Goal: Task Accomplishment & Management: Manage account settings

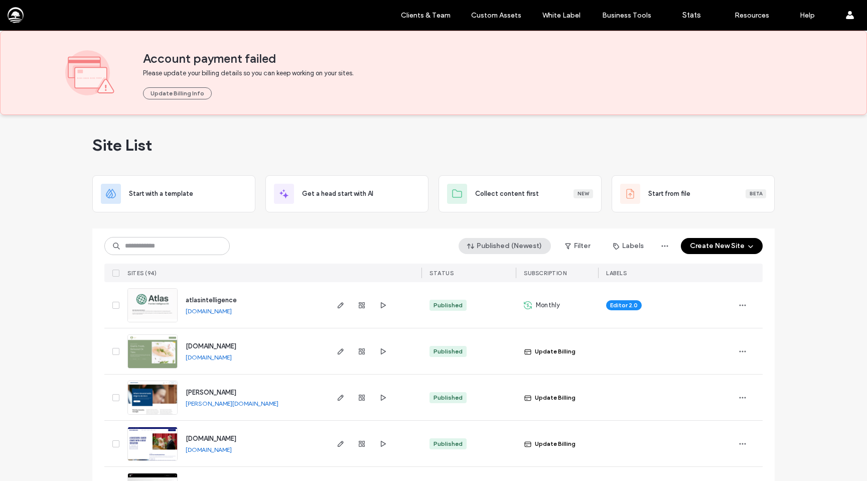
click at [504, 245] on button "Published (Newest)" at bounding box center [505, 246] width 92 height 16
click at [488, 311] on div "Created" at bounding box center [506, 305] width 89 height 19
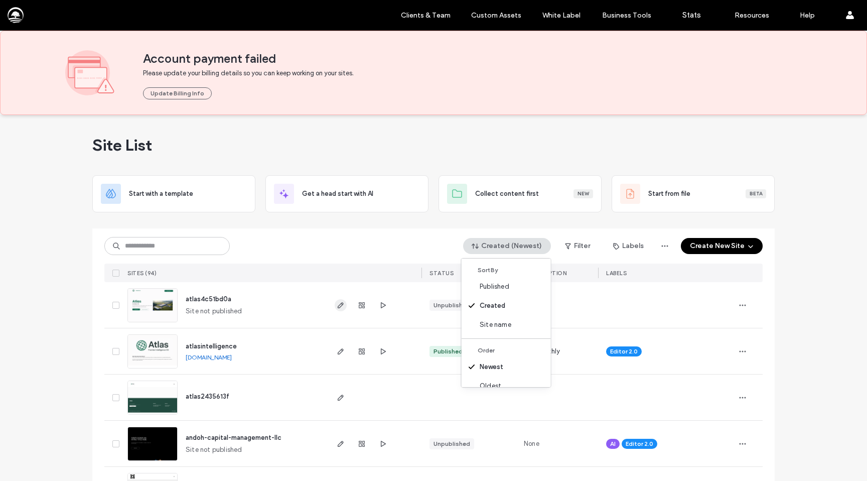
click at [337, 308] on icon "button" at bounding box center [341, 305] width 8 height 8
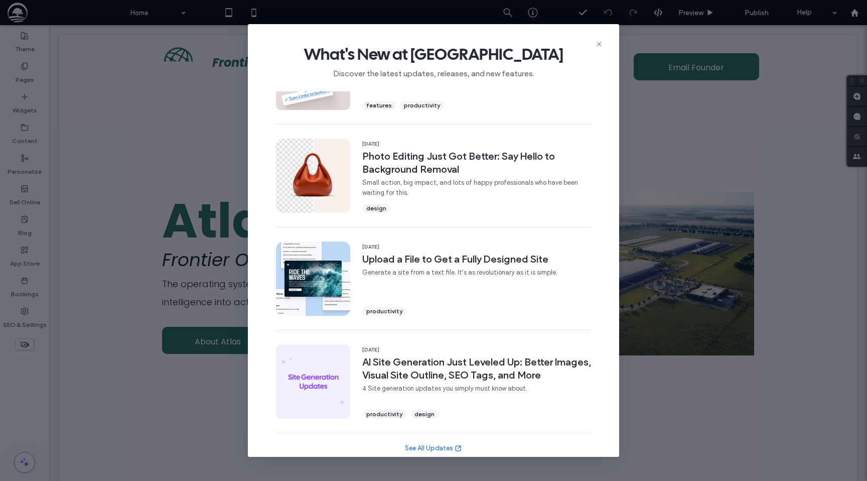
scroll to position [274, 0]
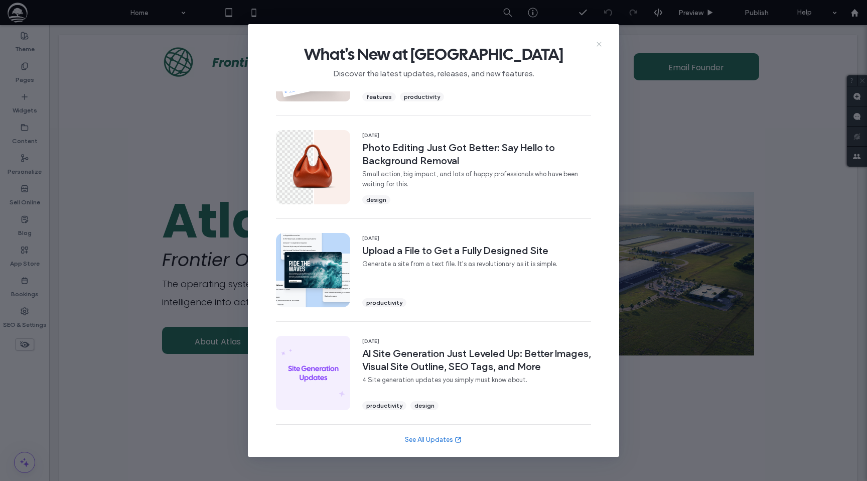
click at [597, 44] on icon at bounding box center [599, 44] width 8 height 8
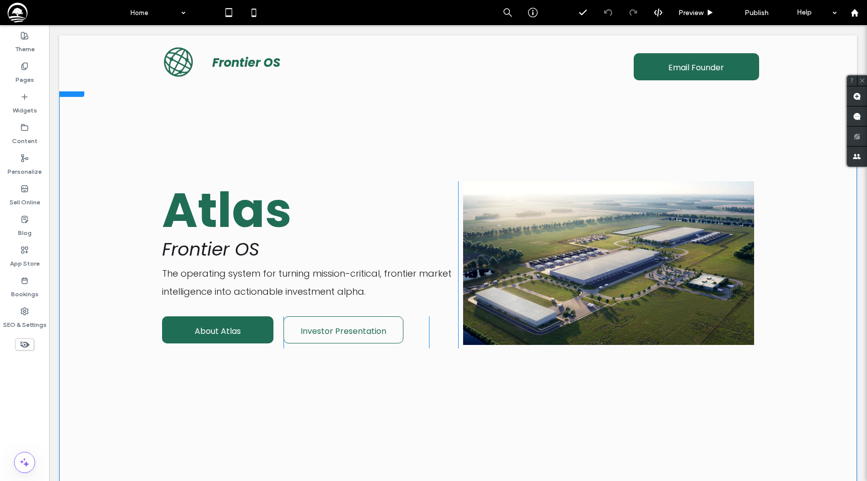
scroll to position [0, 0]
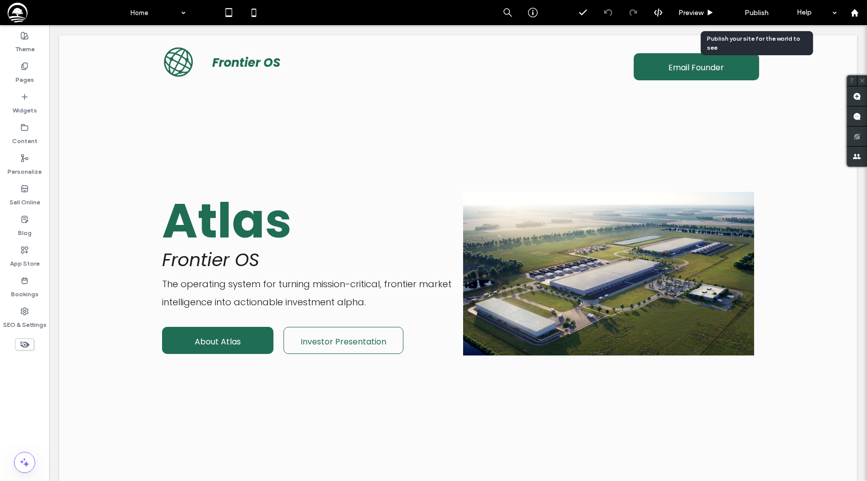
click at [754, 14] on span "Publish" at bounding box center [757, 13] width 24 height 9
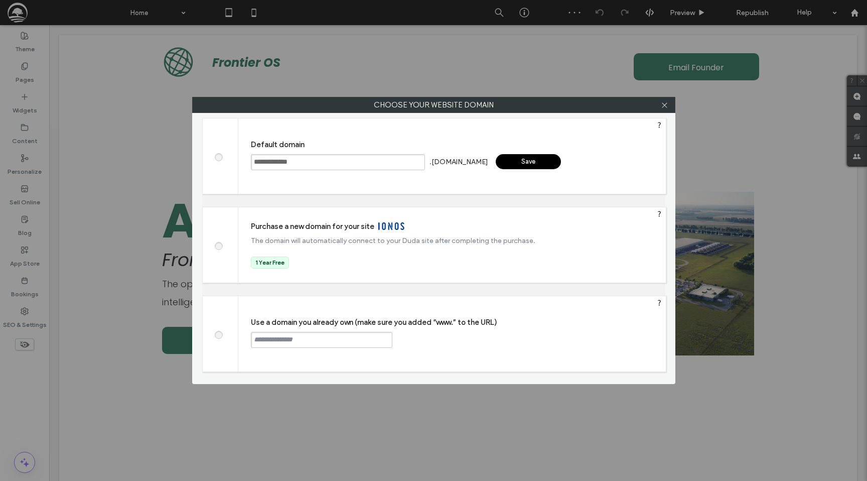
click at [218, 333] on span at bounding box center [218, 334] width 0 height 8
click at [281, 336] on input "text" at bounding box center [322, 340] width 142 height 16
type input "**********"
click at [418, 341] on div "Continue" at bounding box center [430, 339] width 65 height 15
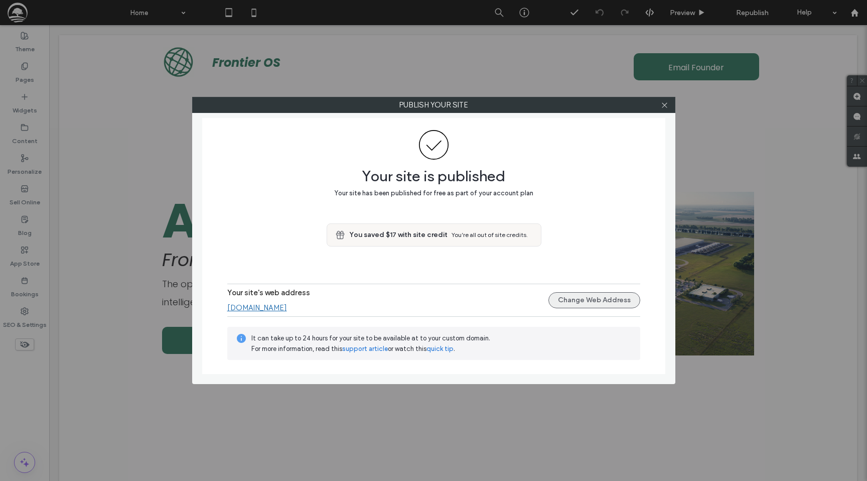
click at [569, 298] on button "Change Web Address" at bounding box center [595, 300] width 92 height 16
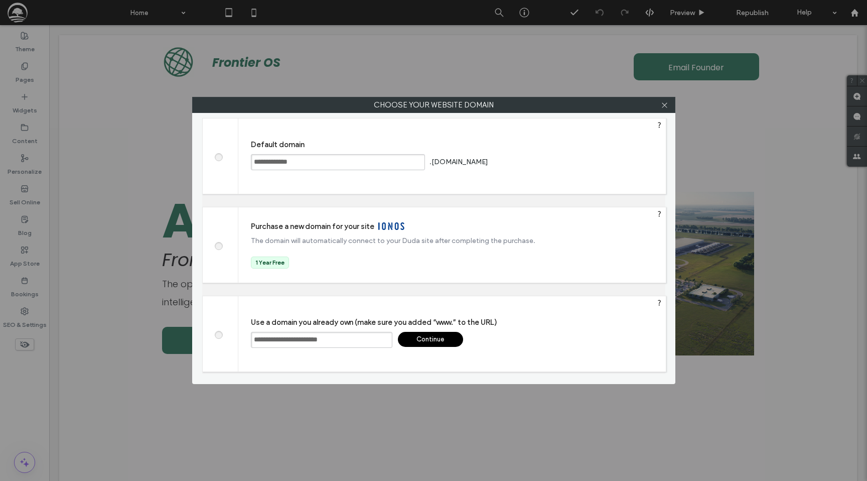
click at [418, 340] on div "Continue" at bounding box center [430, 339] width 65 height 15
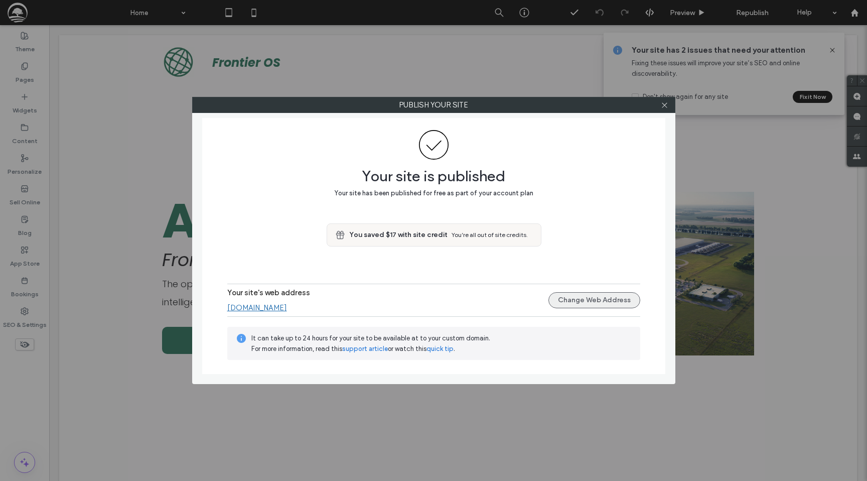
click at [572, 298] on button "Change Web Address" at bounding box center [595, 300] width 92 height 16
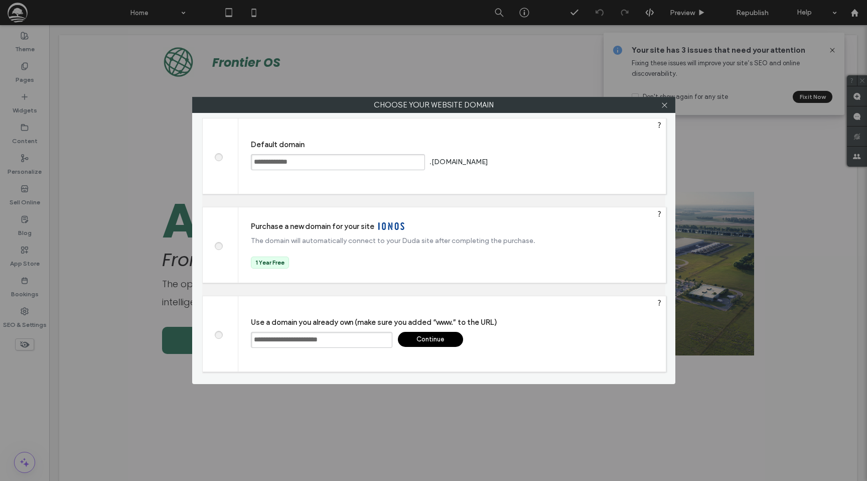
click at [324, 343] on input "**********" at bounding box center [322, 340] width 142 height 16
type input "**********"
click at [425, 340] on div "Continue" at bounding box center [430, 339] width 65 height 15
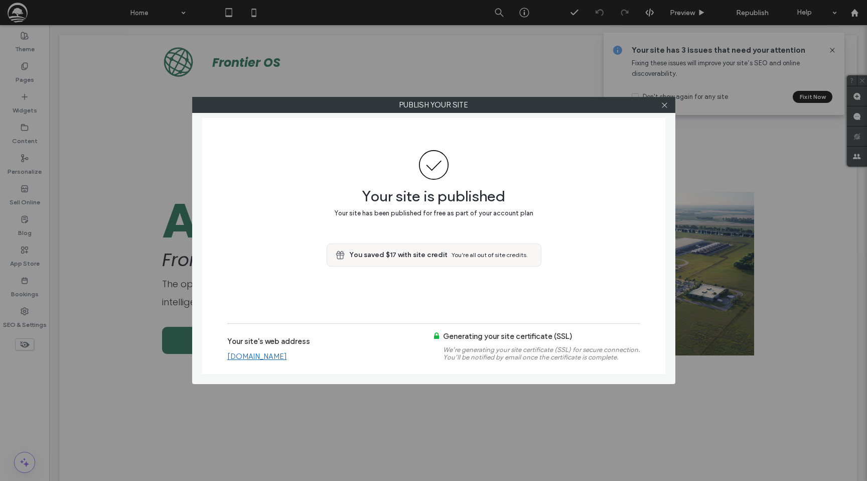
click at [263, 353] on link "[DOMAIN_NAME]" at bounding box center [257, 356] width 60 height 9
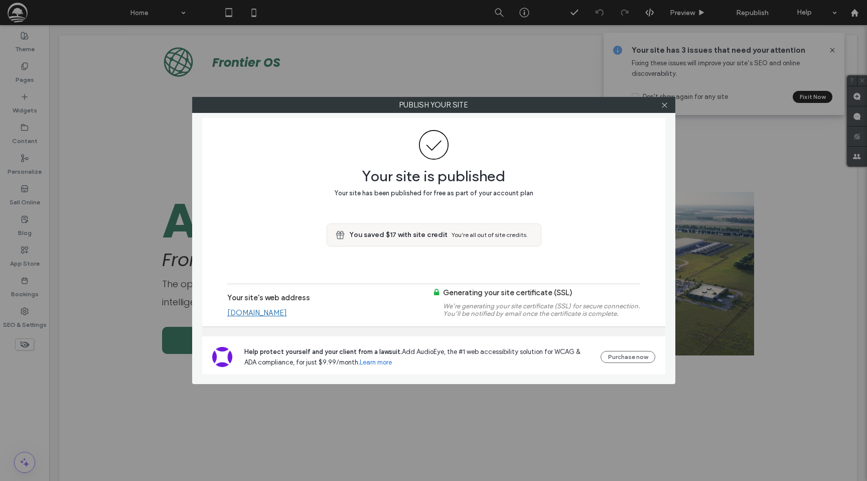
click at [270, 313] on link "[DOMAIN_NAME]" at bounding box center [257, 312] width 60 height 9
click at [665, 107] on icon at bounding box center [665, 105] width 8 height 8
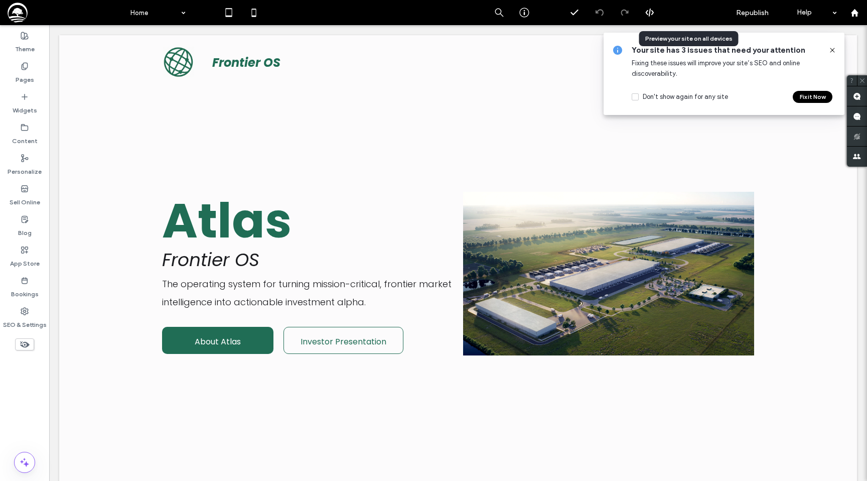
click at [686, 8] on div "Preview" at bounding box center [687, 12] width 51 height 25
click at [687, 12] on span "Preview" at bounding box center [682, 13] width 25 height 9
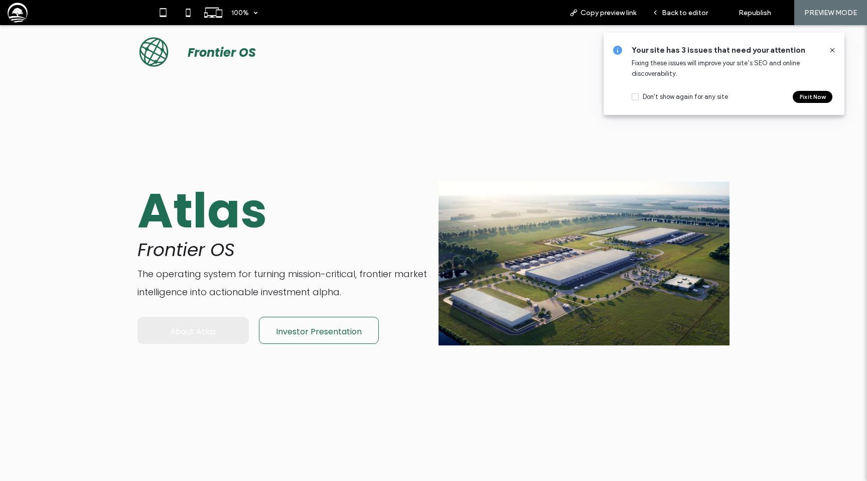
click at [208, 330] on span "About Atlas" at bounding box center [193, 331] width 46 height 29
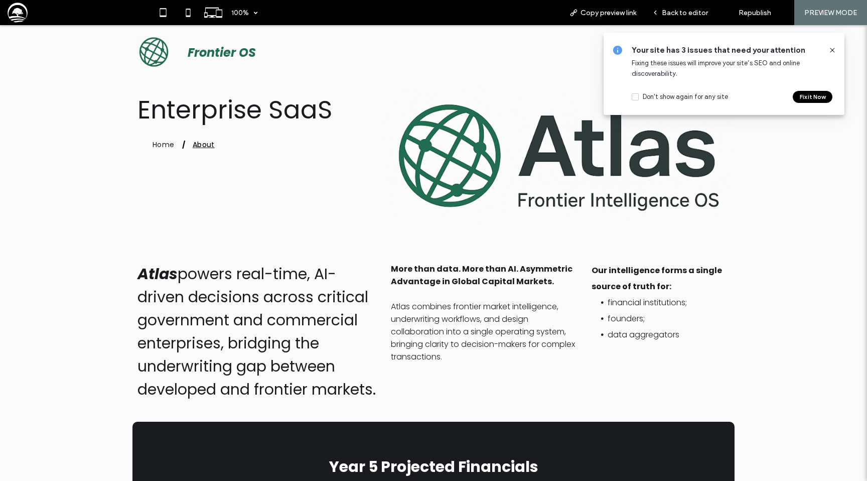
click at [831, 50] on icon at bounding box center [833, 50] width 8 height 8
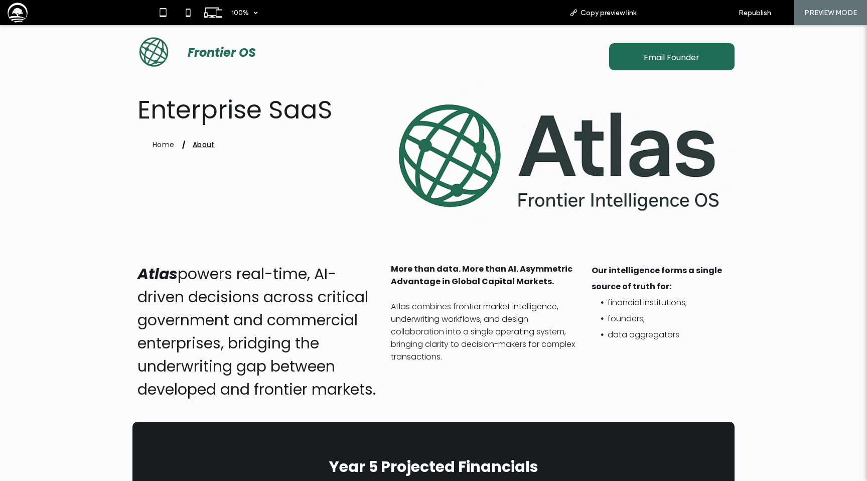
click at [685, 11] on span "Back to editor" at bounding box center [685, 13] width 46 height 9
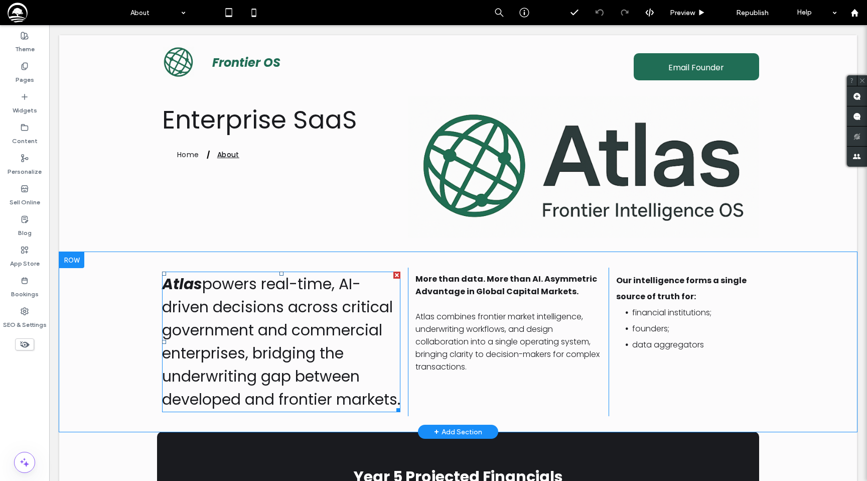
click at [202, 306] on span "powers real-time, AI-driven decisions across critical government and commercial…" at bounding box center [281, 341] width 238 height 137
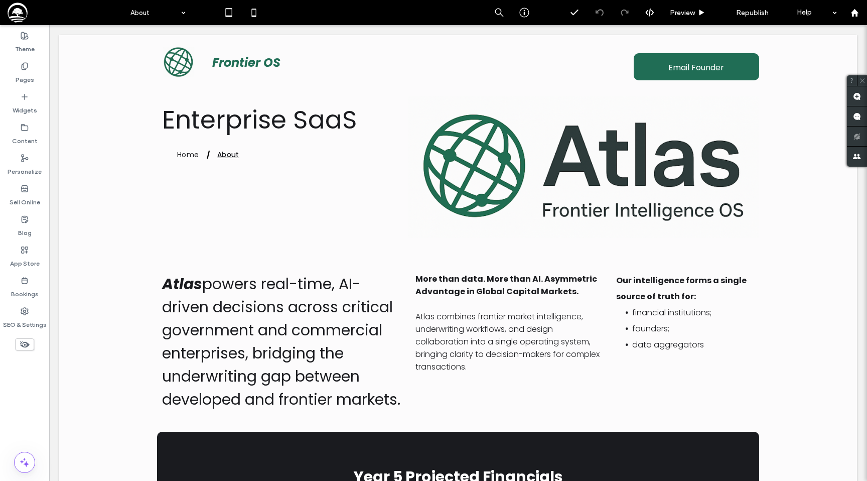
type input "*******"
type input "**"
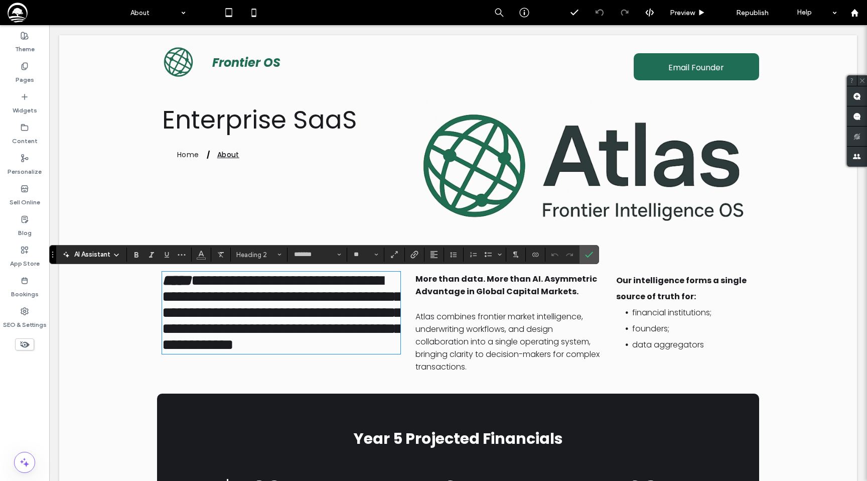
click at [214, 291] on span "**********" at bounding box center [282, 312] width 240 height 79
drag, startPoint x: 204, startPoint y: 287, endPoint x: 160, endPoint y: 287, distance: 43.7
click at [160, 287] on div "**********" at bounding box center [282, 323] width 251 height 110
click at [204, 257] on span "Color" at bounding box center [201, 253] width 8 height 13
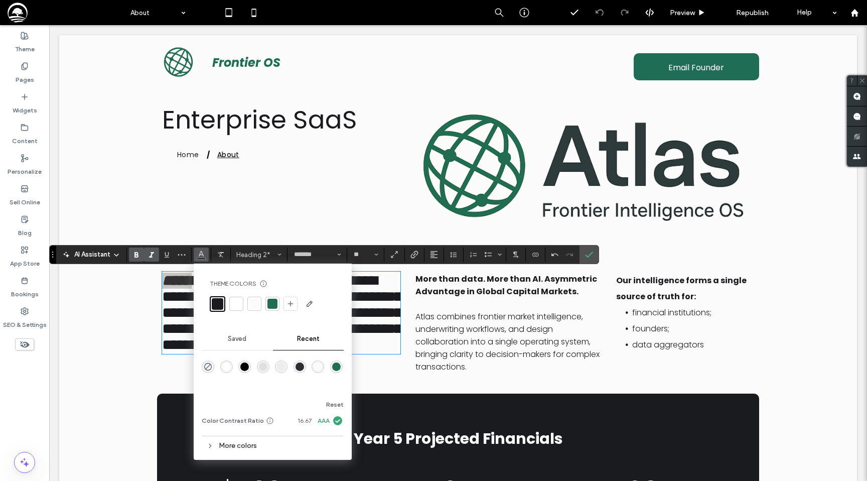
click at [273, 304] on div at bounding box center [273, 304] width 10 height 10
click at [587, 250] on icon "Confirm" at bounding box center [589, 254] width 8 height 8
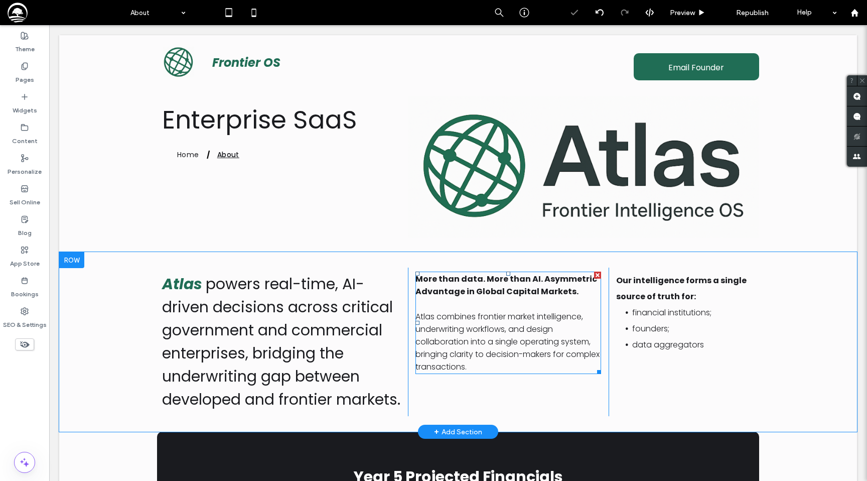
click at [457, 286] on strong "More than data. More than AI. Asymmetric Advantage in Global Capital Markets." at bounding box center [507, 285] width 182 height 24
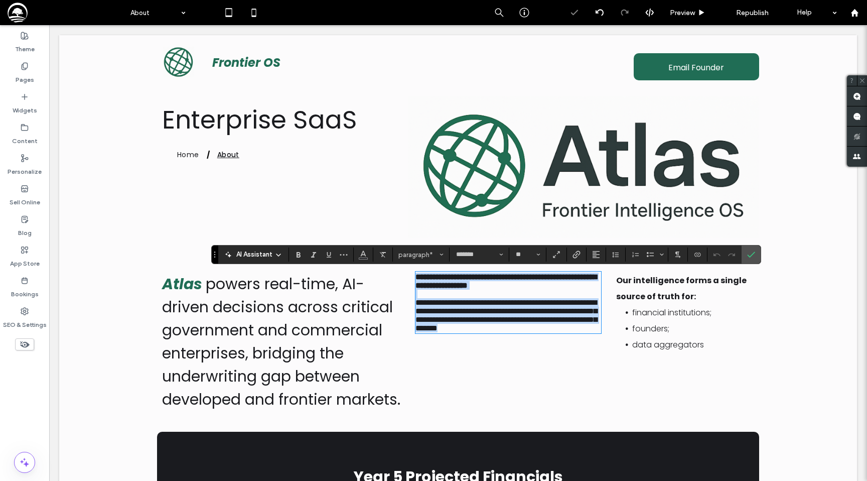
click at [457, 286] on strong "**********" at bounding box center [506, 281] width 181 height 16
click at [423, 279] on strong "**********" at bounding box center [506, 281] width 181 height 16
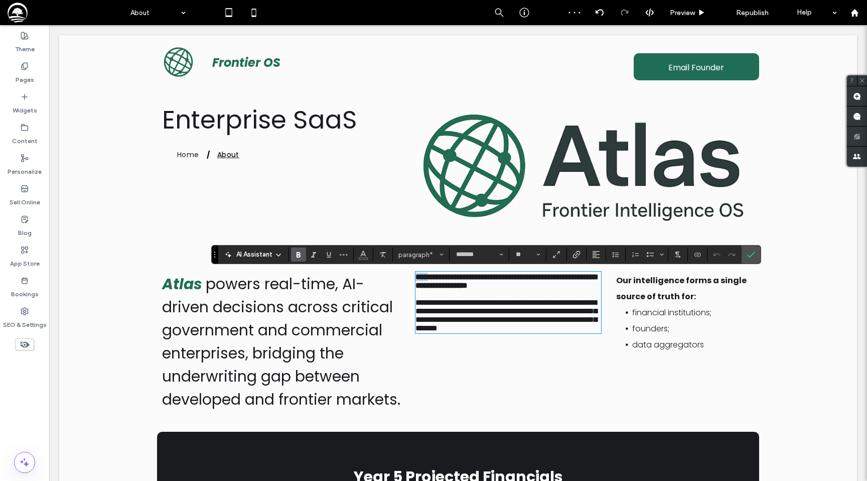
click at [423, 279] on strong "**********" at bounding box center [506, 281] width 181 height 16
click at [366, 259] on span "Color" at bounding box center [363, 253] width 8 height 13
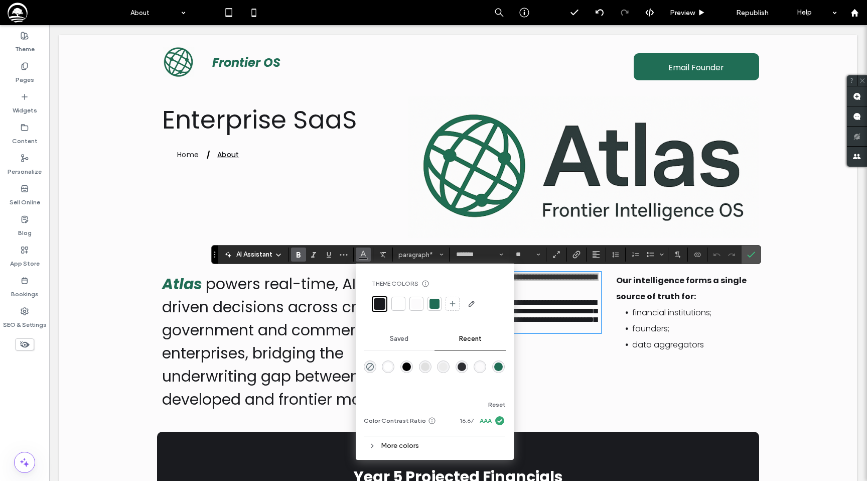
click at [435, 304] on div at bounding box center [435, 304] width 10 height 10
click at [752, 258] on span "Confirm" at bounding box center [751, 254] width 8 height 17
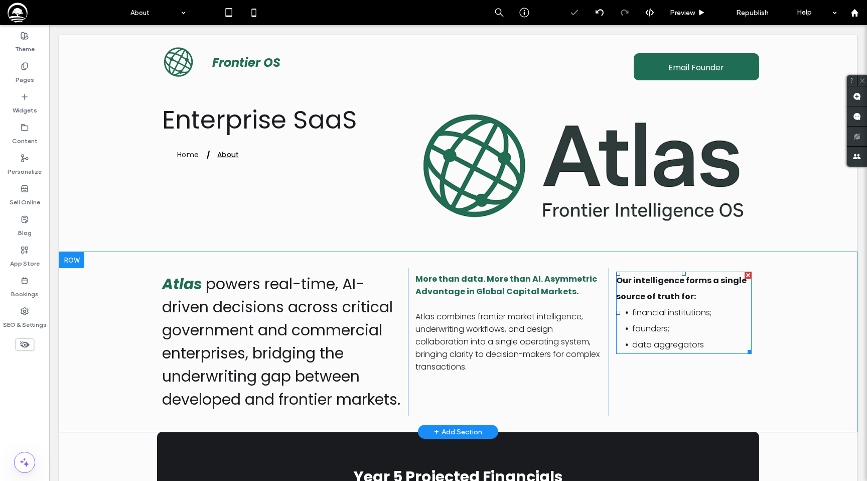
click at [641, 288] on p "Our intelligence forms a single source of truth for: ﻿" at bounding box center [684, 289] width 136 height 32
type input "*******"
type input "**"
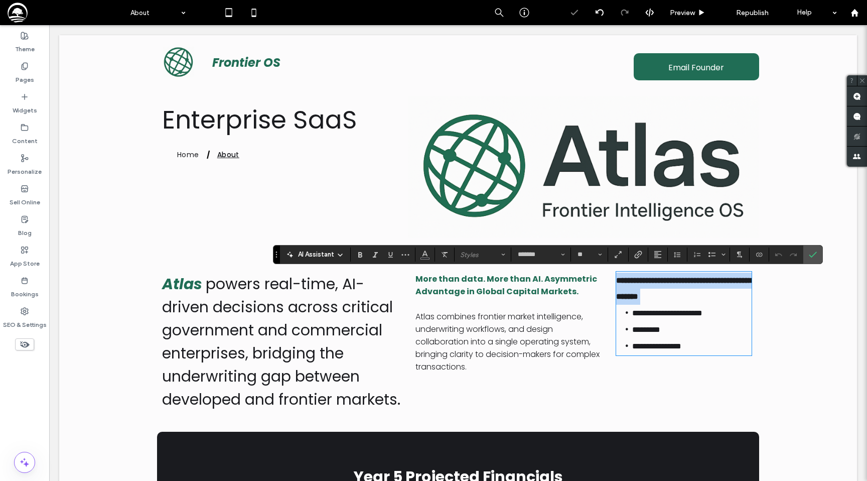
click at [641, 288] on p "**********" at bounding box center [684, 289] width 136 height 32
click at [422, 253] on icon "Color" at bounding box center [425, 253] width 8 height 8
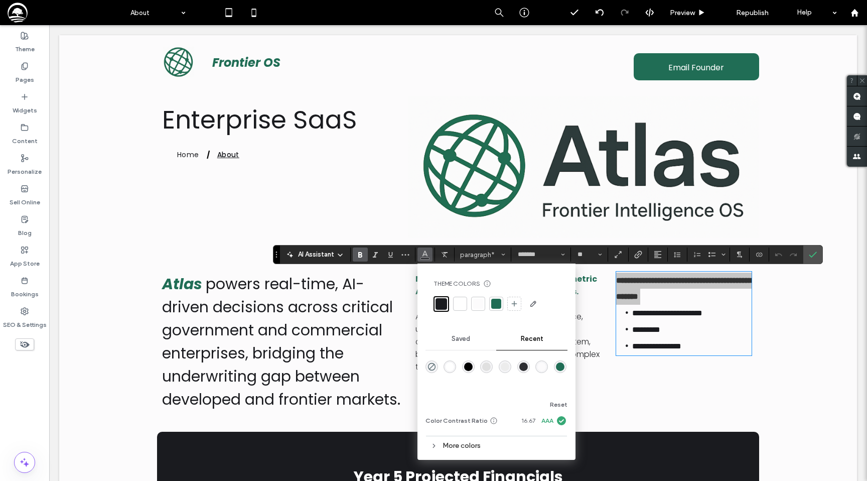
click at [494, 308] on div at bounding box center [496, 304] width 10 height 10
click at [680, 254] on use "Line Height" at bounding box center [677, 255] width 7 height 6
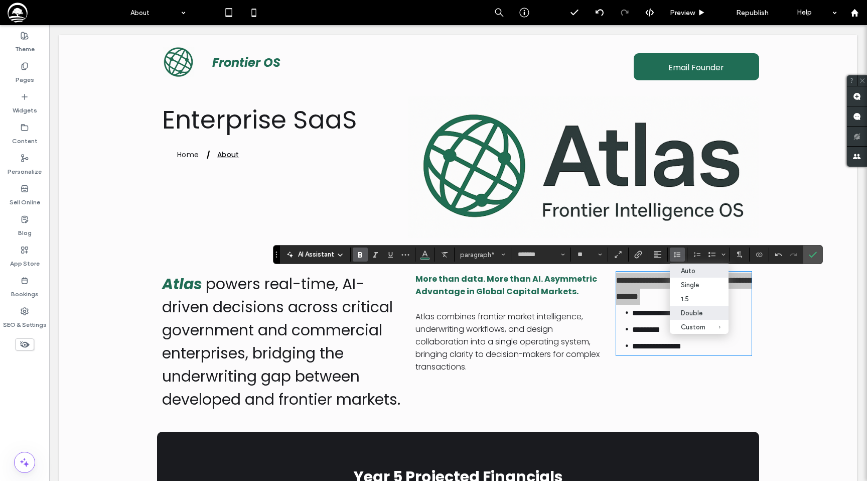
click at [680, 274] on label "Auto" at bounding box center [699, 270] width 59 height 14
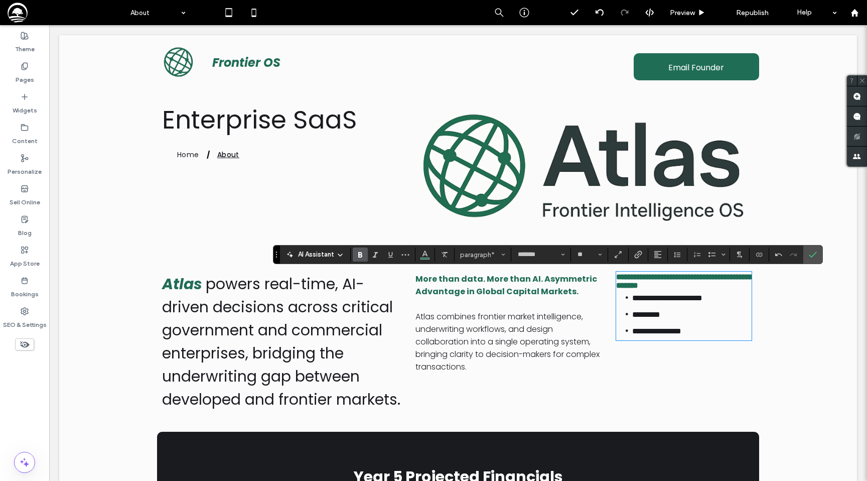
click at [492, 284] on strong "More than data. More than AI. Asymmetric Advantage in Global Capital Markets." at bounding box center [507, 285] width 182 height 24
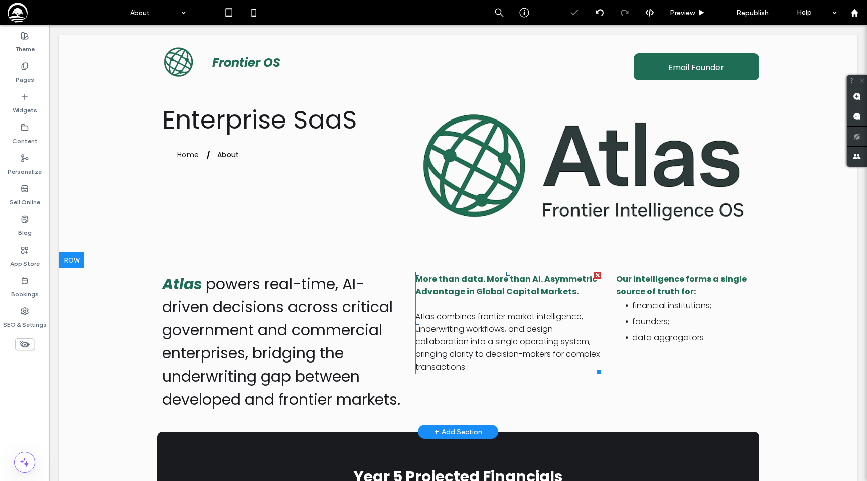
click at [492, 284] on strong "More than data. More than AI. Asymmetric Advantage in Global Capital Markets." at bounding box center [507, 285] width 182 height 24
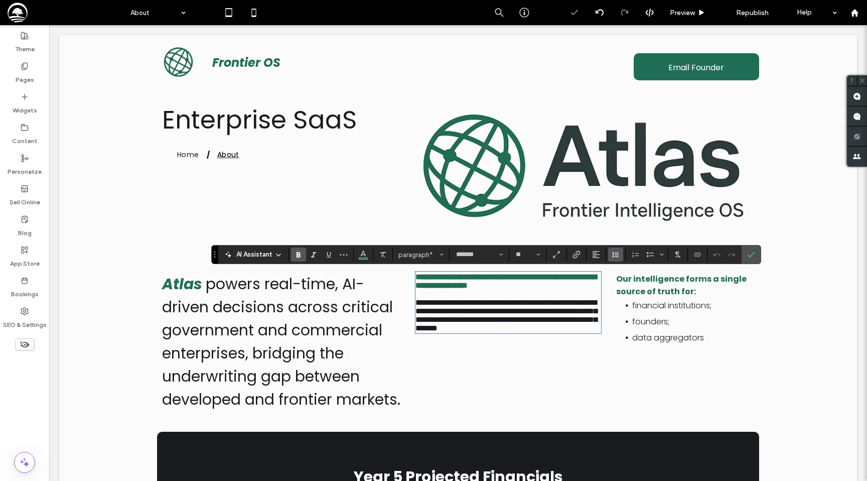
click at [615, 254] on icon "Line Height" at bounding box center [616, 254] width 8 height 8
click at [619, 275] on div "Auto" at bounding box center [631, 271] width 25 height 8
click at [505, 325] on span "**********" at bounding box center [507, 315] width 182 height 33
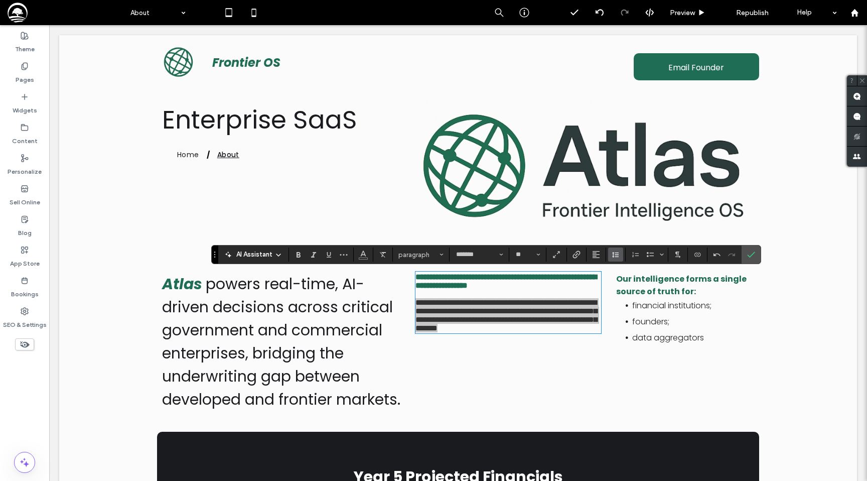
click at [613, 252] on icon "Line Height" at bounding box center [616, 254] width 8 height 8
click at [622, 272] on div "Auto" at bounding box center [631, 271] width 25 height 8
click at [633, 323] on span "founders;" at bounding box center [650, 322] width 37 height 12
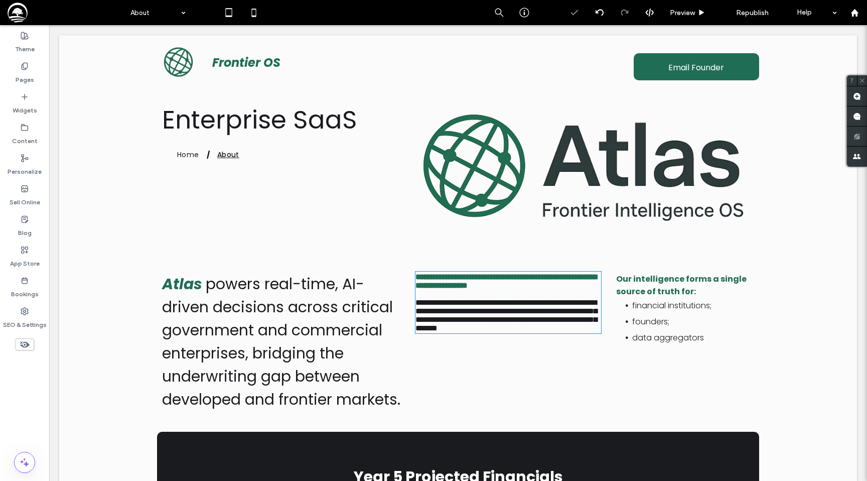
click at [633, 323] on span "founders;" at bounding box center [650, 322] width 37 height 12
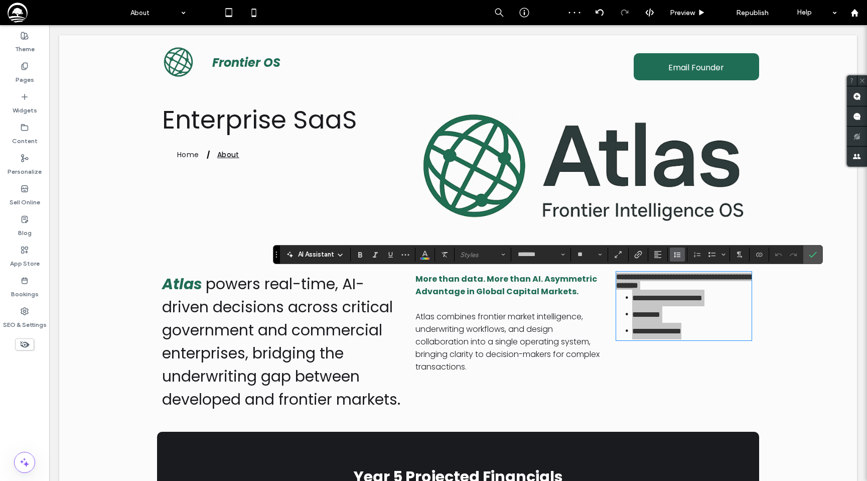
click at [676, 259] on span "Line Height" at bounding box center [678, 254] width 8 height 13
click at [680, 271] on label "Auto" at bounding box center [699, 270] width 59 height 14
click at [252, 340] on h2 "Atlas powers real-time, AI-driven decisions across critical government and comm…" at bounding box center [281, 342] width 238 height 139
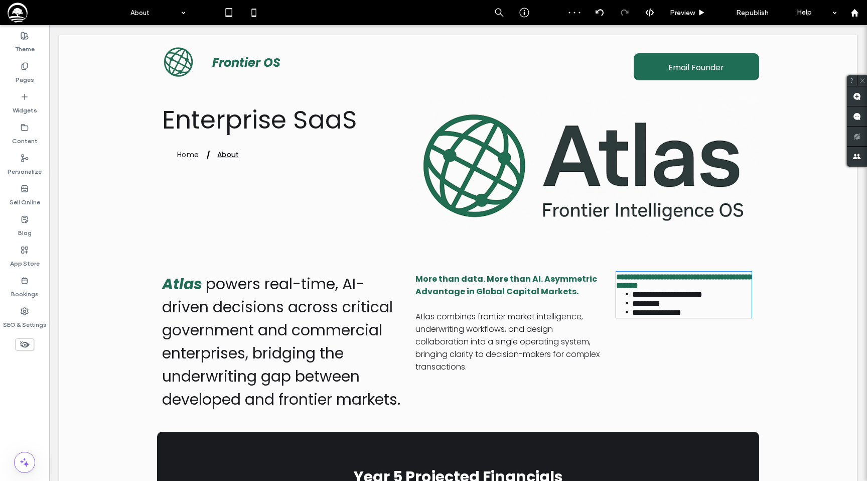
click at [252, 340] on h2 "Atlas powers real-time, AI-driven decisions across critical government and comm…" at bounding box center [281, 342] width 238 height 139
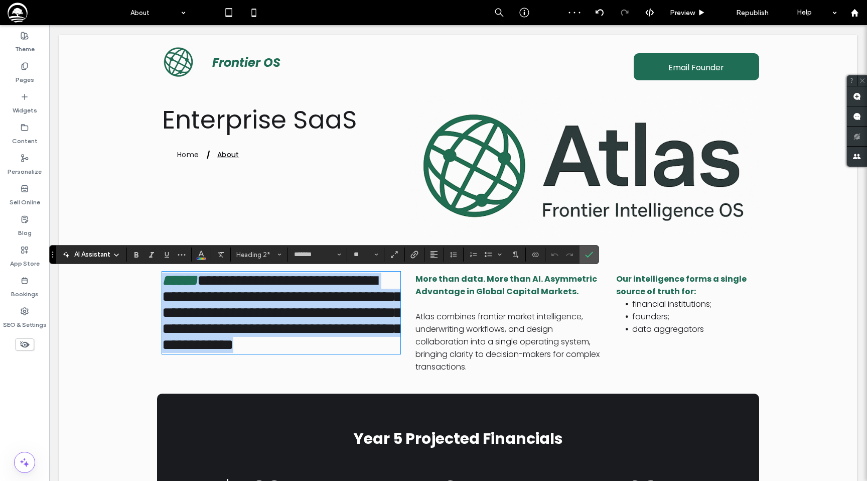
click at [252, 340] on h2 "**********" at bounding box center [281, 313] width 238 height 80
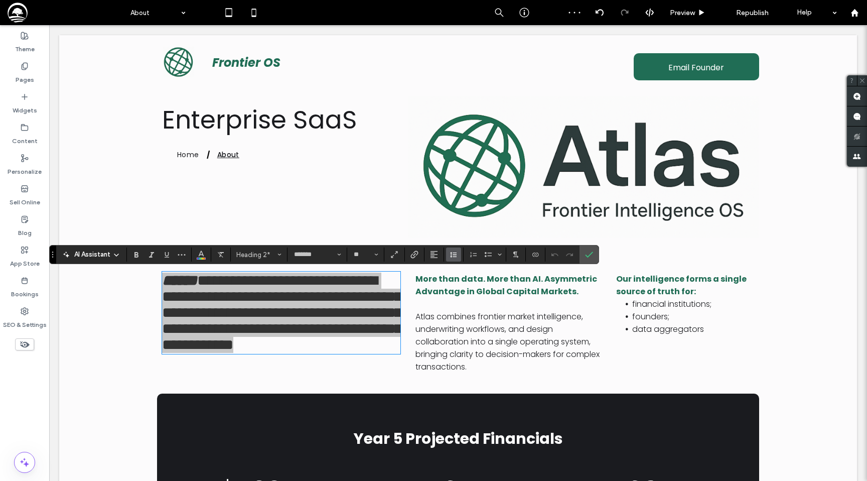
click at [454, 252] on use "Line Height" at bounding box center [453, 255] width 7 height 6
click at [455, 271] on label "Auto" at bounding box center [475, 270] width 59 height 14
click at [594, 256] on label "Confirm" at bounding box center [589, 254] width 15 height 18
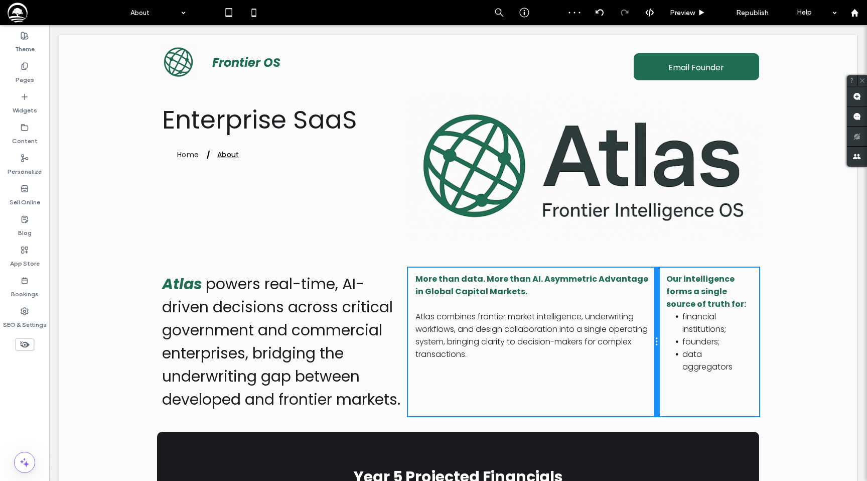
drag, startPoint x: 608, startPoint y: 315, endPoint x: 649, endPoint y: 315, distance: 41.2
click at [649, 315] on div "More than data. More than AI. Asymmetric Advantage in Global Capital Markets. A…" at bounding box center [533, 342] width 251 height 149
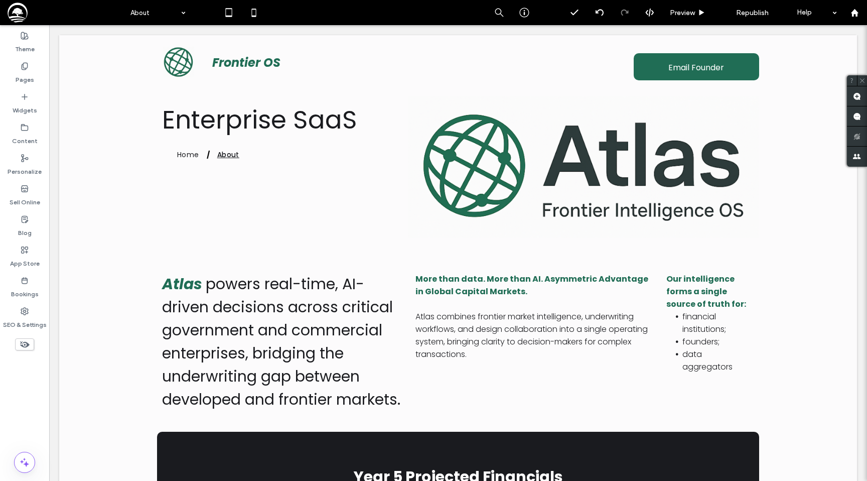
click at [659, 316] on div "Our intelligence forms a single source of truth for: financial institutions; fo…" at bounding box center [709, 342] width 100 height 149
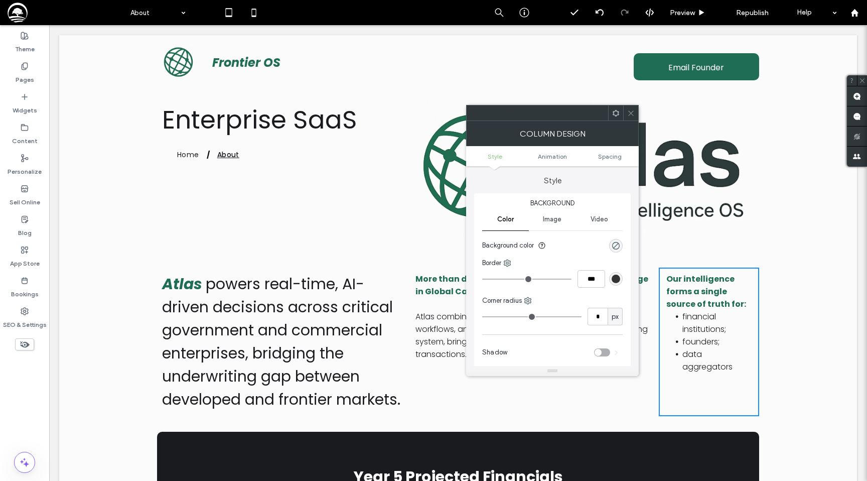
click at [633, 114] on icon at bounding box center [631, 113] width 8 height 8
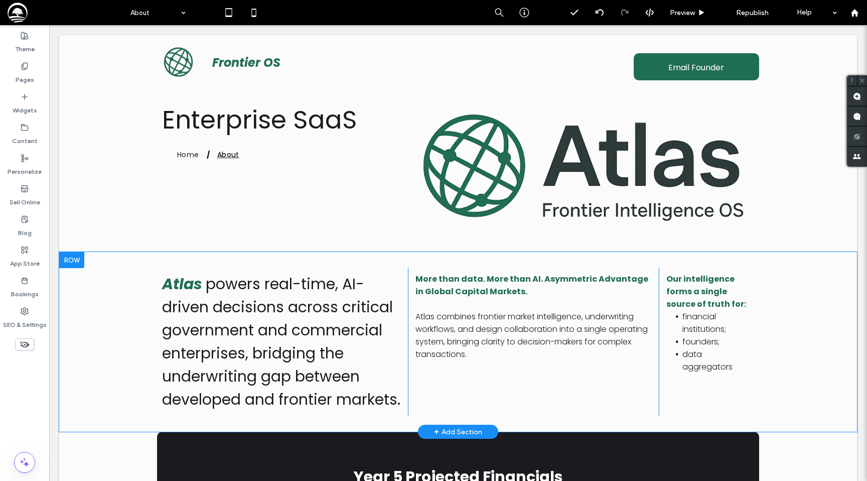
drag, startPoint x: 659, startPoint y: 332, endPoint x: 653, endPoint y: 332, distance: 5.5
click at [653, 332] on div "Atlas powers real-time, AI-driven decisions across critical government and comm…" at bounding box center [458, 342] width 602 height 149
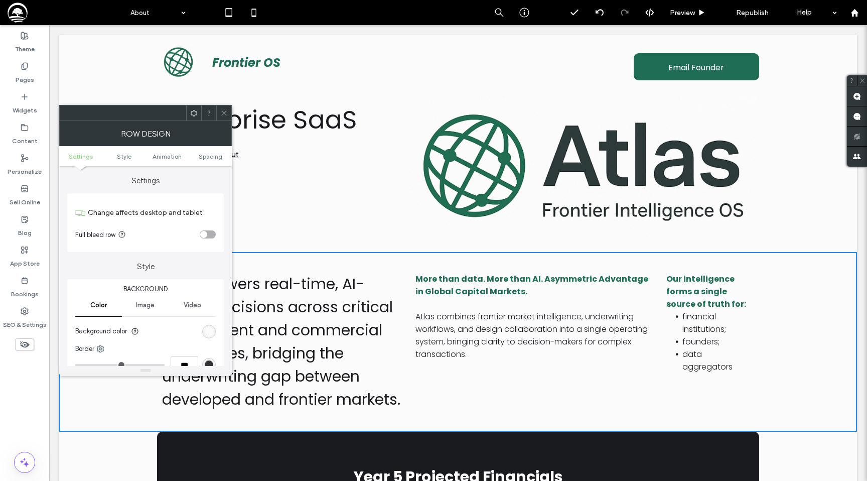
click at [224, 117] on span at bounding box center [224, 112] width 8 height 15
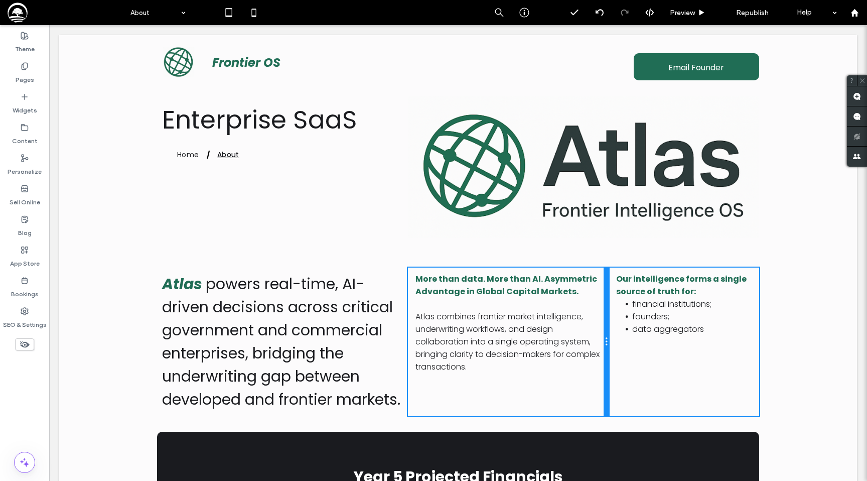
drag, startPoint x: 657, startPoint y: 346, endPoint x: 617, endPoint y: 345, distance: 40.2
click at [617, 345] on div "Atlas powers real-time, AI-driven decisions across critical government and comm…" at bounding box center [458, 342] width 602 height 149
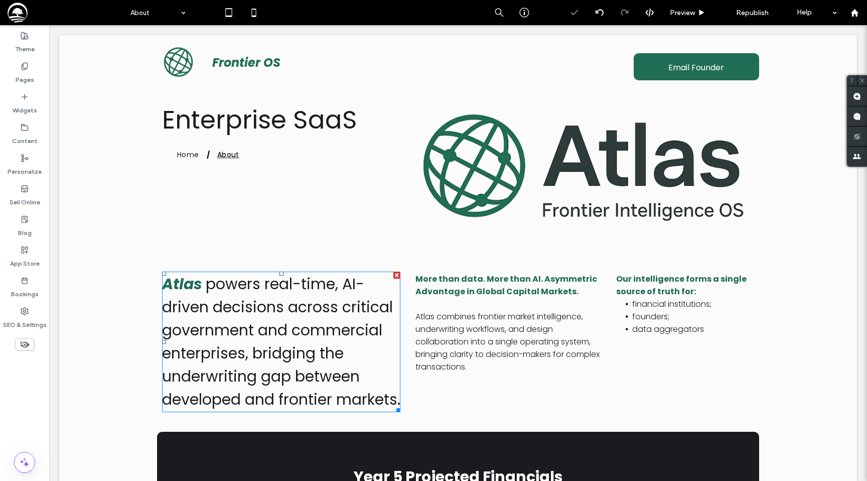
click at [299, 309] on span "powers real-time, AI-driven decisions across critical government and commercial…" at bounding box center [281, 341] width 238 height 137
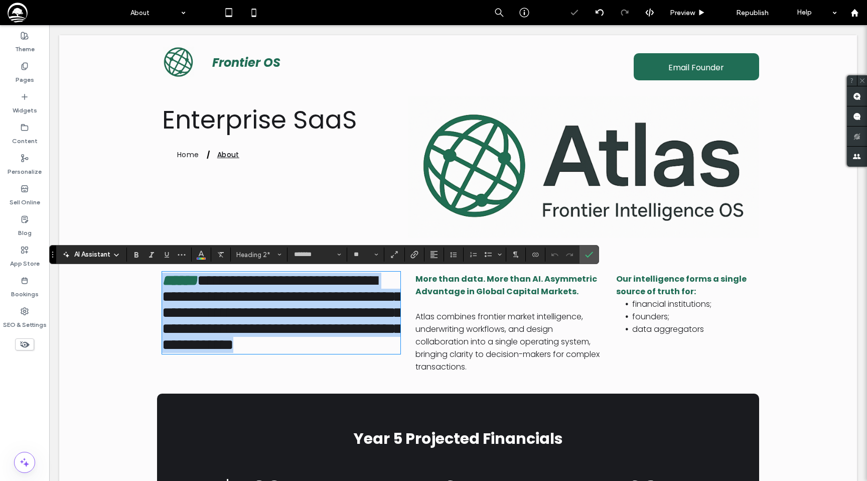
click at [299, 309] on span "**********" at bounding box center [282, 312] width 240 height 79
click at [279, 307] on span "**********" at bounding box center [282, 312] width 240 height 79
drag, startPoint x: 207, startPoint y: 287, endPoint x: 277, endPoint y: 449, distance: 176.2
click at [277, 393] on div "**********" at bounding box center [458, 323] width 798 height 142
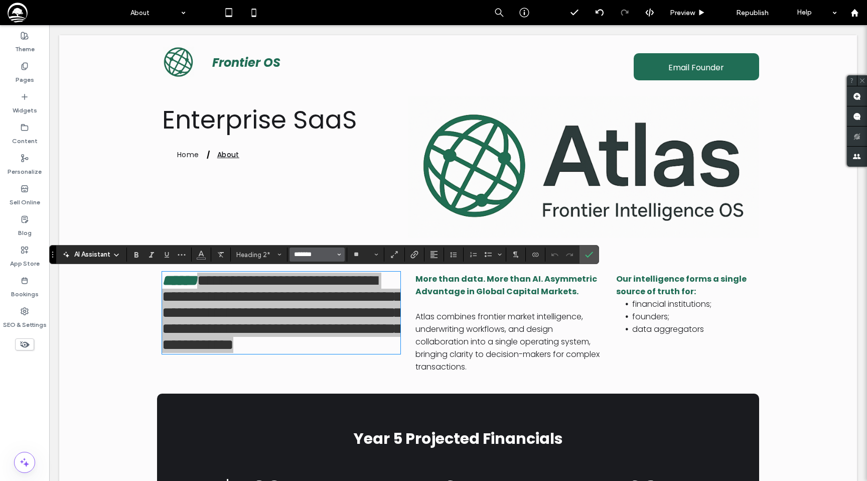
click at [303, 256] on input "*******" at bounding box center [314, 254] width 43 height 8
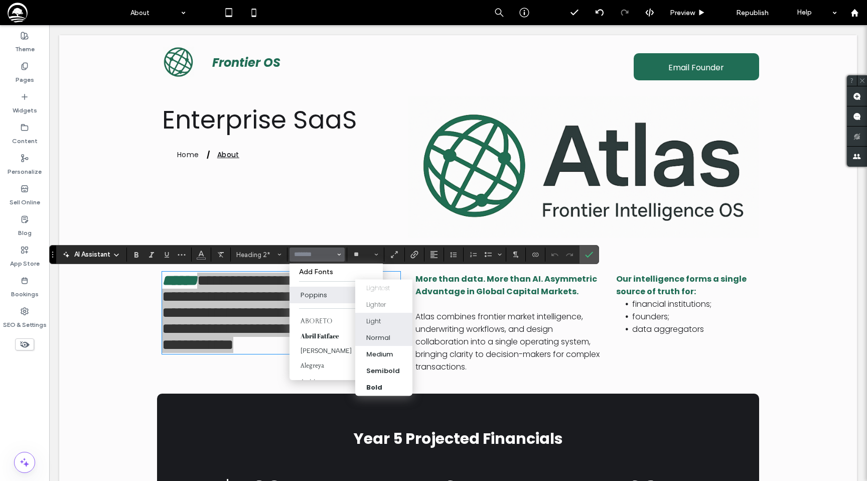
click at [385, 320] on div "Light" at bounding box center [383, 321] width 35 height 10
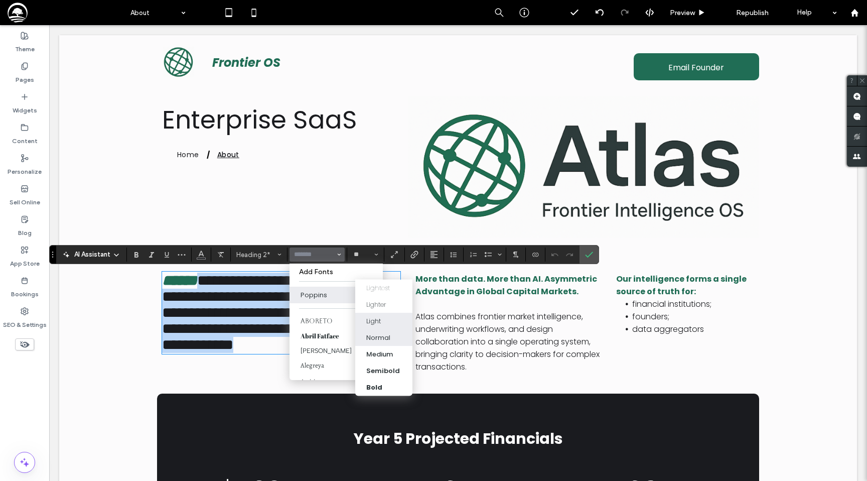
type input "*******"
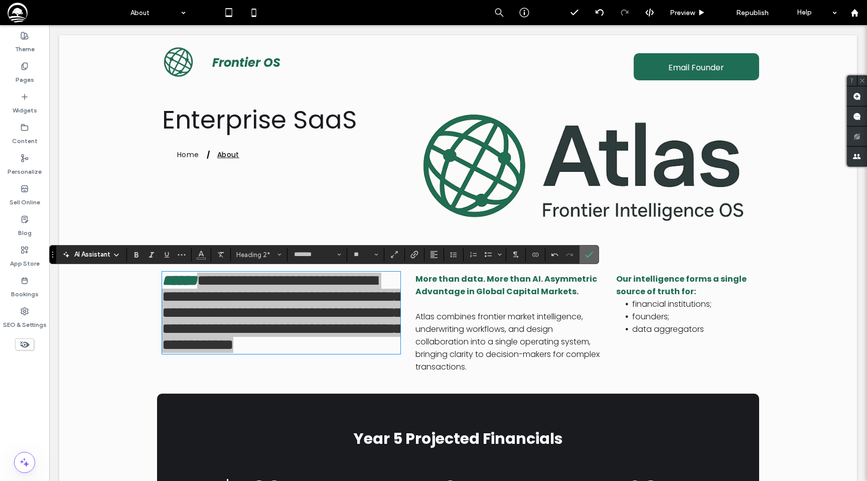
click at [591, 253] on use "Confirm" at bounding box center [590, 254] width 8 height 6
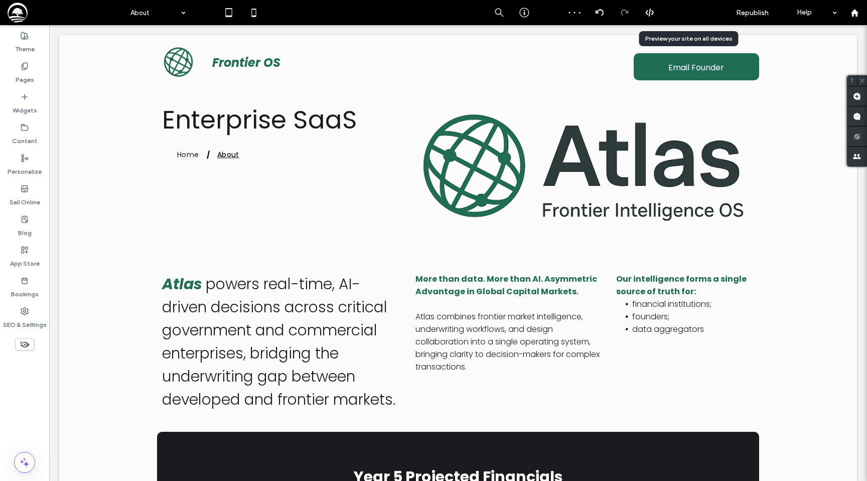
click at [691, 16] on span "Preview" at bounding box center [682, 13] width 25 height 9
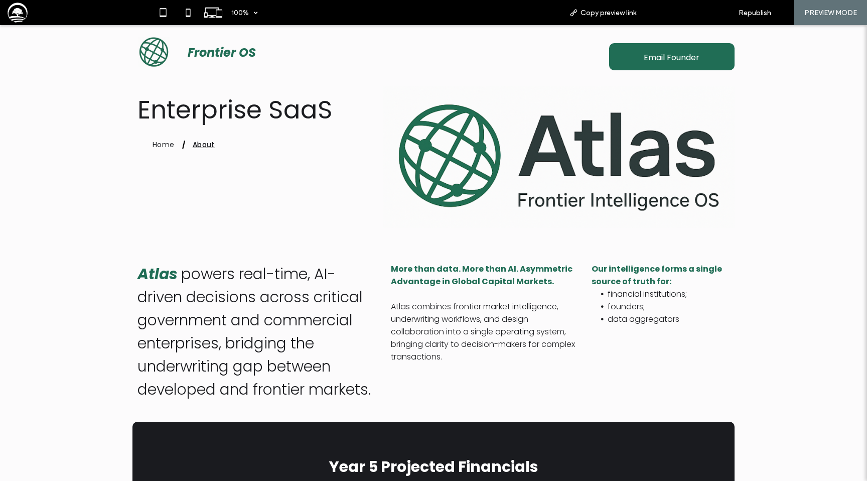
click at [681, 8] on div "Back to editor" at bounding box center [680, 12] width 72 height 25
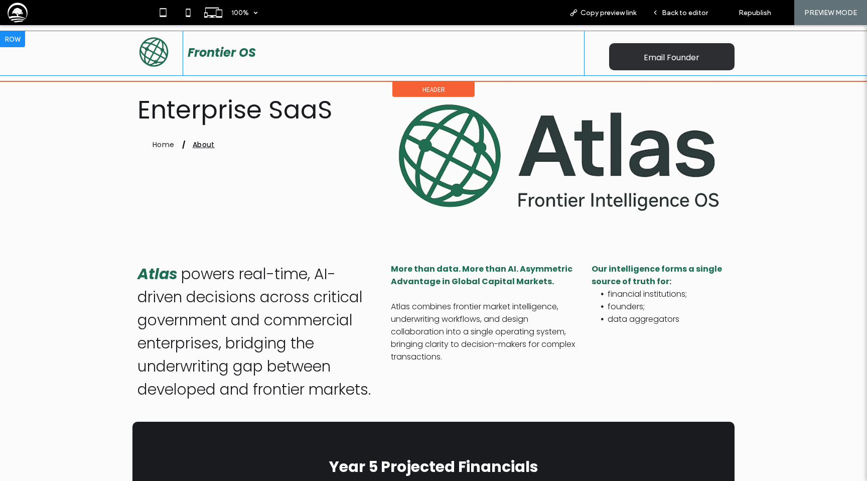
click at [669, 54] on span "Email Founder" at bounding box center [672, 57] width 56 height 29
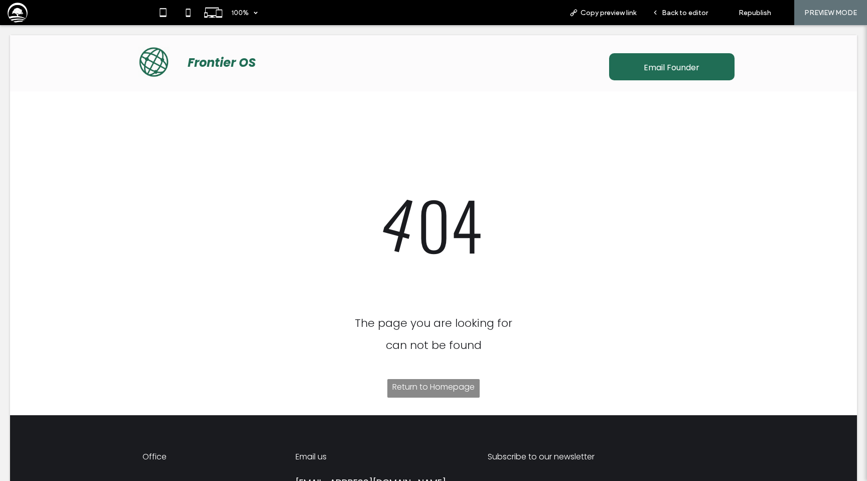
click at [668, 16] on div at bounding box center [433, 240] width 867 height 481
click at [673, 13] on div at bounding box center [433, 240] width 867 height 481
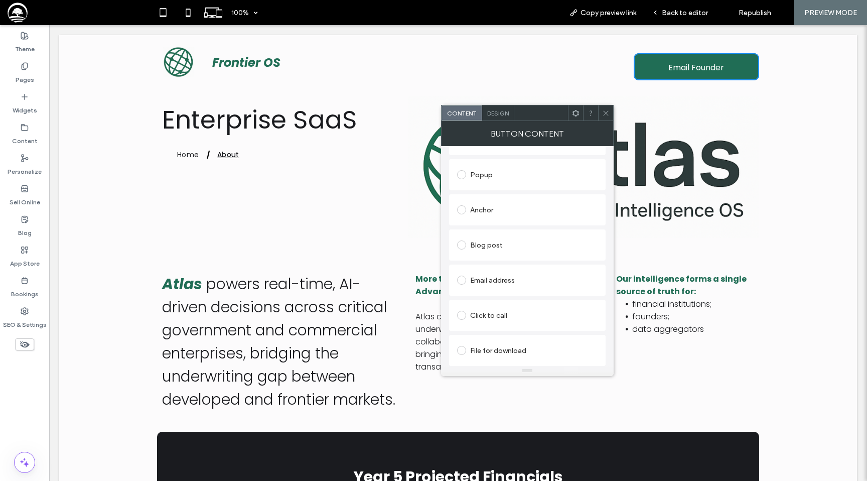
click at [512, 277] on div "Email address" at bounding box center [527, 280] width 141 height 16
type input "**********"
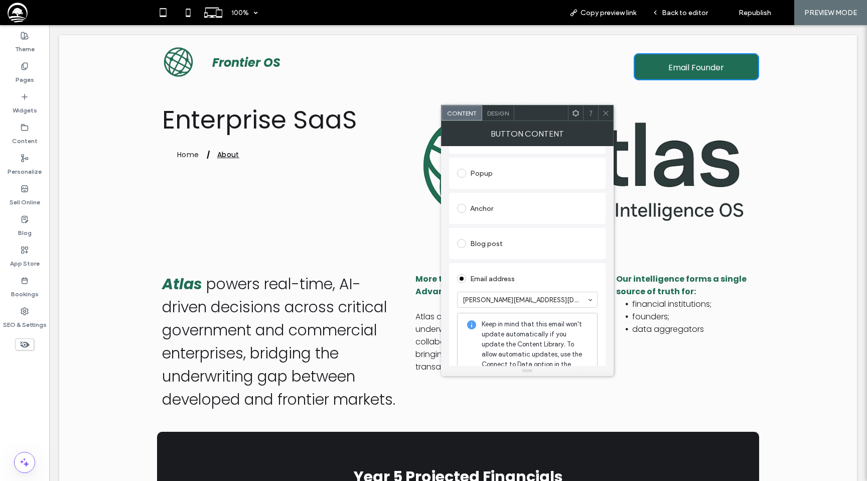
click at [525, 279] on div "Email address" at bounding box center [527, 279] width 141 height 16
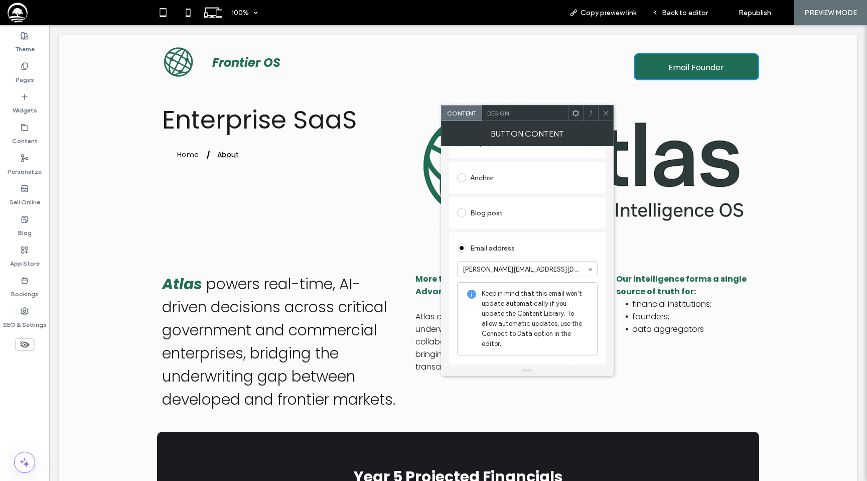
scroll to position [197, 0]
click at [606, 113] on use at bounding box center [605, 112] width 5 height 5
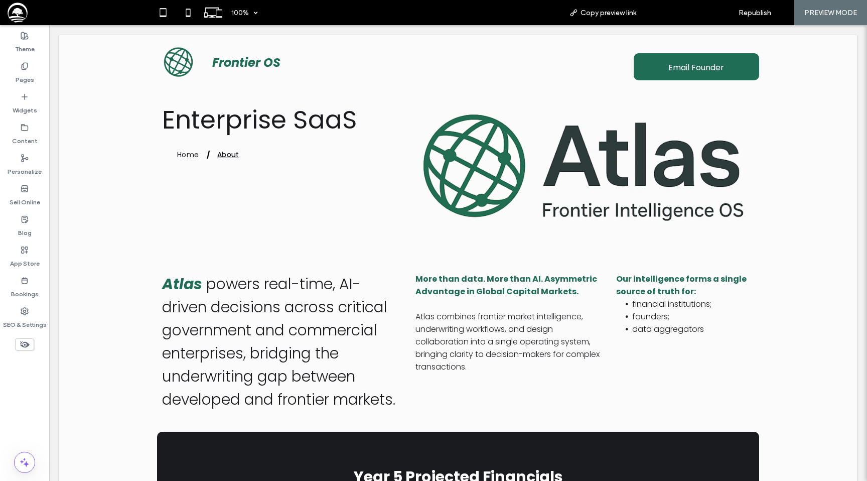
click at [676, 13] on span "Back to editor" at bounding box center [685, 13] width 46 height 9
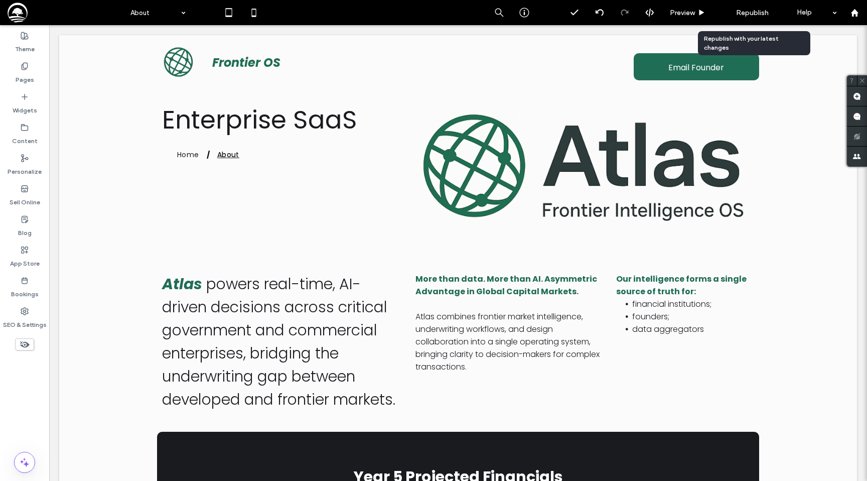
click at [742, 11] on span "Republish" at bounding box center [752, 13] width 33 height 9
click at [747, 11] on span "Republish" at bounding box center [752, 13] width 33 height 9
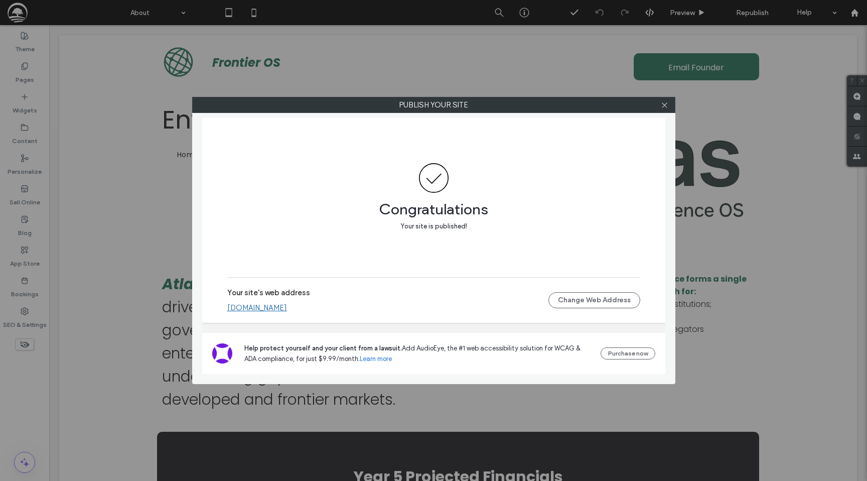
click at [280, 306] on link "[DOMAIN_NAME]" at bounding box center [257, 307] width 60 height 9
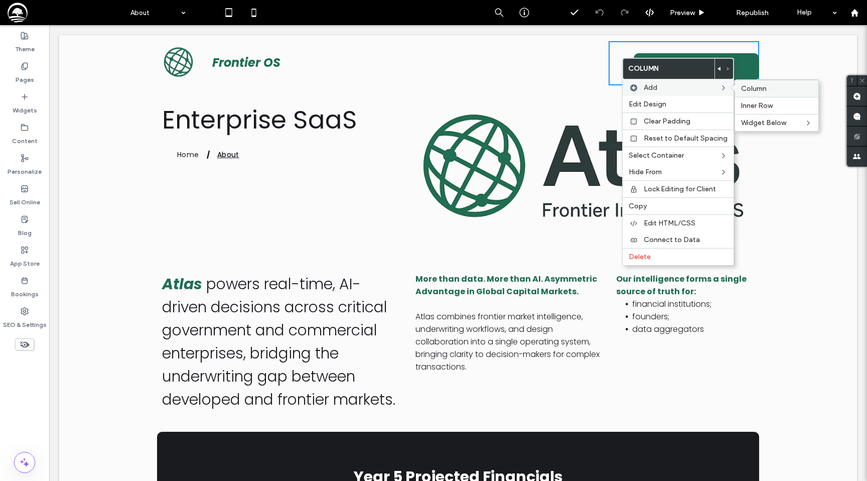
click at [752, 87] on span "Column" at bounding box center [754, 88] width 26 height 9
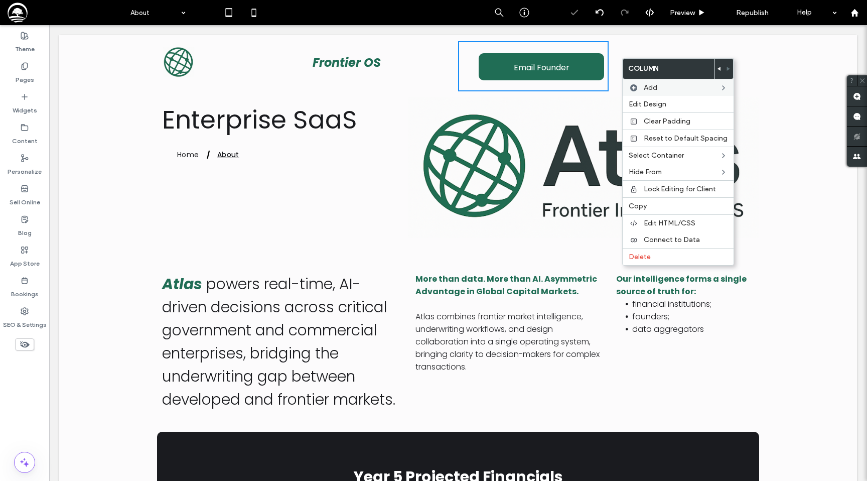
click at [583, 100] on img at bounding box center [583, 167] width 351 height 142
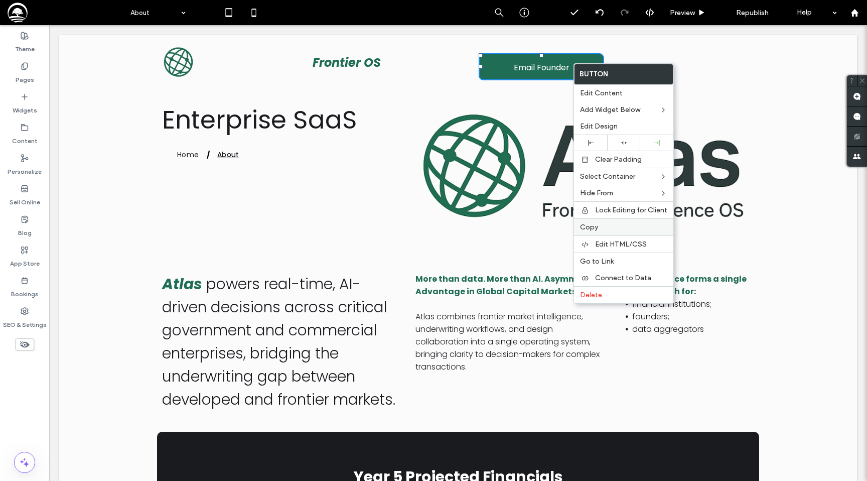
click at [595, 227] on span "Copy" at bounding box center [589, 227] width 18 height 9
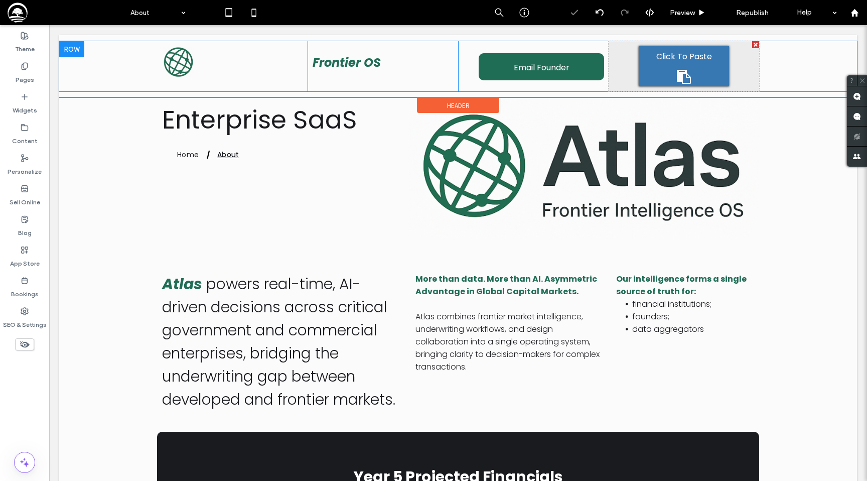
click at [678, 65] on div "Click To Paste" at bounding box center [684, 66] width 90 height 40
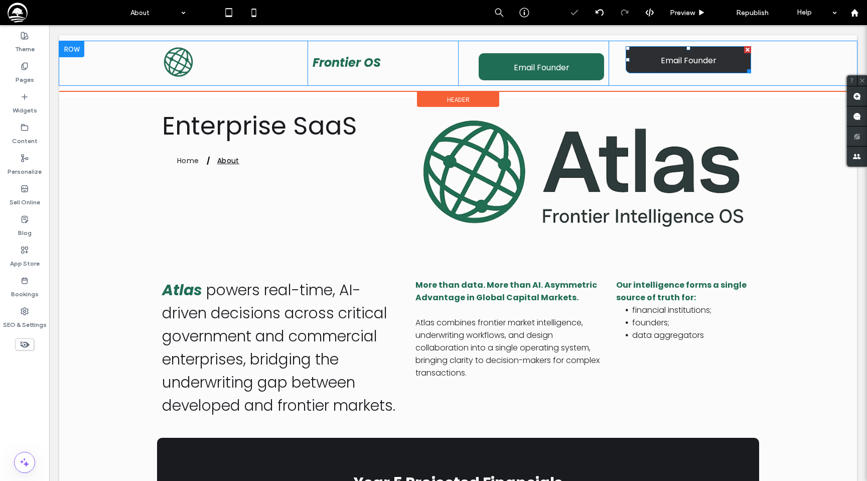
click at [677, 63] on span "Email Founder" at bounding box center [689, 60] width 56 height 29
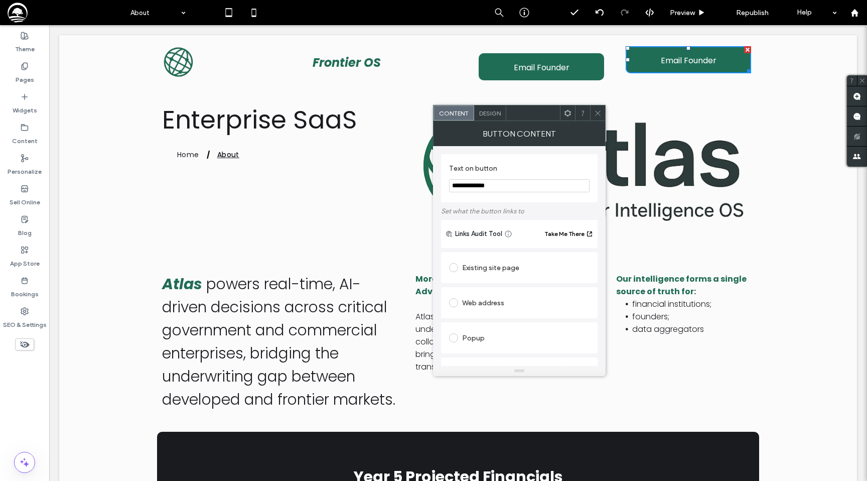
click at [596, 116] on icon at bounding box center [598, 113] width 8 height 8
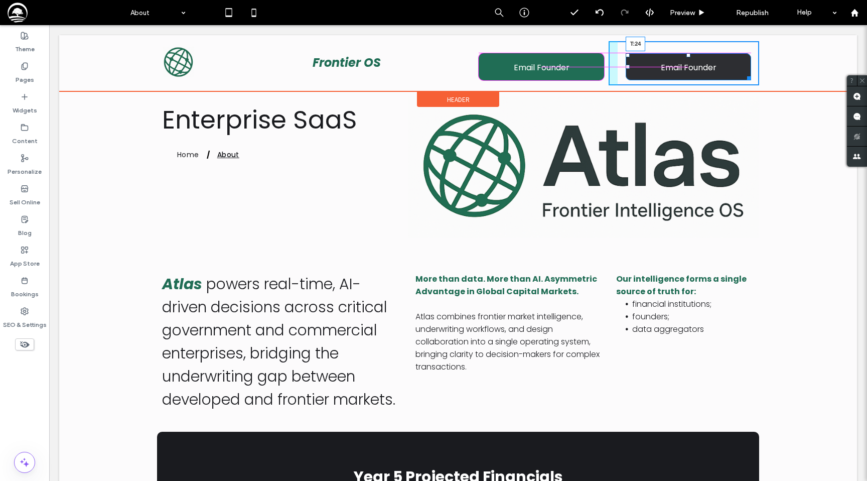
drag, startPoint x: 688, startPoint y: 48, endPoint x: 688, endPoint y: 54, distance: 6.5
click at [688, 54] on div at bounding box center [689, 55] width 4 height 4
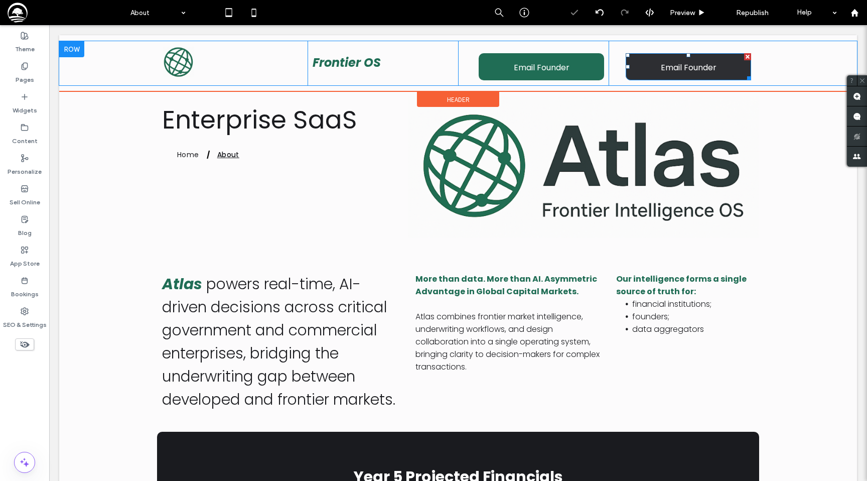
click at [687, 65] on span "Email Founder" at bounding box center [689, 67] width 56 height 29
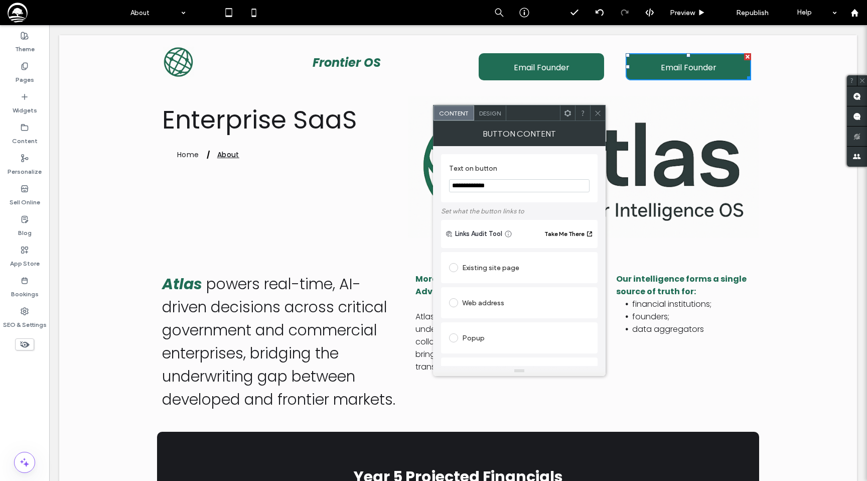
click at [499, 189] on input "**********" at bounding box center [519, 185] width 141 height 13
type input "*********"
click at [487, 112] on span "Design" at bounding box center [490, 113] width 22 height 8
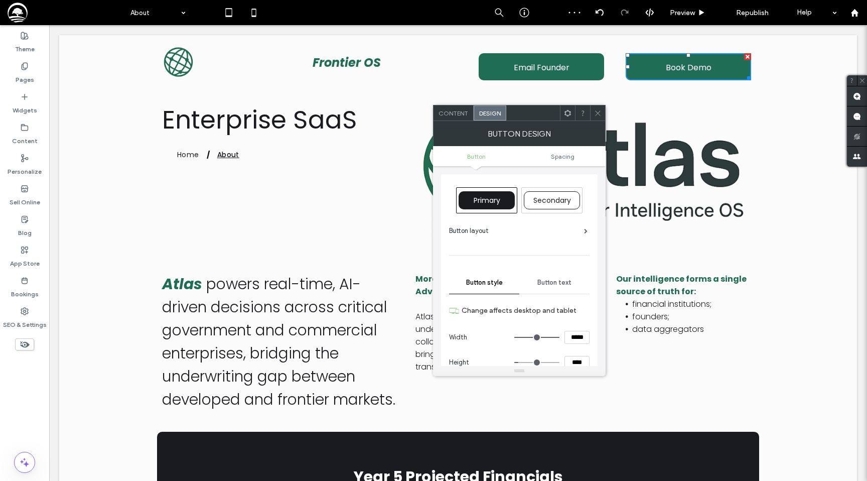
click at [459, 113] on span "Content" at bounding box center [454, 113] width 30 height 8
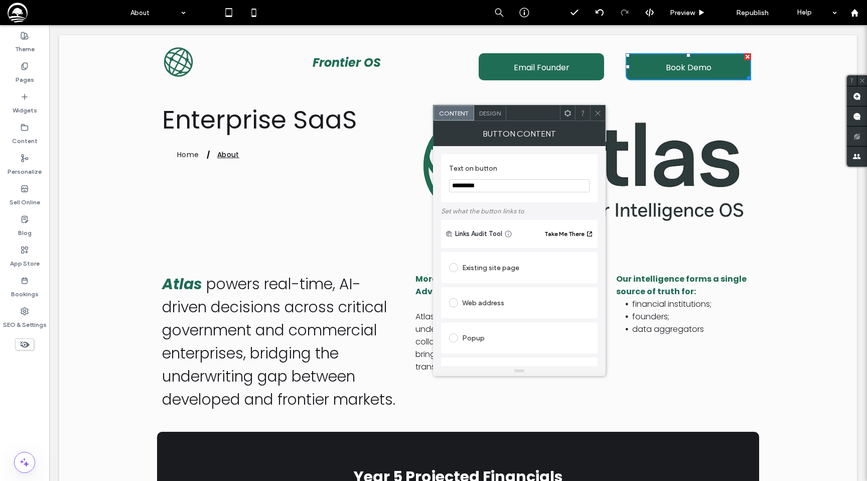
click at [598, 115] on icon at bounding box center [598, 113] width 8 height 8
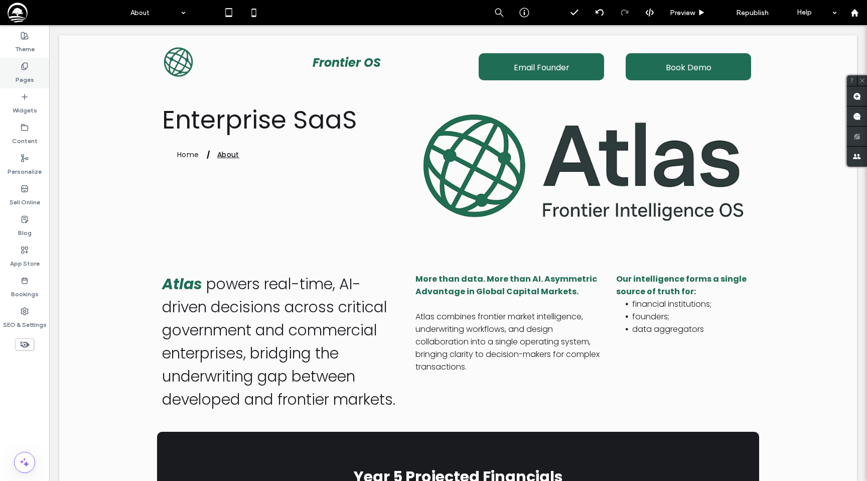
click at [29, 79] on label "Pages" at bounding box center [25, 77] width 19 height 14
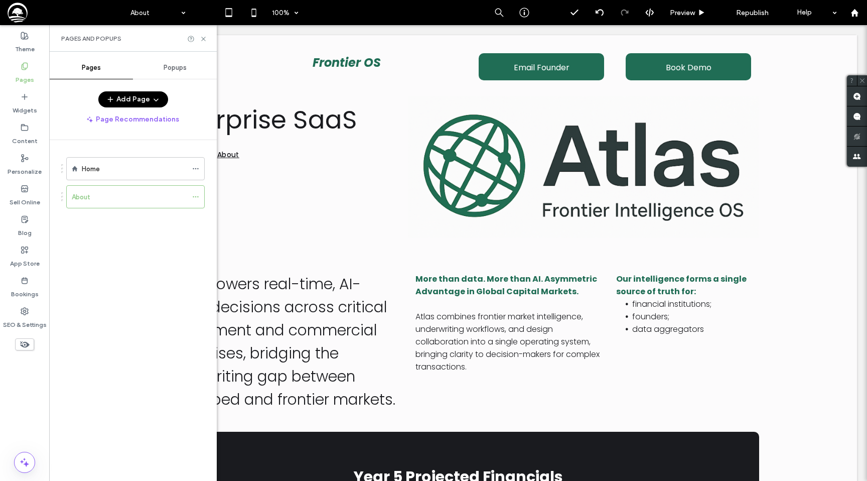
click at [124, 94] on button "Add Page" at bounding box center [133, 99] width 70 height 16
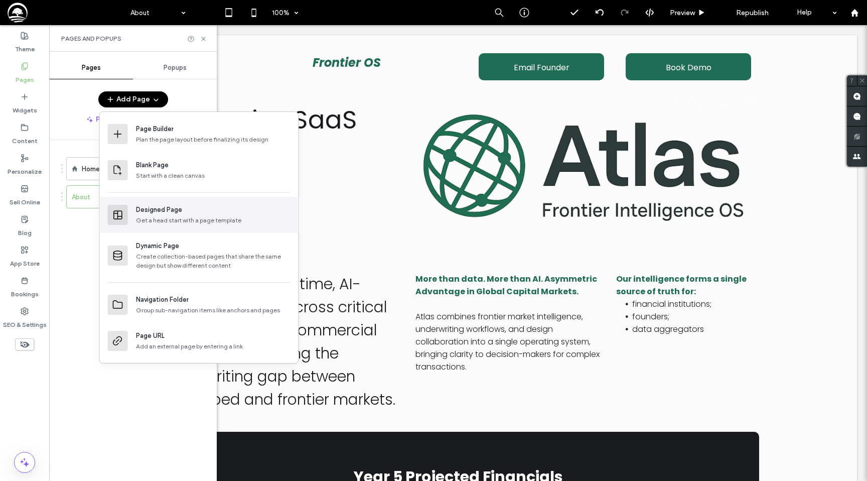
click at [189, 206] on div "Designed Page" at bounding box center [213, 210] width 155 height 10
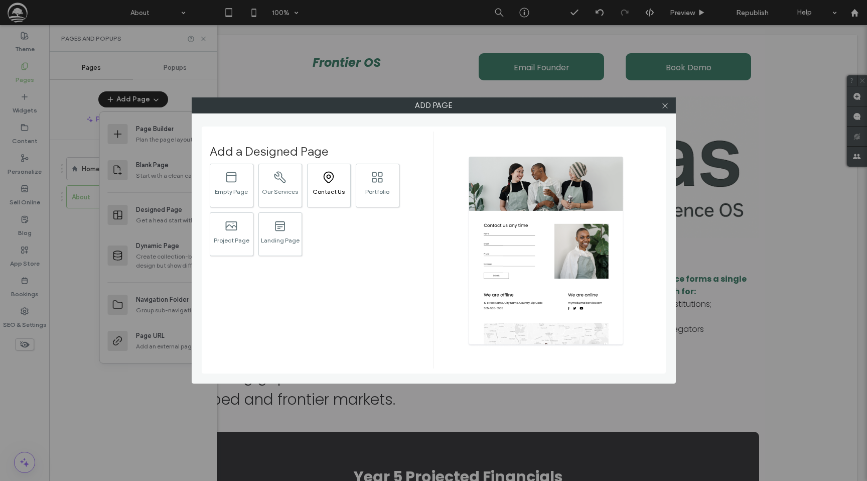
click at [327, 196] on div ".st0{fill:currentColor;} Contact Us" at bounding box center [329, 186] width 44 height 44
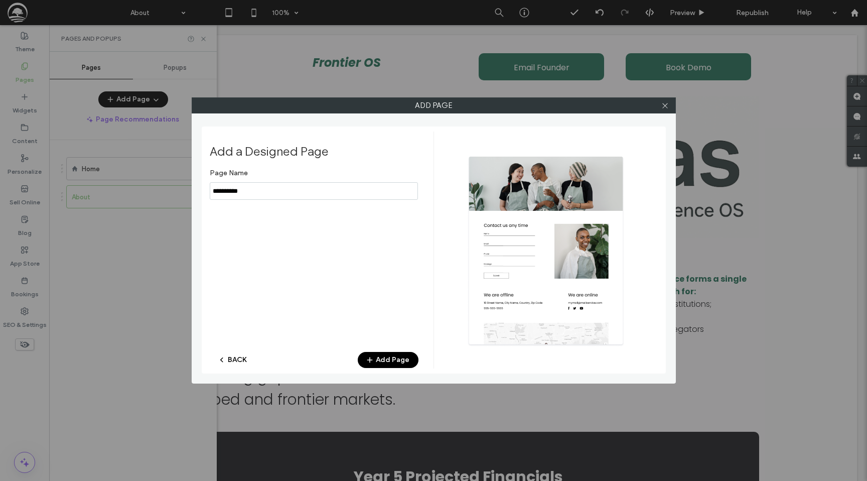
drag, startPoint x: 324, startPoint y: 196, endPoint x: 193, endPoint y: 193, distance: 130.5
click at [193, 193] on div "Add Page Add a Designed Page Page Name BACK Add Page" at bounding box center [434, 240] width 484 height 286
click at [230, 191] on input "notEmpty" at bounding box center [314, 191] width 208 height 18
type input "*********"
click at [666, 105] on icon at bounding box center [665, 106] width 8 height 8
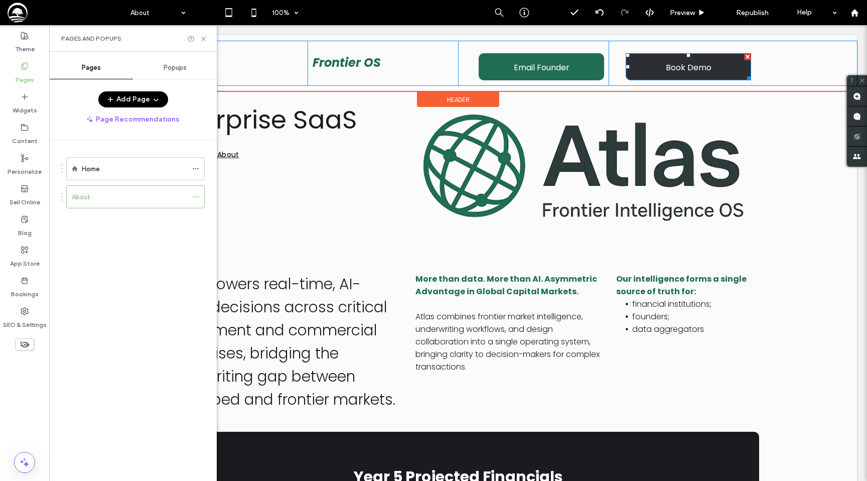
click at [658, 70] on link "Book Demo" at bounding box center [688, 66] width 125 height 27
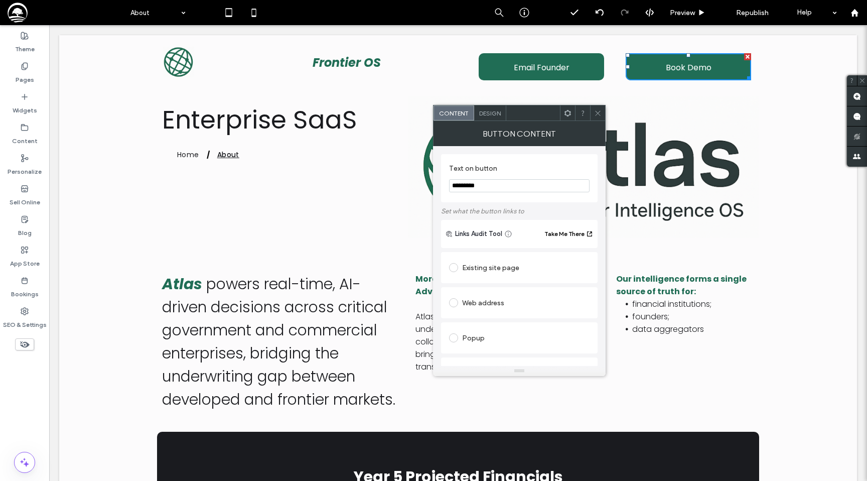
click at [491, 296] on div "Web address" at bounding box center [519, 302] width 141 height 21
click at [484, 323] on input "url" at bounding box center [519, 322] width 141 height 13
paste input "**********"
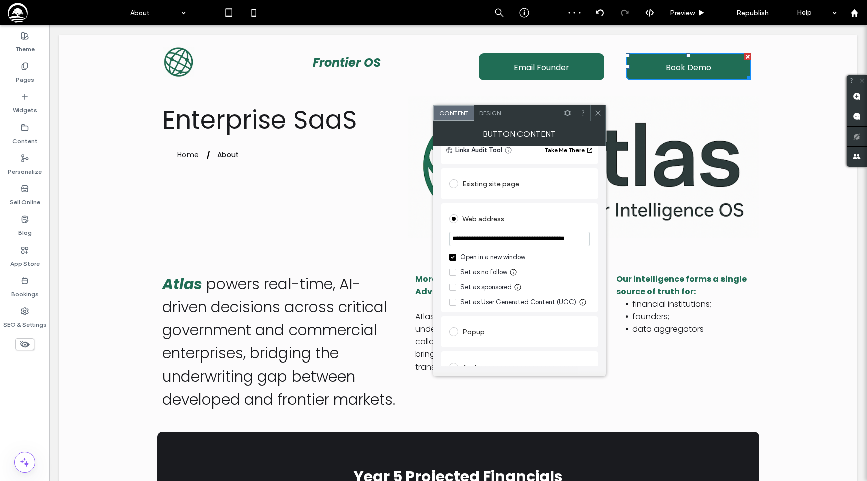
scroll to position [79, 0]
type input "**********"
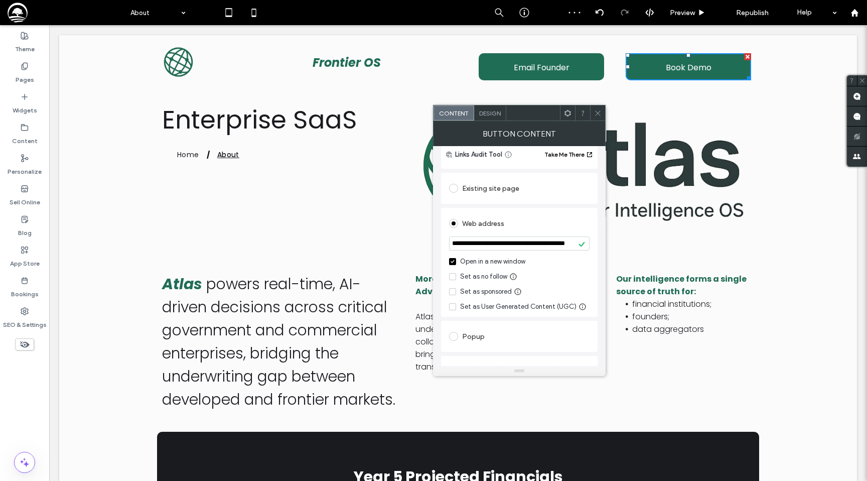
scroll to position [0, 0]
click at [490, 274] on div "Set as no follow" at bounding box center [483, 277] width 47 height 10
click at [490, 290] on div "Set as sponsored" at bounding box center [486, 292] width 52 height 10
click at [598, 114] on icon at bounding box center [598, 113] width 8 height 8
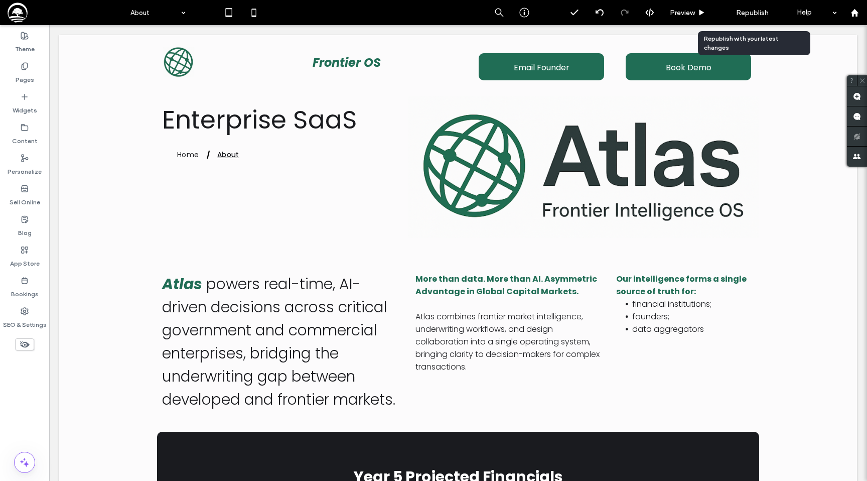
click at [748, 18] on div "Republish" at bounding box center [752, 12] width 63 height 13
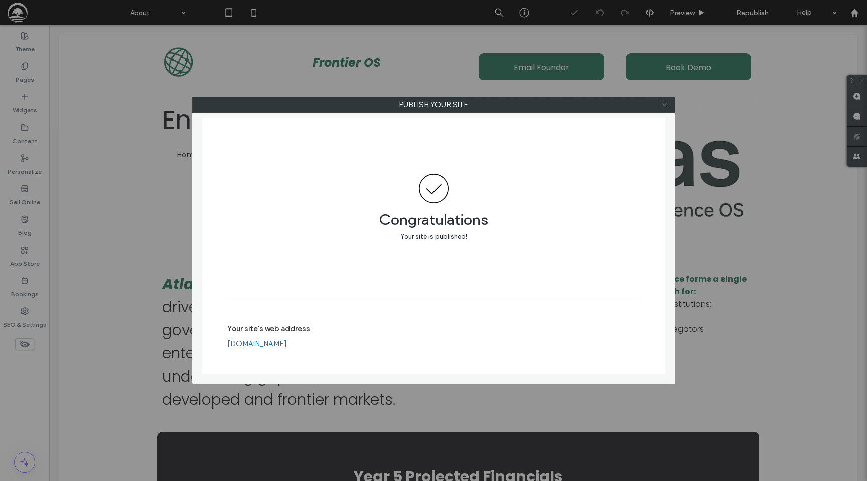
click at [664, 107] on icon at bounding box center [665, 105] width 8 height 8
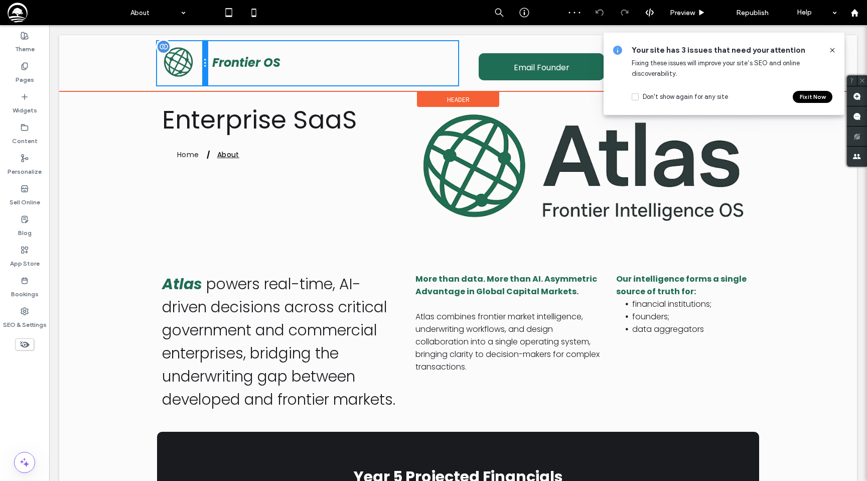
drag, startPoint x: 306, startPoint y: 63, endPoint x: 194, endPoint y: 63, distance: 112.4
click at [194, 63] on div "Click To Paste" at bounding box center [182, 63] width 50 height 44
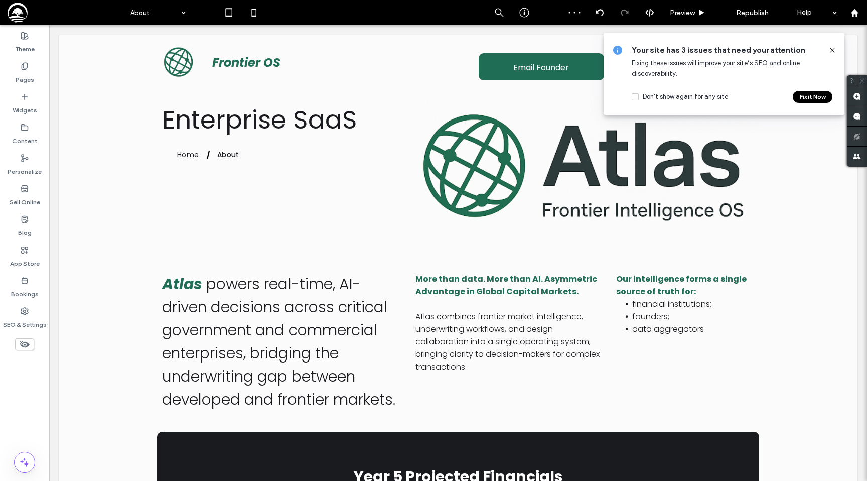
click at [835, 50] on icon at bounding box center [833, 50] width 8 height 8
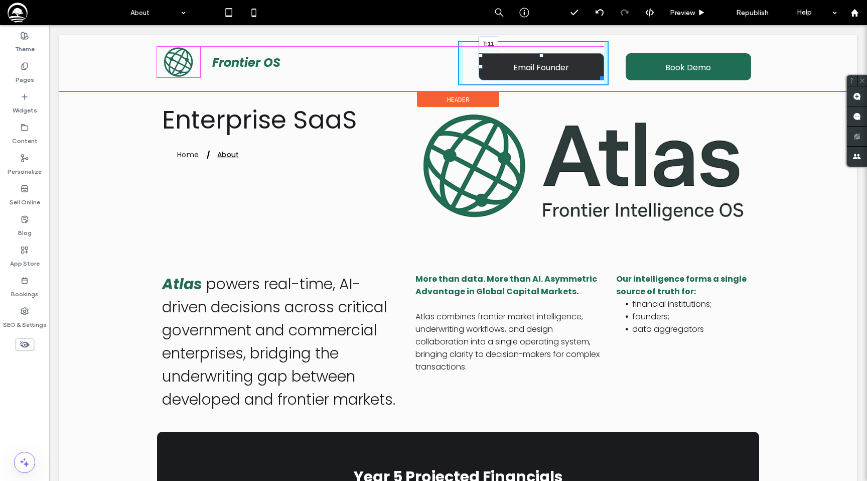
drag, startPoint x: 542, startPoint y: 55, endPoint x: 541, endPoint y: 47, distance: 7.6
click at [541, 53] on div at bounding box center [542, 55] width 4 height 4
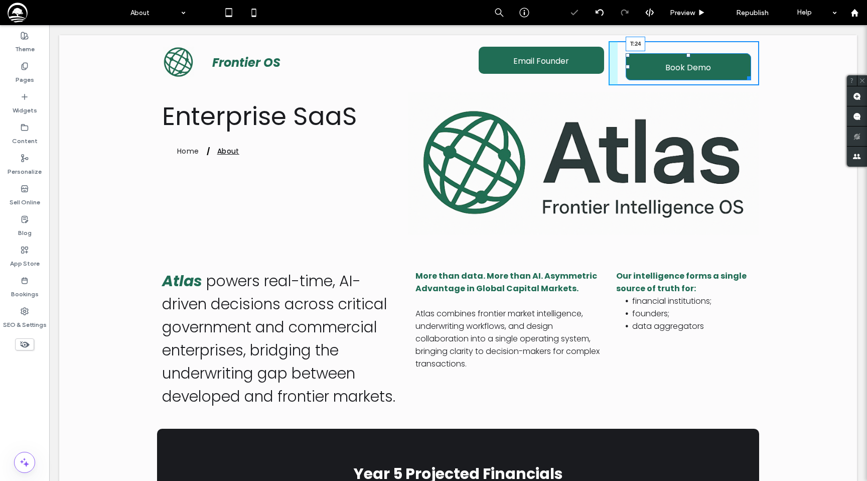
drag, startPoint x: 690, startPoint y: 54, endPoint x: 688, endPoint y: 34, distance: 20.1
drag, startPoint x: 689, startPoint y: 55, endPoint x: 688, endPoint y: 46, distance: 8.6
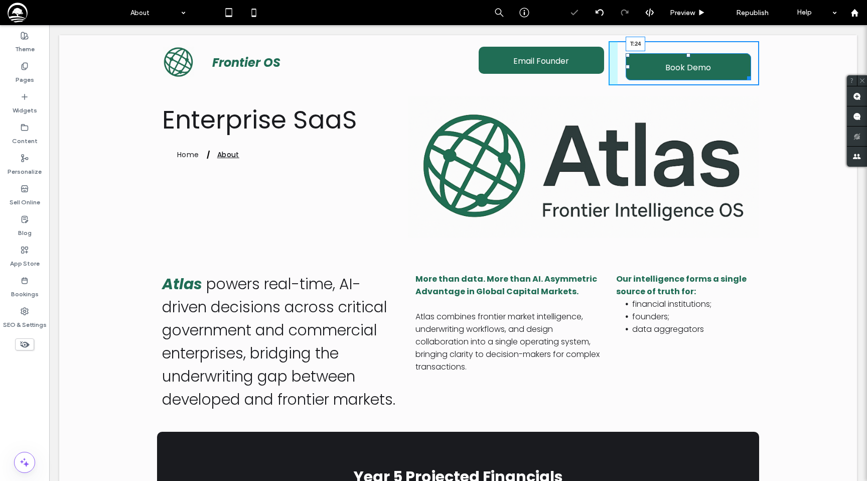
drag, startPoint x: 688, startPoint y: 54, endPoint x: 685, endPoint y: 34, distance: 20.2
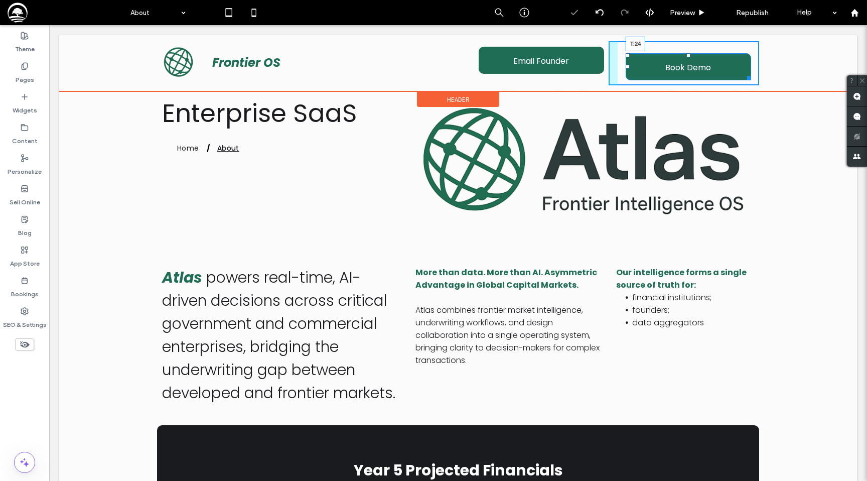
drag, startPoint x: 688, startPoint y: 55, endPoint x: 684, endPoint y: 40, distance: 15.5
click at [684, 40] on div "Click To Paste Frontier OS Click To Paste Email Founder Click To Paste Click To…" at bounding box center [458, 63] width 798 height 56
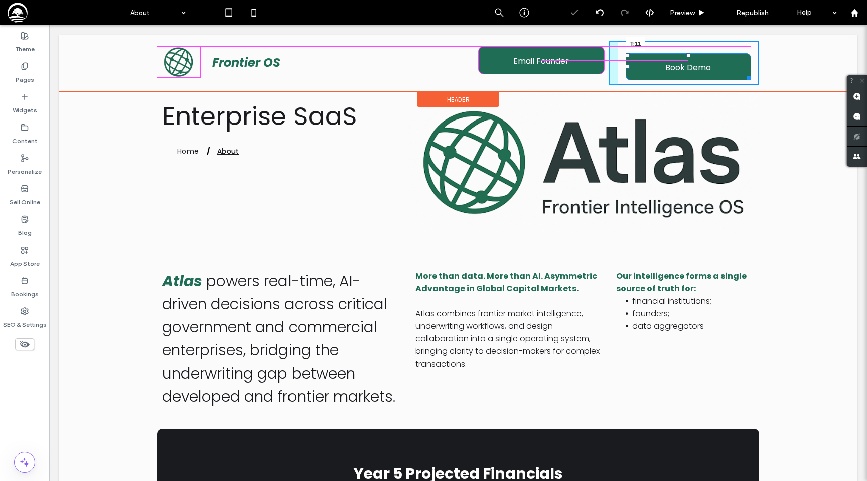
drag, startPoint x: 688, startPoint y: 55, endPoint x: 687, endPoint y: 47, distance: 8.1
click at [687, 47] on div "Click To Paste Click To Paste Book Demo T:11" at bounding box center [684, 63] width 151 height 44
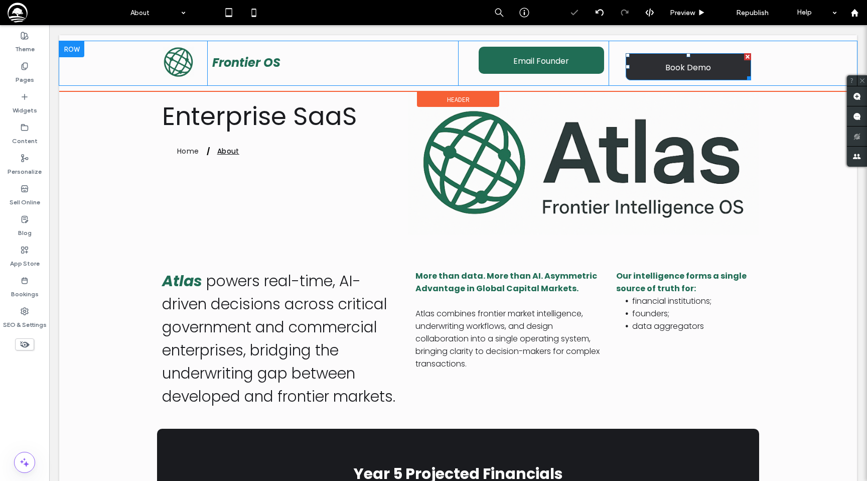
drag, startPoint x: 691, startPoint y: 58, endPoint x: 689, endPoint y: 53, distance: 5.2
click at [689, 53] on link "Book Demo" at bounding box center [688, 66] width 125 height 27
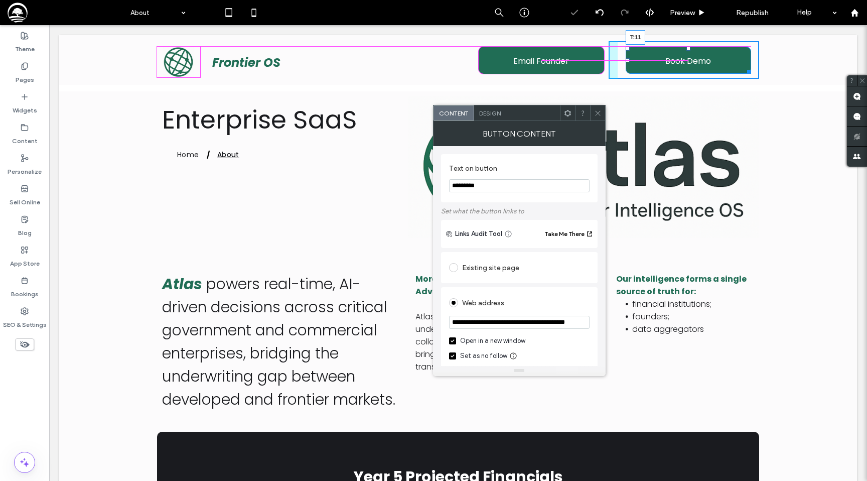
drag, startPoint x: 689, startPoint y: 54, endPoint x: 689, endPoint y: 45, distance: 8.5
click at [689, 45] on div "Click To Paste Click To Paste Book Demo T:11" at bounding box center [684, 60] width 151 height 38
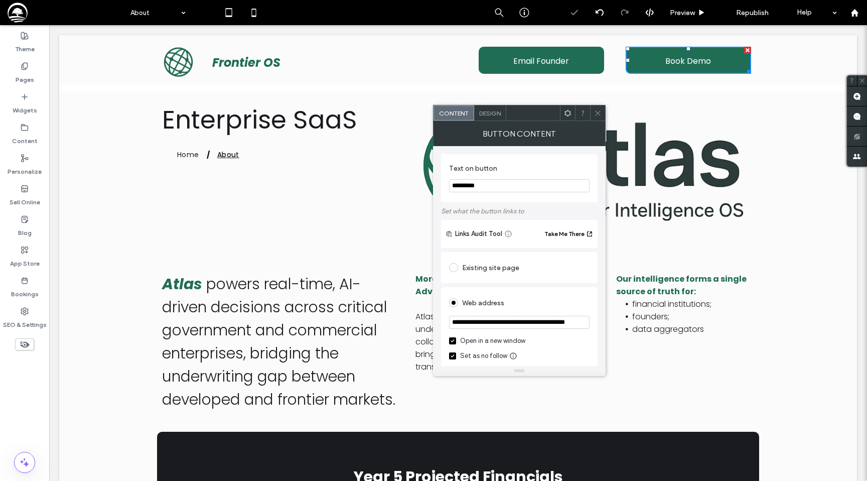
click at [597, 114] on icon at bounding box center [598, 113] width 8 height 8
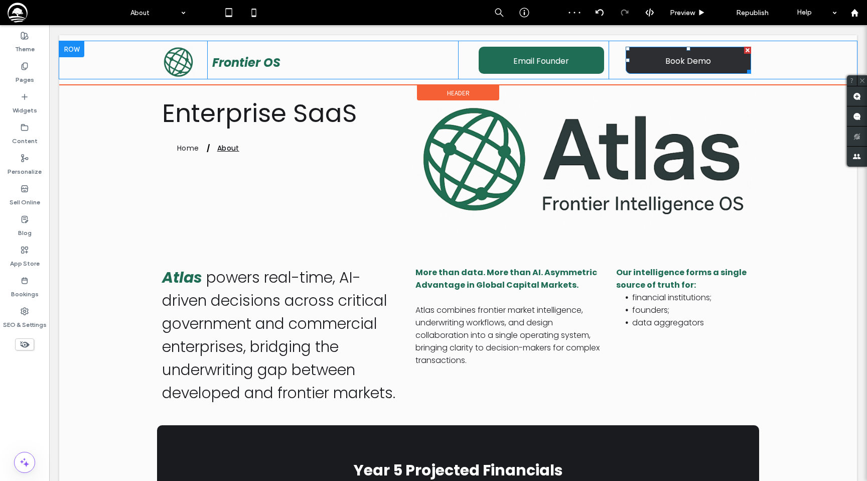
click at [664, 53] on link "Book Demo" at bounding box center [688, 60] width 125 height 27
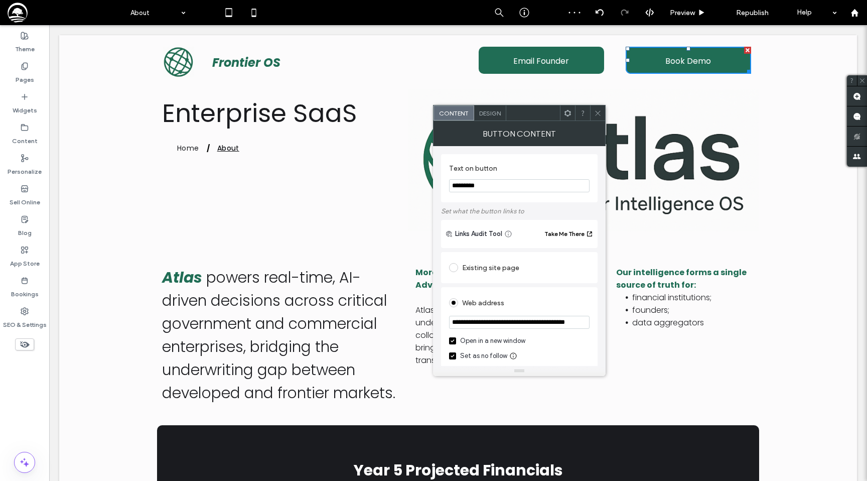
click at [486, 117] on div "Design" at bounding box center [490, 112] width 32 height 15
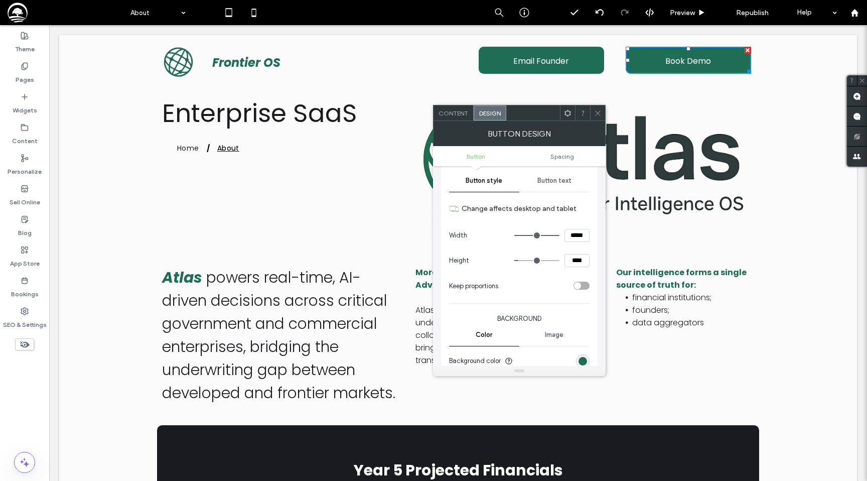
scroll to position [101, 0]
click at [545, 188] on div "Button text" at bounding box center [554, 181] width 70 height 22
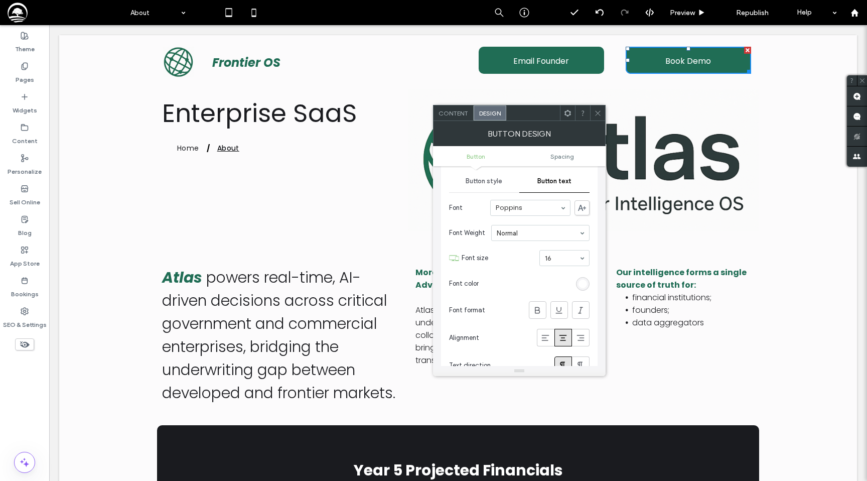
click at [583, 282] on div "rgb(255, 255, 255)" at bounding box center [583, 284] width 9 height 9
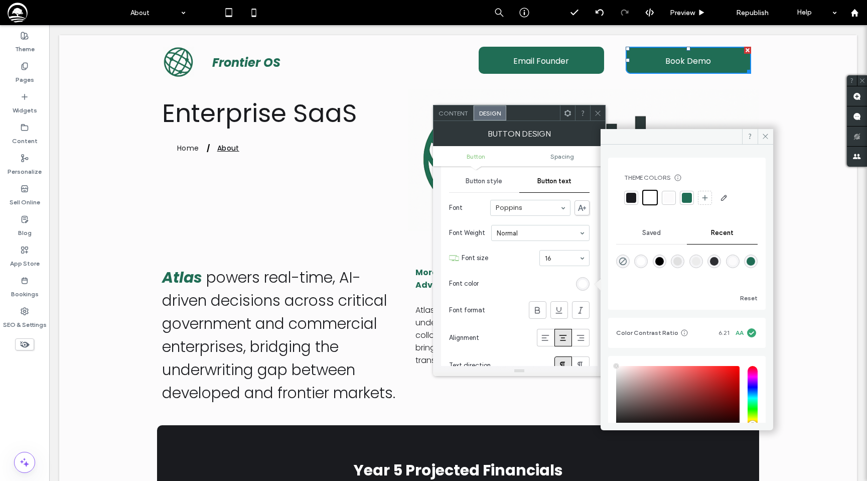
click at [747, 265] on div "rgba(32, 109, 85, 1)" at bounding box center [751, 261] width 9 height 9
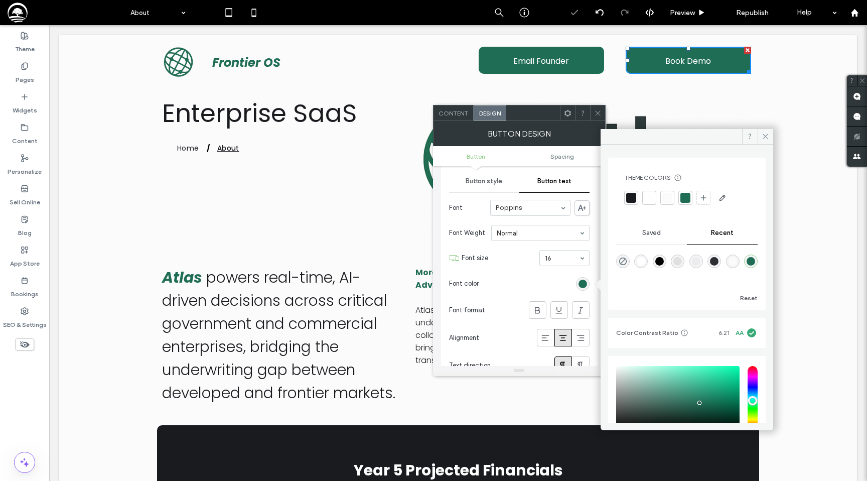
type input "*******"
click at [483, 176] on div "Button style" at bounding box center [484, 181] width 70 height 22
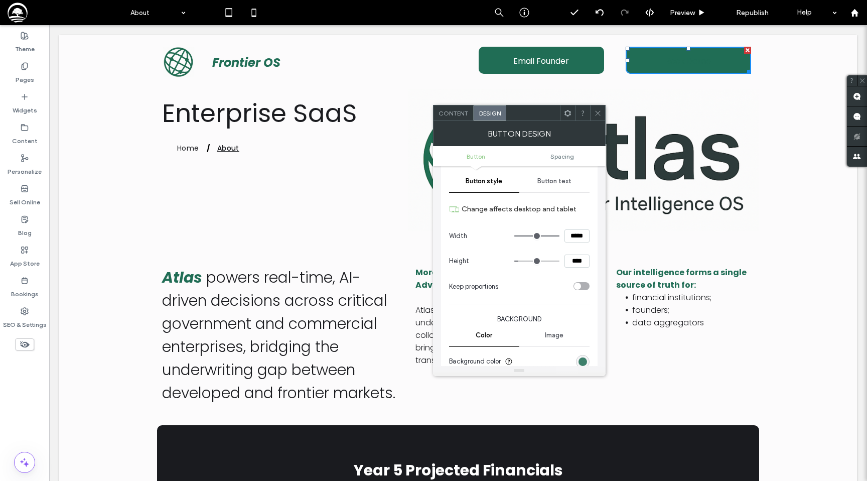
click at [580, 359] on div "rgb(32, 109, 85)" at bounding box center [583, 361] width 9 height 9
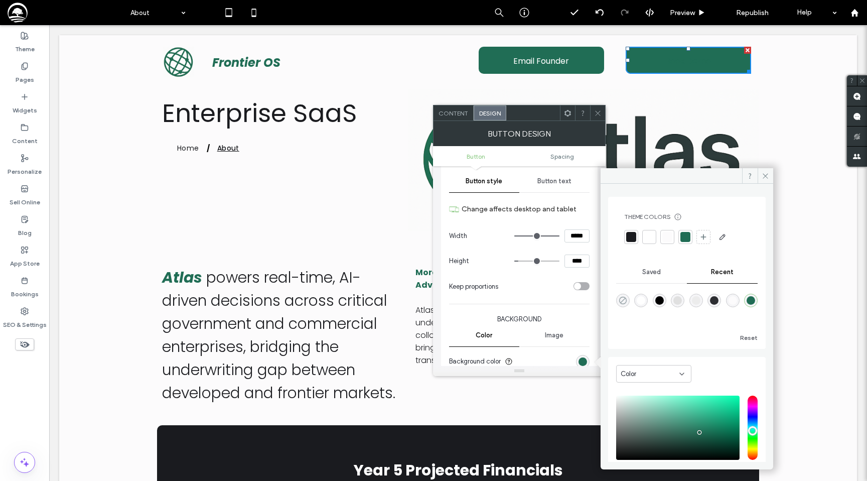
click at [620, 301] on icon "rgba(0, 0, 0, 0)" at bounding box center [623, 300] width 9 height 9
type input "*******"
type input "*"
type input "**"
click at [597, 111] on icon at bounding box center [598, 113] width 8 height 8
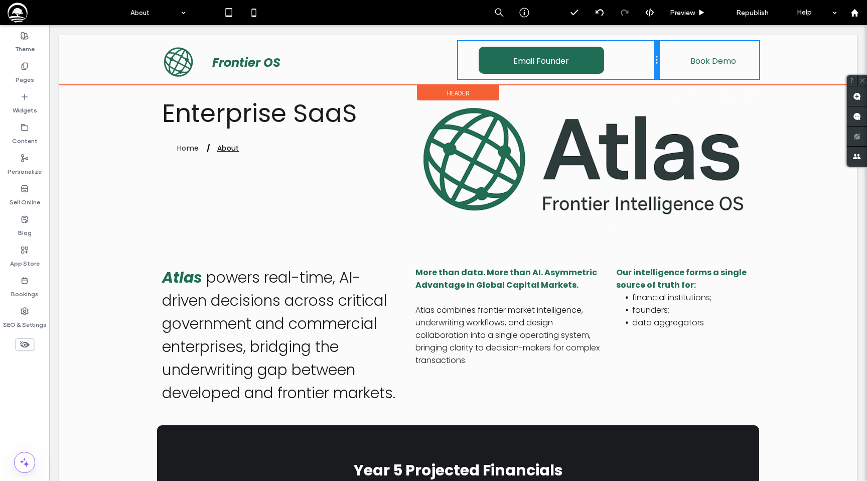
drag, startPoint x: 608, startPoint y: 61, endPoint x: 670, endPoint y: 63, distance: 61.8
click at [670, 63] on div "Click To Paste Frontier OS Click To Paste Email Founder Click To Paste Click To…" at bounding box center [458, 60] width 602 height 38
drag, startPoint x: 657, startPoint y: 60, endPoint x: 621, endPoint y: 60, distance: 36.6
click at [621, 60] on div "Click To Paste Frontier OS Click To Paste Email Founder Click To Paste Click To…" at bounding box center [458, 60] width 602 height 38
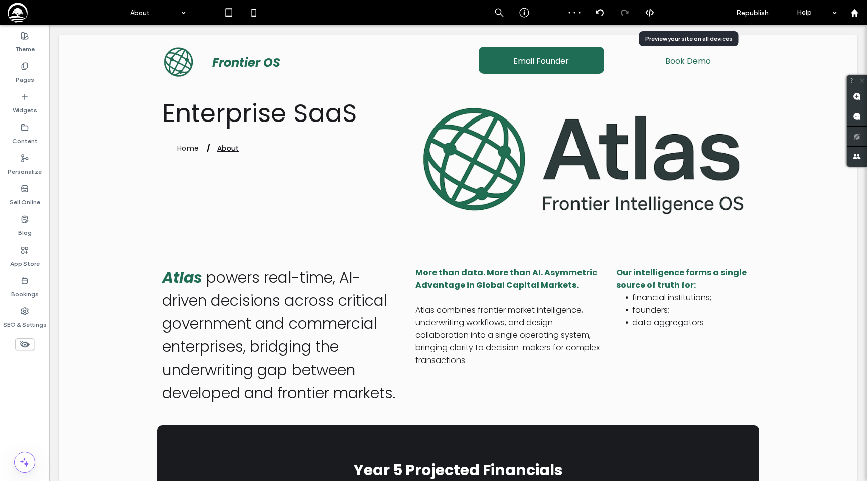
click at [681, 9] on span "Preview" at bounding box center [682, 13] width 25 height 9
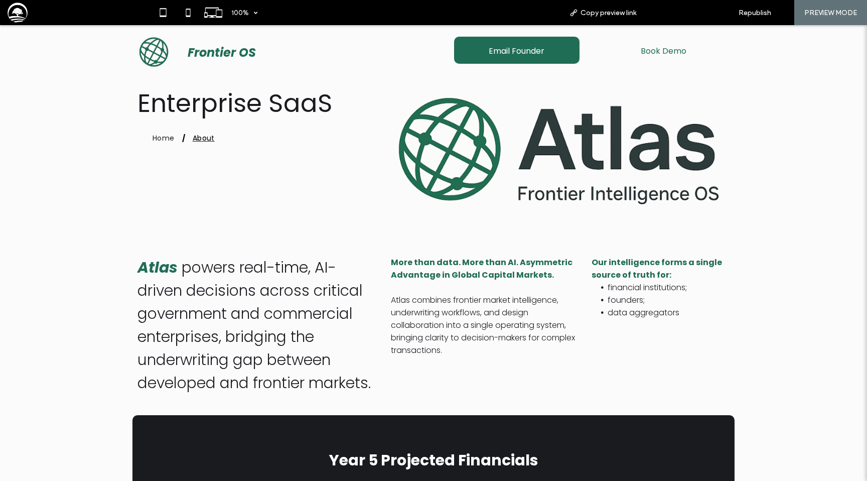
click at [678, 15] on span "Back to editor" at bounding box center [685, 13] width 46 height 9
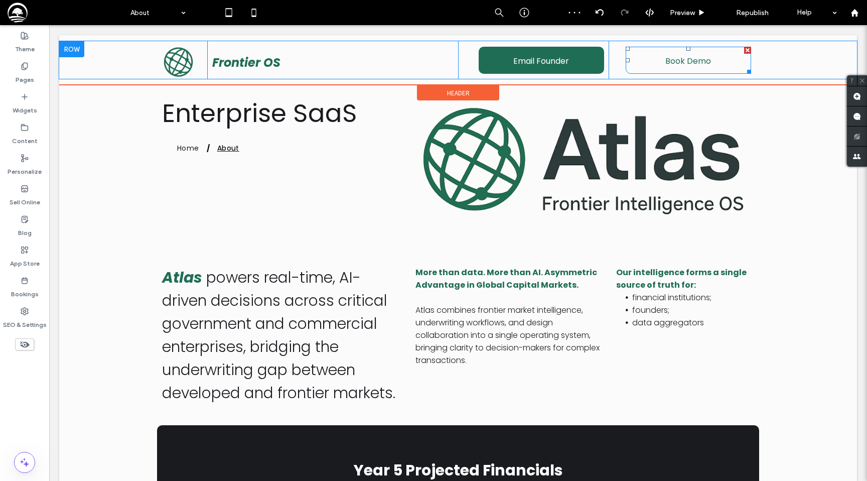
click at [663, 55] on link "Book Demo" at bounding box center [688, 60] width 125 height 27
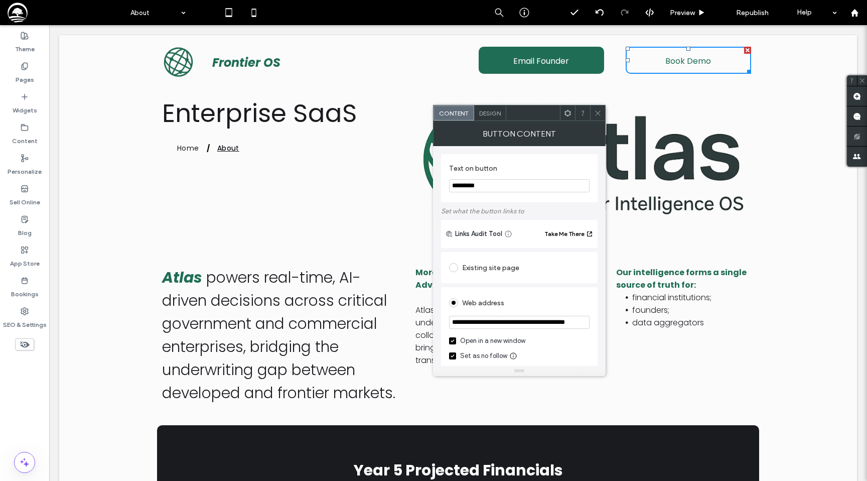
click at [492, 109] on span "Design" at bounding box center [490, 113] width 22 height 8
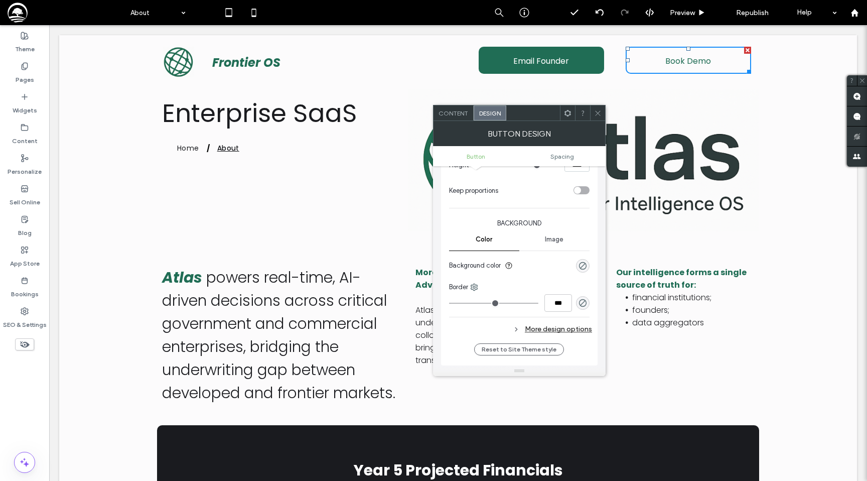
scroll to position [208, 0]
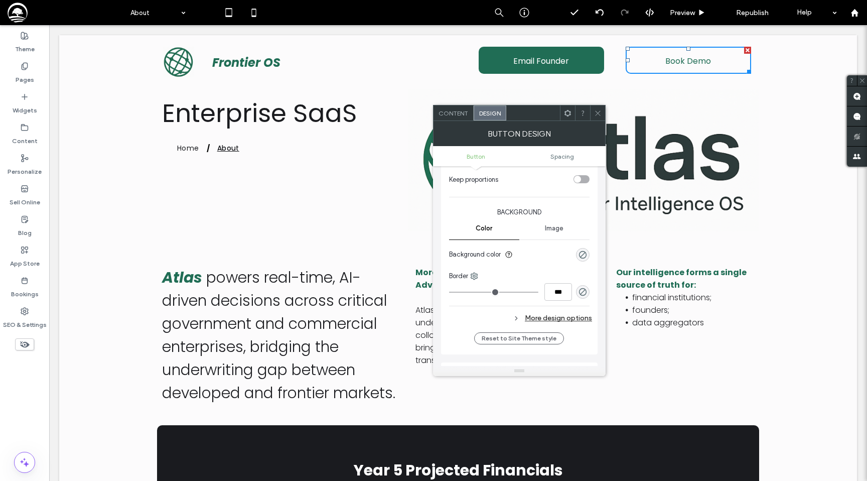
click at [582, 286] on div "rgba(0, 0, 0, 0)" at bounding box center [583, 292] width 14 height 14
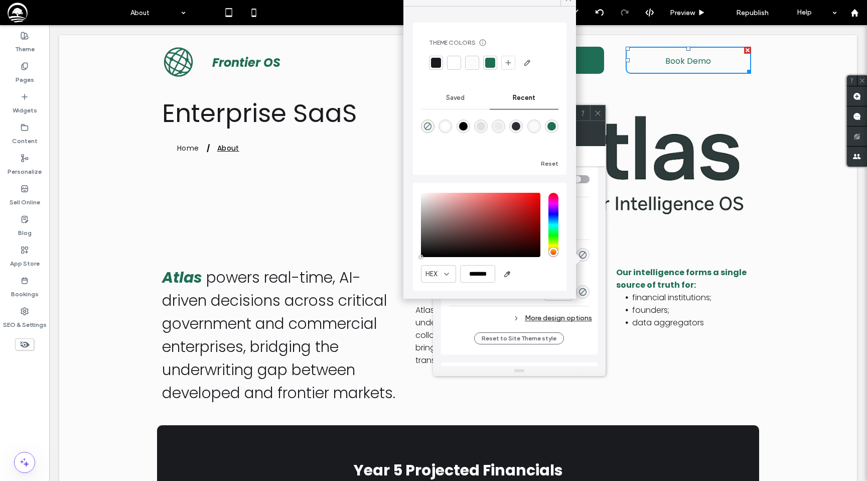
click at [493, 65] on div at bounding box center [490, 63] width 10 height 10
type input "*"
type input "***"
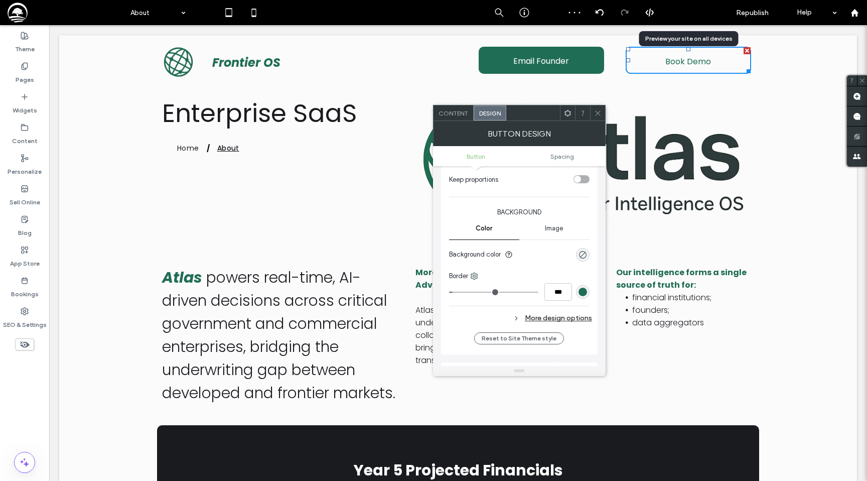
click at [687, 12] on span "Preview" at bounding box center [682, 13] width 25 height 9
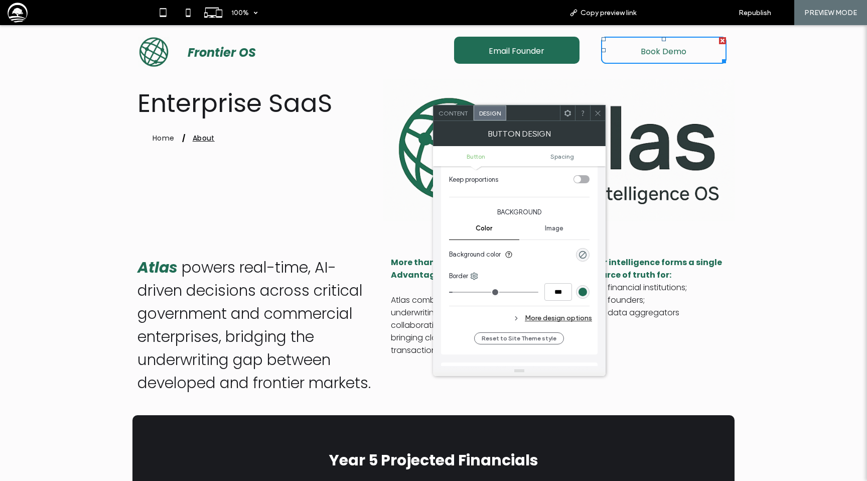
click at [674, 11] on span "Back to editor" at bounding box center [685, 13] width 46 height 9
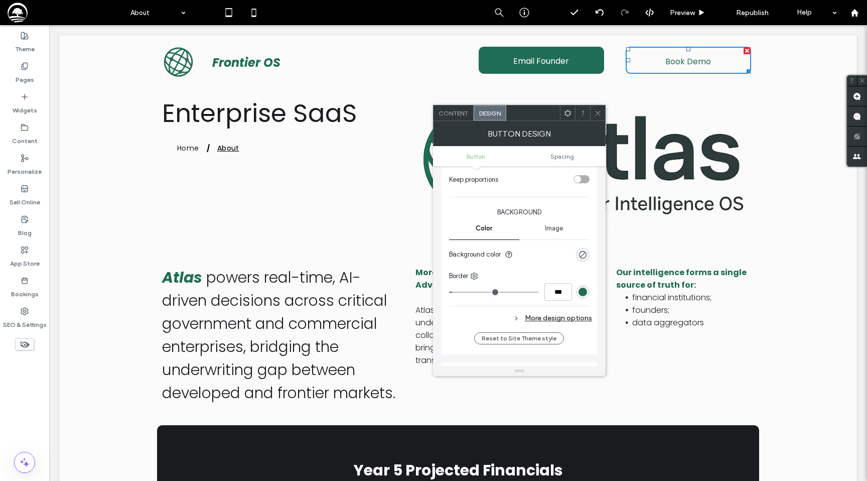
click at [596, 111] on use at bounding box center [597, 112] width 5 height 5
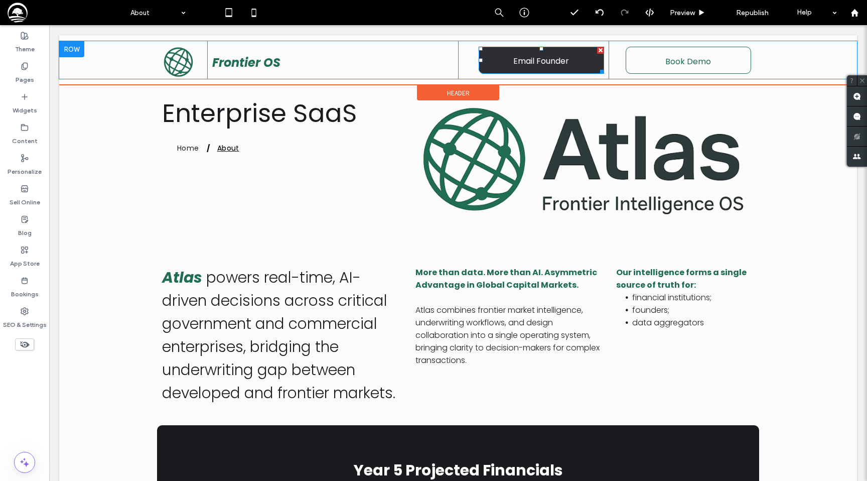
click at [562, 62] on span "Email Founder" at bounding box center [541, 61] width 56 height 29
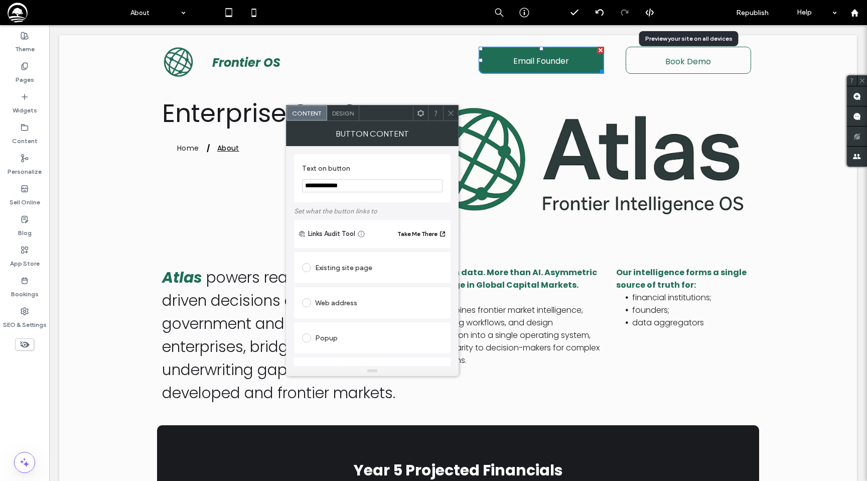
click at [686, 14] on span "Preview" at bounding box center [682, 13] width 25 height 9
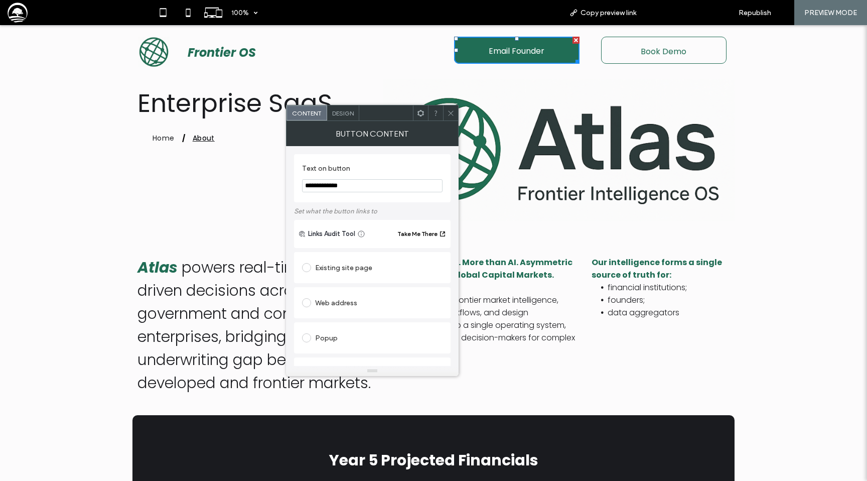
click at [687, 10] on span "Back to editor" at bounding box center [685, 13] width 46 height 9
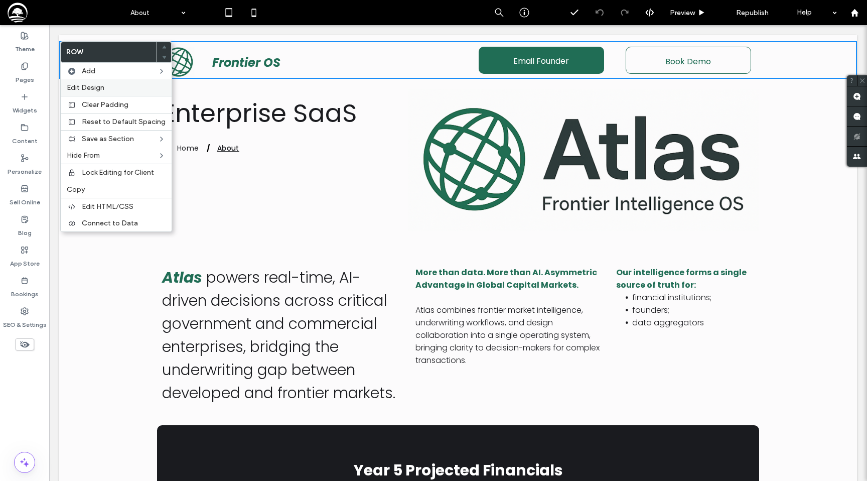
click at [82, 92] on div "Edit Design" at bounding box center [116, 87] width 111 height 17
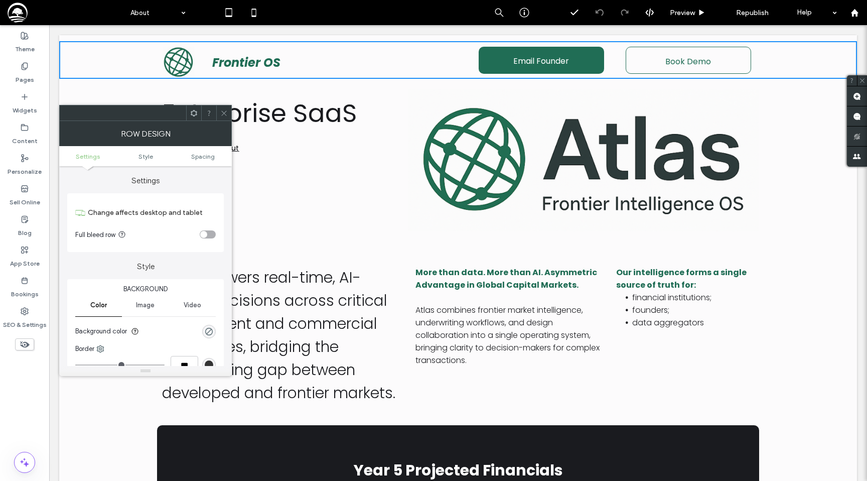
click at [208, 233] on div "toggle" at bounding box center [208, 234] width 16 height 8
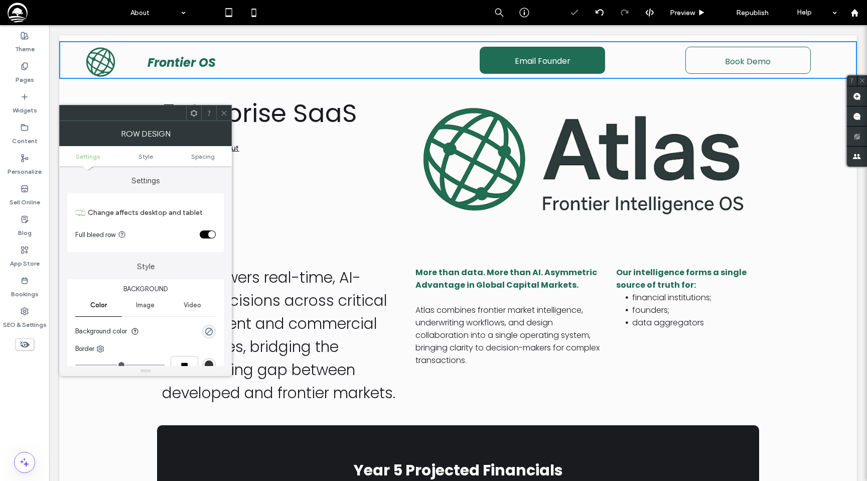
click at [222, 113] on icon at bounding box center [224, 113] width 8 height 8
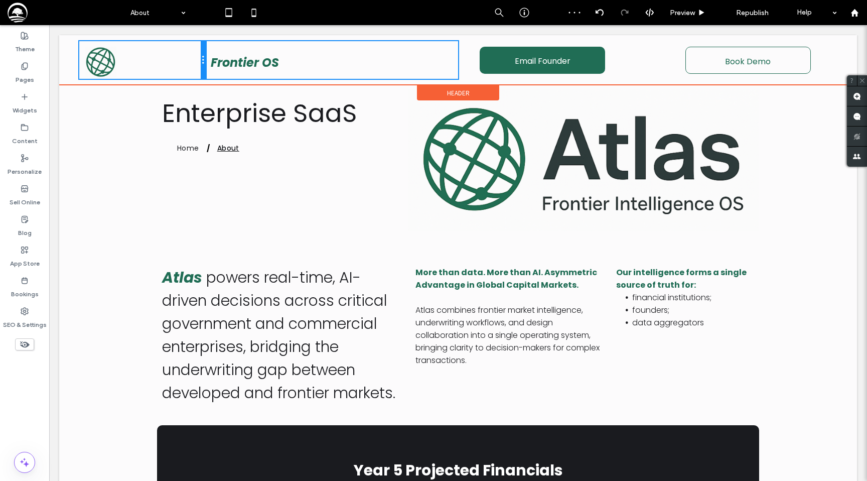
drag, startPoint x: 142, startPoint y: 63, endPoint x: 206, endPoint y: 64, distance: 64.2
click at [206, 64] on div at bounding box center [203, 60] width 5 height 38
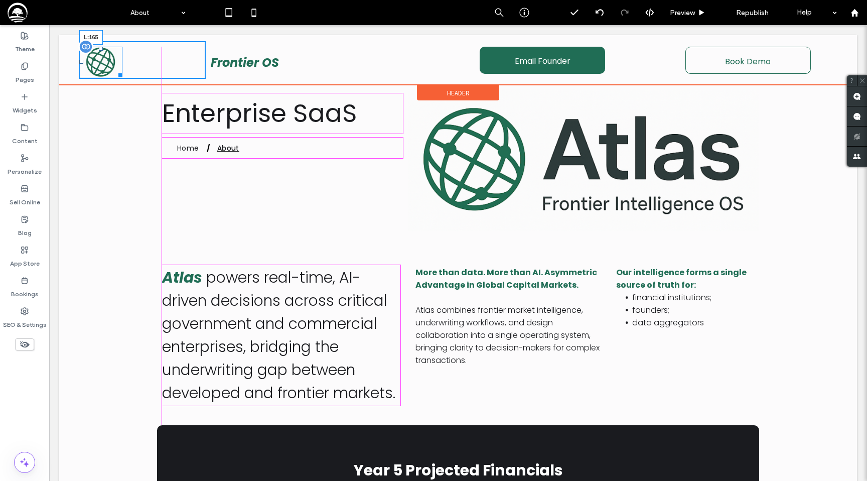
drag, startPoint x: 82, startPoint y: 62, endPoint x: 165, endPoint y: 62, distance: 82.8
click at [83, 62] on div at bounding box center [81, 62] width 4 height 4
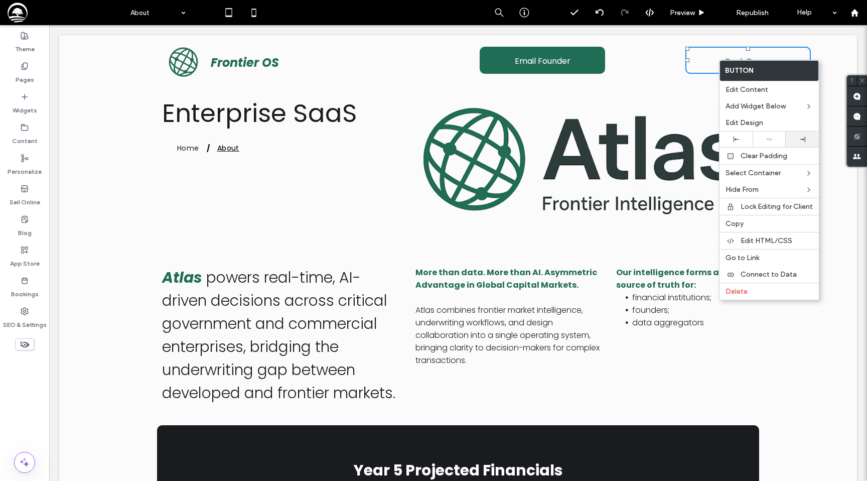
click at [791, 138] on div at bounding box center [802, 140] width 23 height 6
click at [662, 81] on div "Click To Paste Frontier OS Click To Paste Email Founder Click To Paste Book Dem…" at bounding box center [458, 60] width 798 height 50
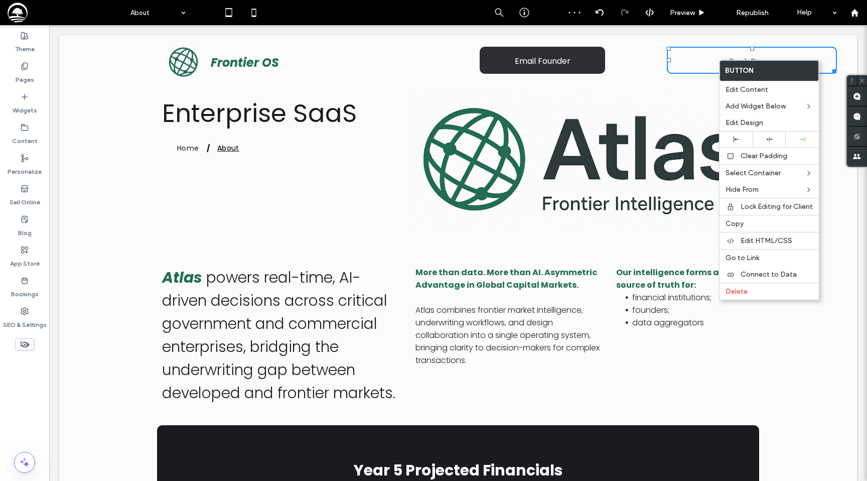
click at [579, 67] on link "Email Founder" at bounding box center [542, 60] width 125 height 27
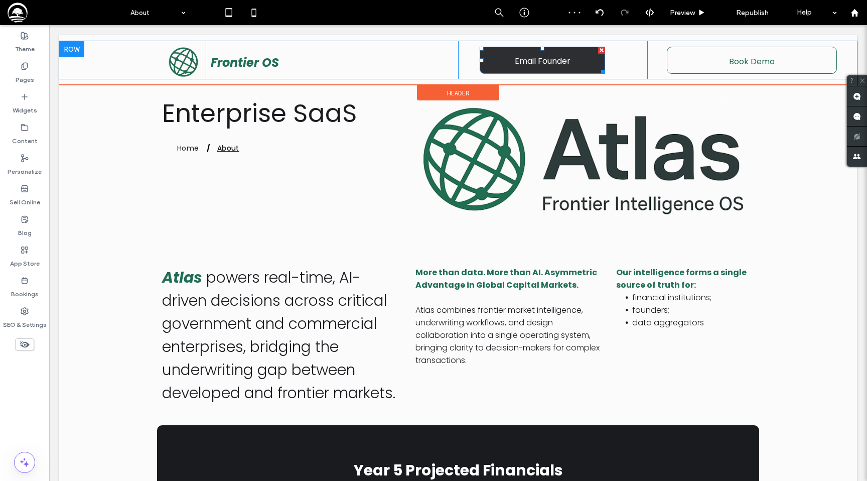
click at [579, 67] on link "Email Founder" at bounding box center [542, 60] width 125 height 27
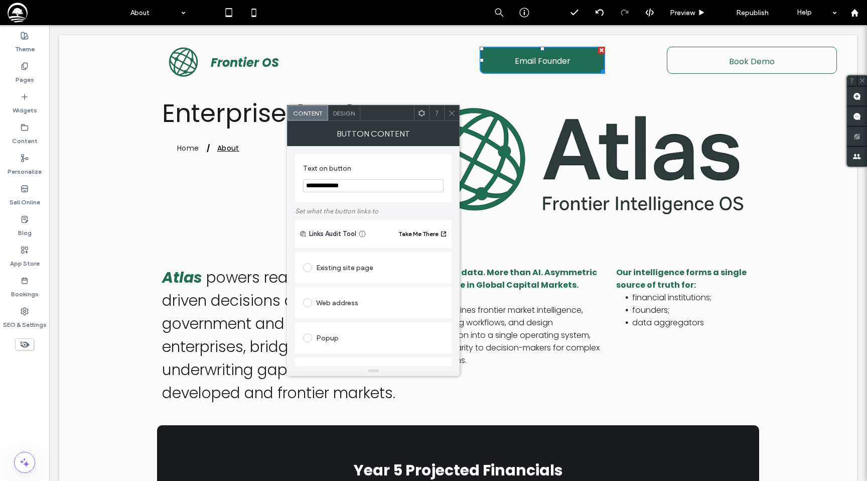
click at [338, 120] on div "Design" at bounding box center [344, 112] width 32 height 15
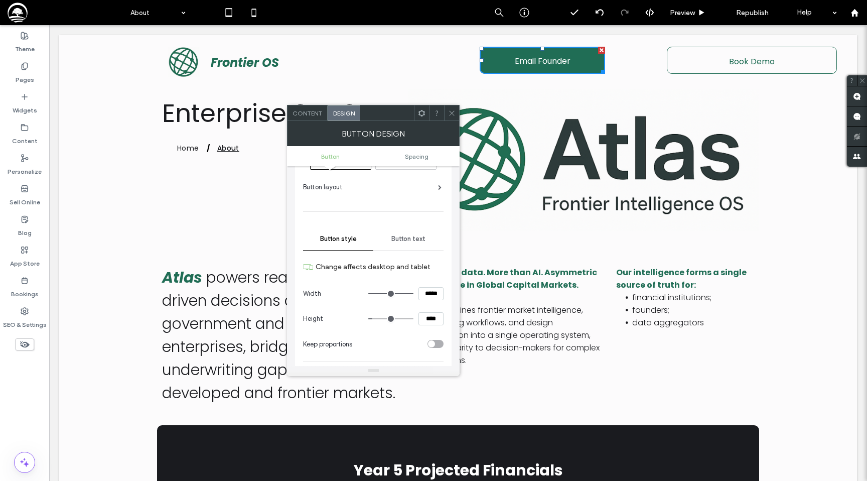
scroll to position [48, 0]
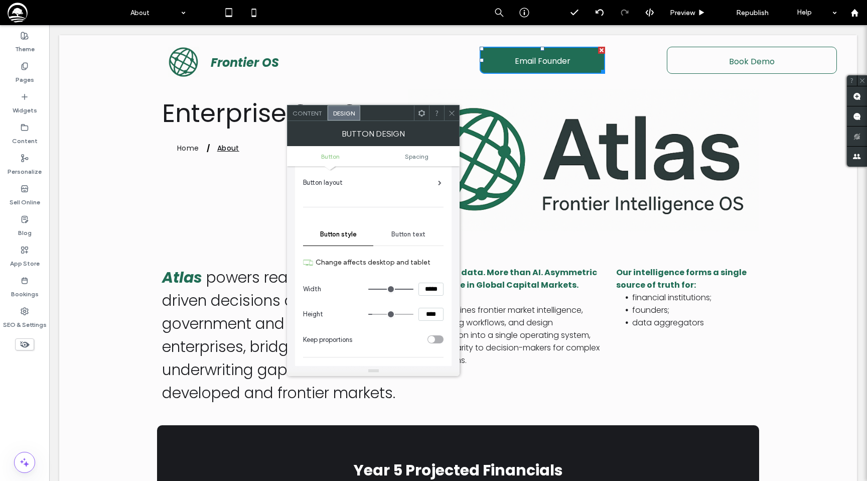
click at [453, 110] on icon at bounding box center [452, 113] width 8 height 8
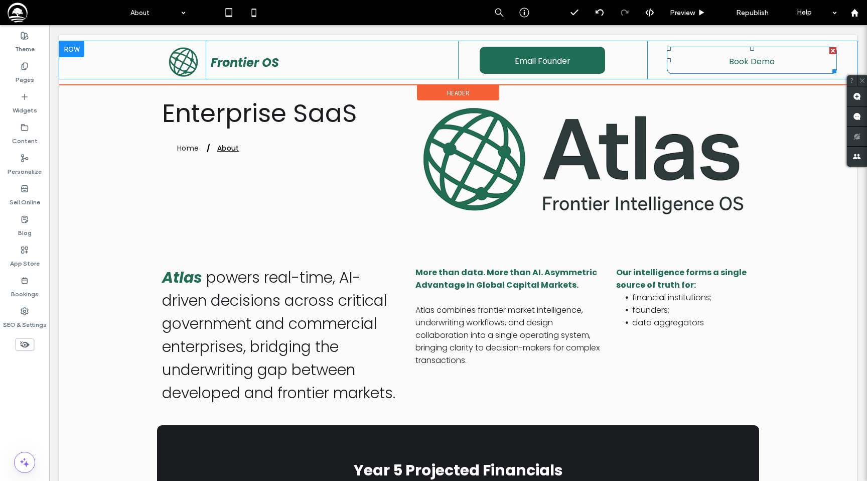
click at [719, 62] on link "Book Demo" at bounding box center [752, 60] width 170 height 27
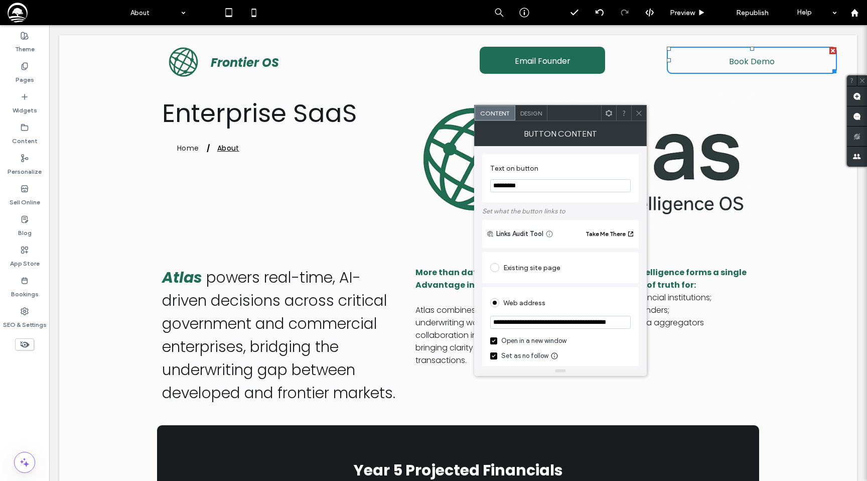
click at [532, 115] on span "Design" at bounding box center [531, 113] width 22 height 8
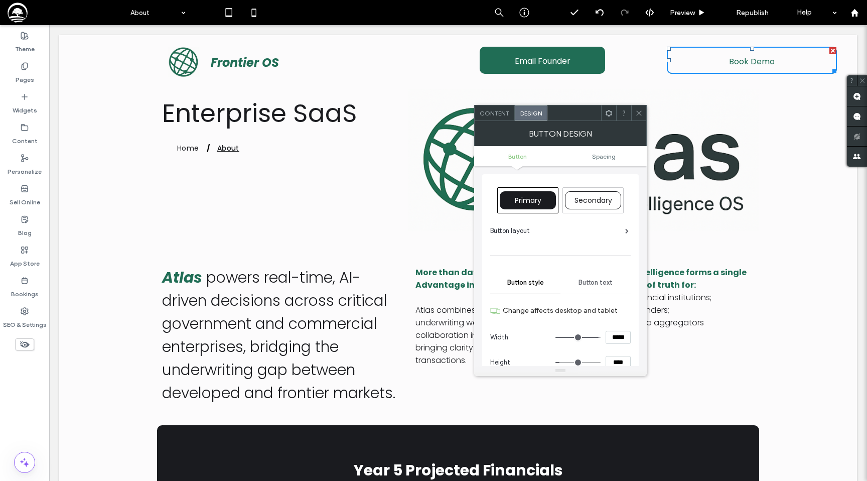
click at [619, 338] on input "*****" at bounding box center [618, 337] width 25 height 13
type input "*****"
type input "***"
click at [644, 112] on div at bounding box center [638, 112] width 15 height 15
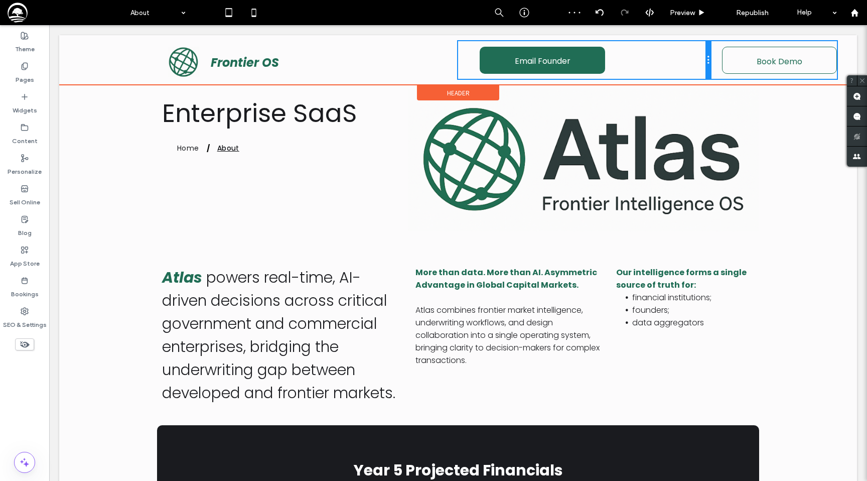
drag, startPoint x: 647, startPoint y: 59, endPoint x: 691, endPoint y: 63, distance: 43.9
click at [691, 63] on div "Email Founder Click To Paste" at bounding box center [584, 60] width 252 height 38
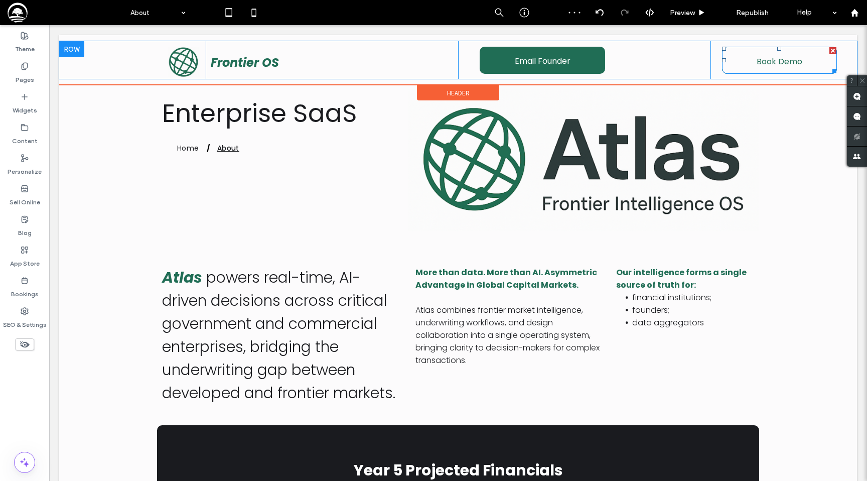
click at [734, 63] on link "Book Demo" at bounding box center [779, 60] width 115 height 27
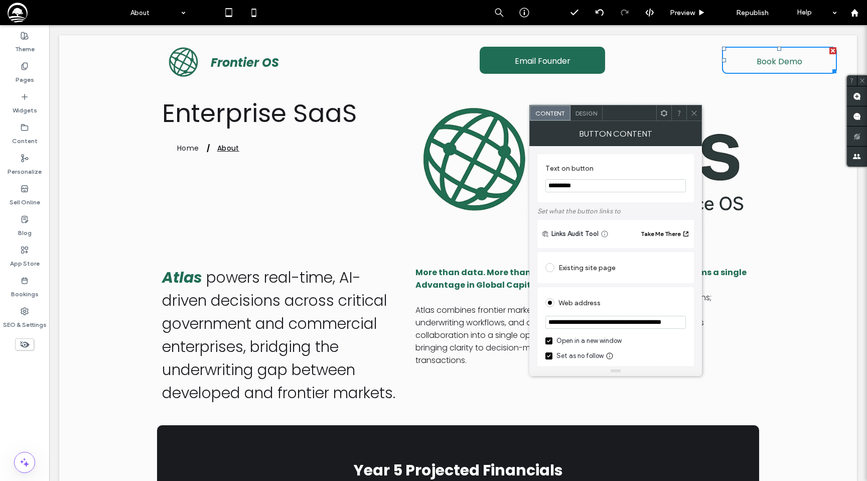
click at [586, 116] on div "Design" at bounding box center [587, 112] width 32 height 15
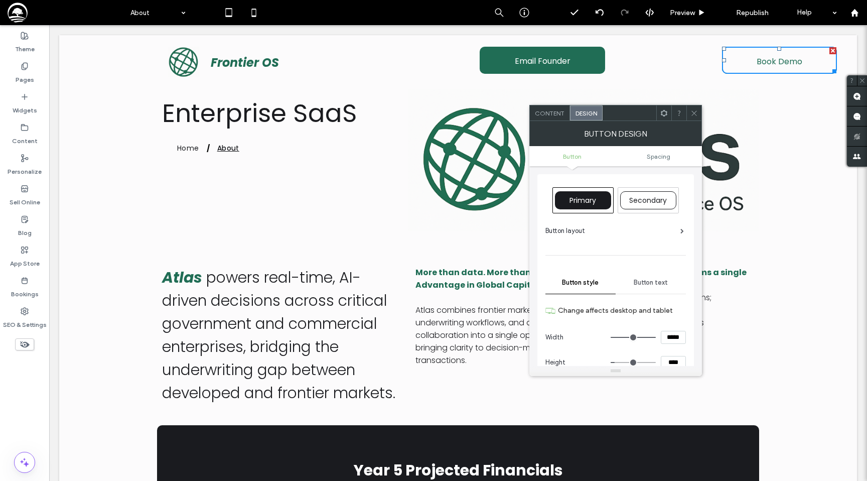
click at [664, 337] on input "*****" at bounding box center [673, 337] width 25 height 13
type input "*****"
type input "***"
click at [697, 111] on icon at bounding box center [695, 113] width 8 height 8
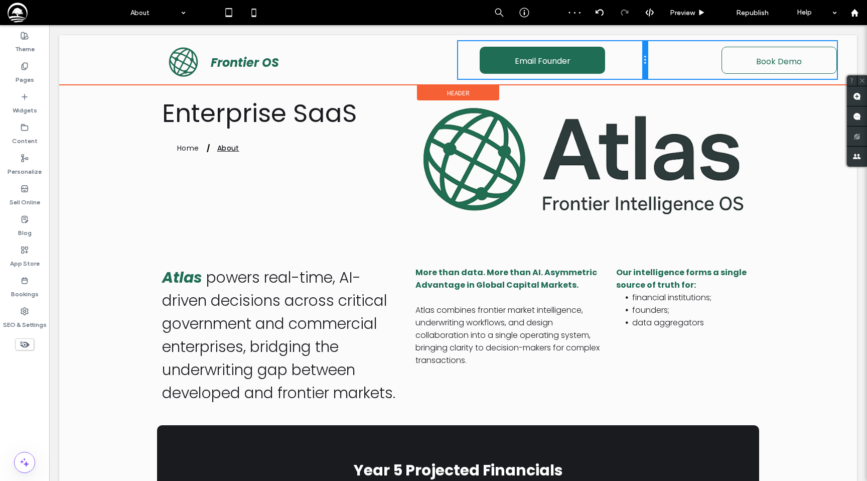
drag, startPoint x: 710, startPoint y: 54, endPoint x: 669, endPoint y: 55, distance: 41.2
click at [669, 55] on div "Click To Paste Frontier OS Click To Paste Email Founder Click To Paste Book Dem…" at bounding box center [458, 60] width 758 height 38
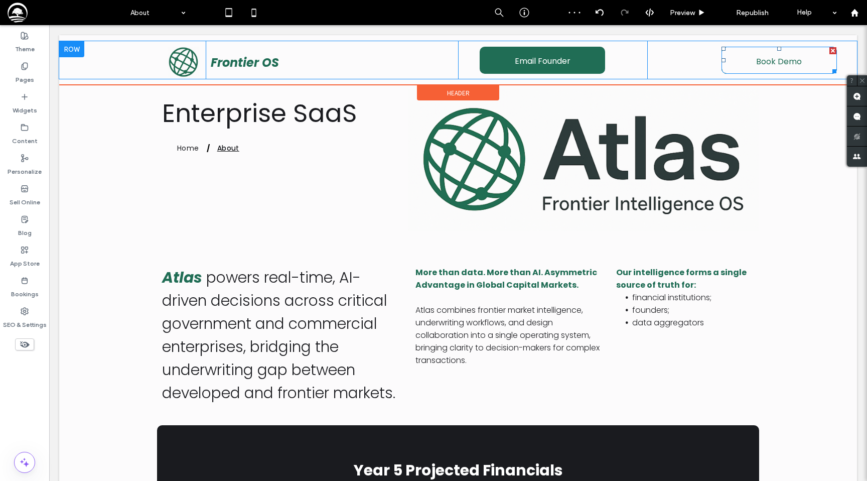
click at [741, 61] on link "Book Demo" at bounding box center [779, 60] width 115 height 27
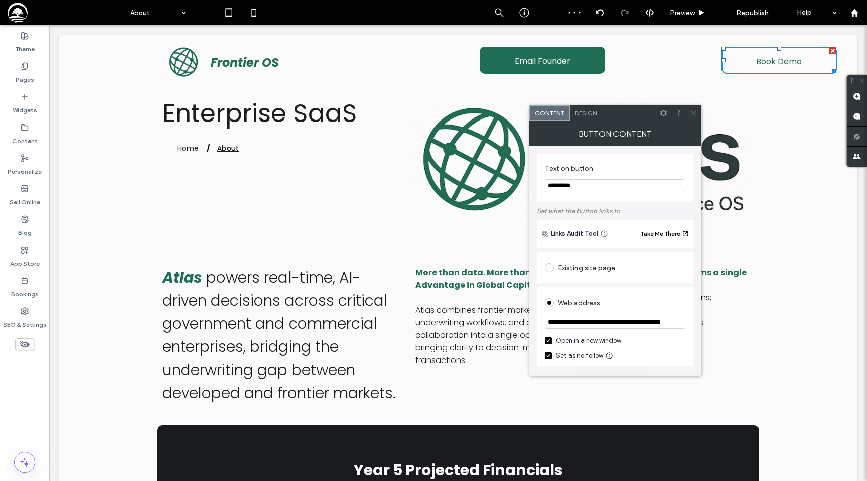
click at [589, 112] on span "Design" at bounding box center [586, 113] width 22 height 8
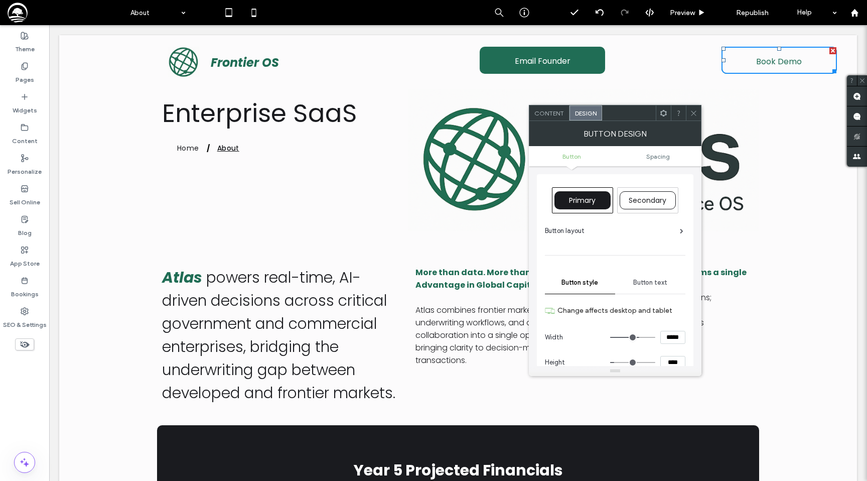
click at [672, 338] on input "*****" at bounding box center [672, 337] width 25 height 13
type input "*****"
type input "***"
click at [696, 114] on use at bounding box center [693, 112] width 5 height 5
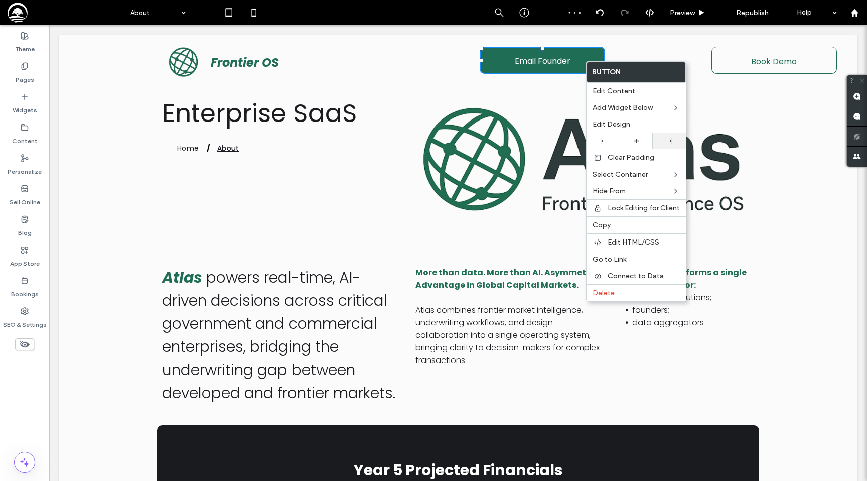
click at [662, 137] on div at bounding box center [669, 141] width 33 height 16
click at [620, 124] on span "Edit Design" at bounding box center [612, 124] width 38 height 9
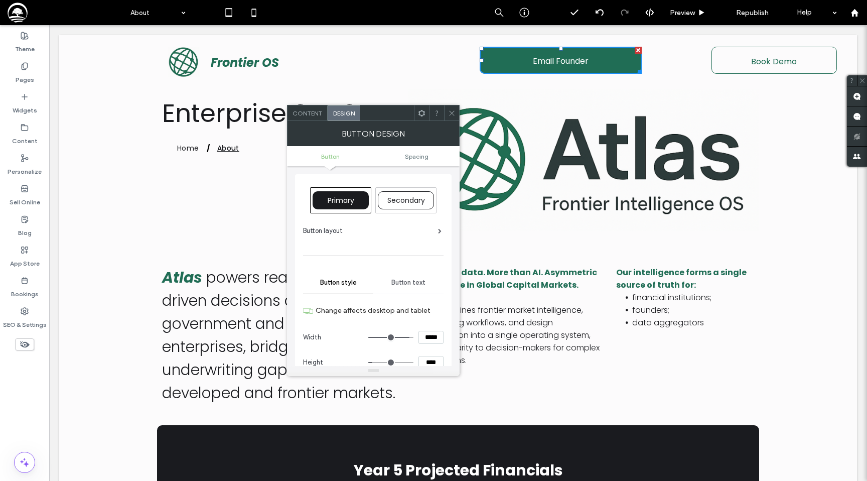
click at [429, 341] on input "*****" at bounding box center [431, 337] width 25 height 13
type input "*****"
type input "***"
click at [451, 113] on use at bounding box center [452, 112] width 5 height 5
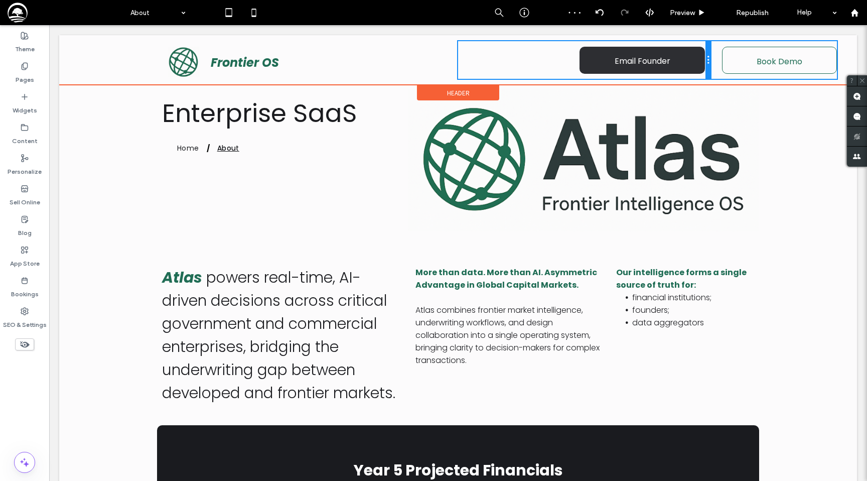
drag, startPoint x: 646, startPoint y: 59, endPoint x: 684, endPoint y: 60, distance: 38.2
click at [684, 60] on div "Email Founder Click To Paste" at bounding box center [584, 60] width 252 height 38
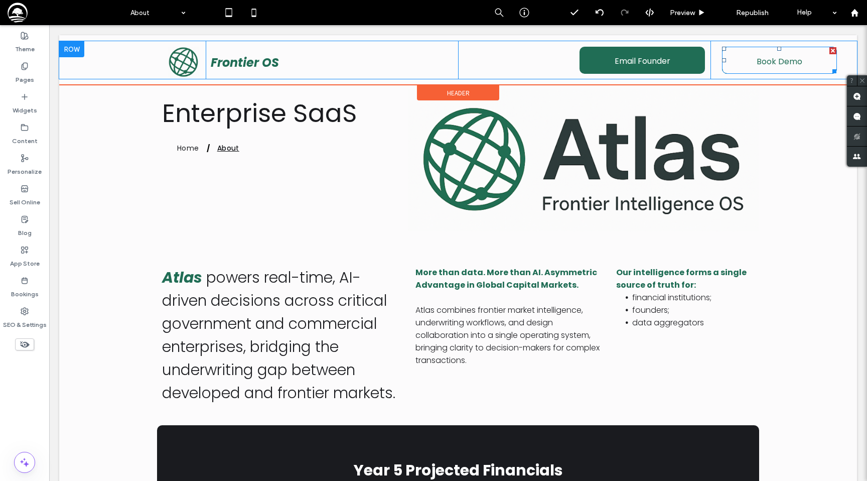
click at [763, 58] on span "Book Demo" at bounding box center [780, 61] width 46 height 29
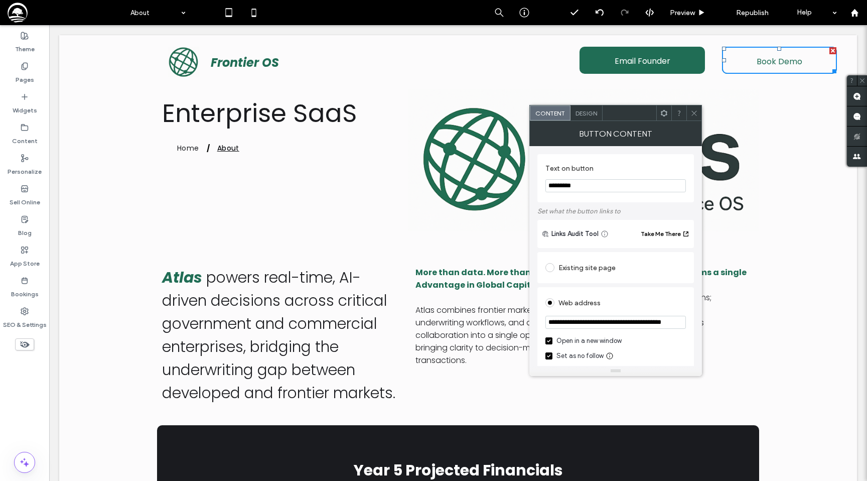
click at [587, 114] on span "Design" at bounding box center [587, 113] width 22 height 8
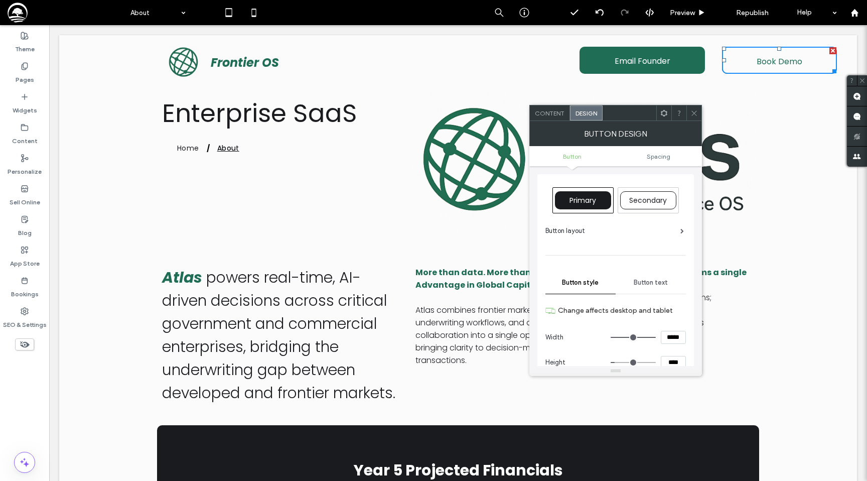
click at [668, 334] on input "*****" at bounding box center [673, 337] width 25 height 13
type input "*****"
type input "***"
click at [697, 114] on icon at bounding box center [695, 113] width 8 height 8
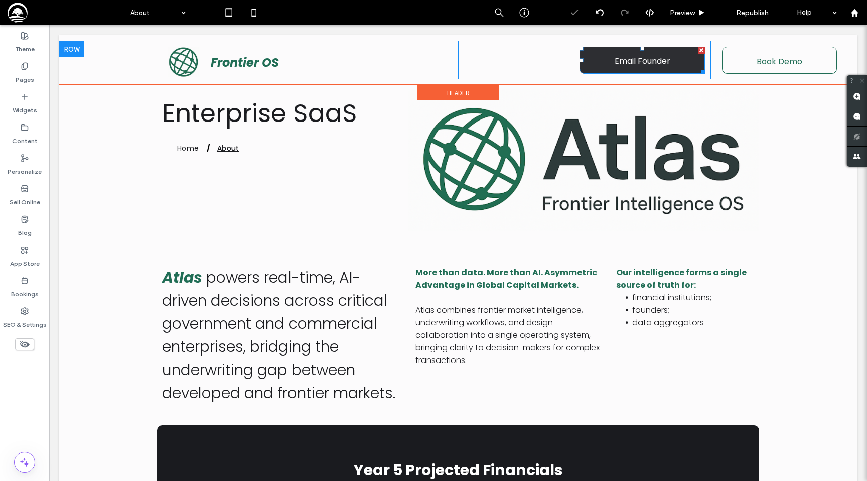
click at [646, 53] on span "Email Founder" at bounding box center [643, 61] width 56 height 29
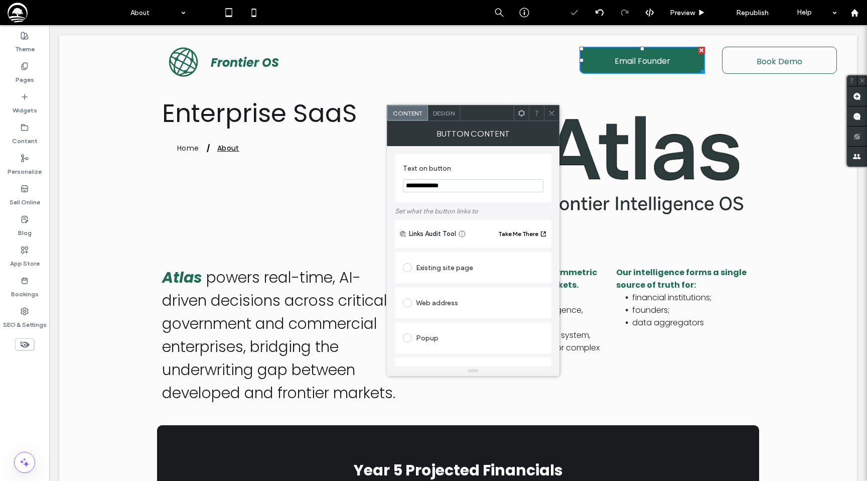
click at [439, 111] on span "Design" at bounding box center [444, 113] width 22 height 8
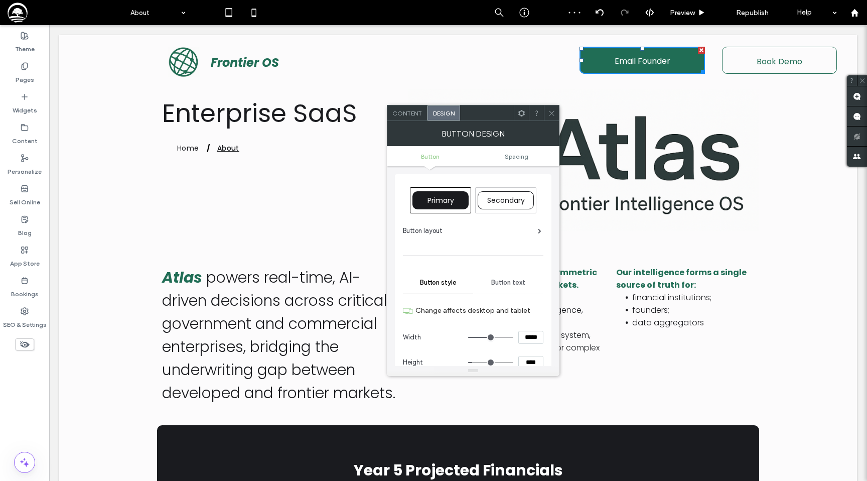
click at [527, 341] on input "*****" at bounding box center [530, 337] width 25 height 13
type input "*****"
type input "***"
click at [552, 110] on icon at bounding box center [552, 113] width 8 height 8
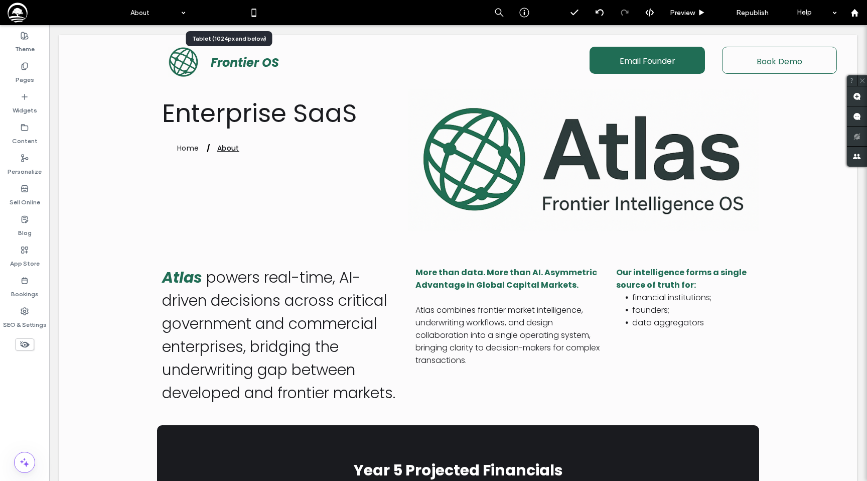
click at [223, 10] on icon at bounding box center [229, 13] width 20 height 20
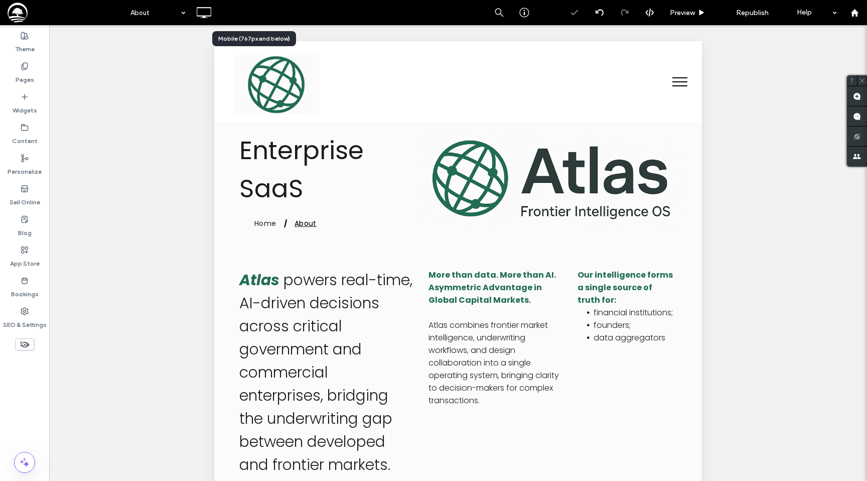
click at [251, 17] on icon at bounding box center [254, 13] width 20 height 20
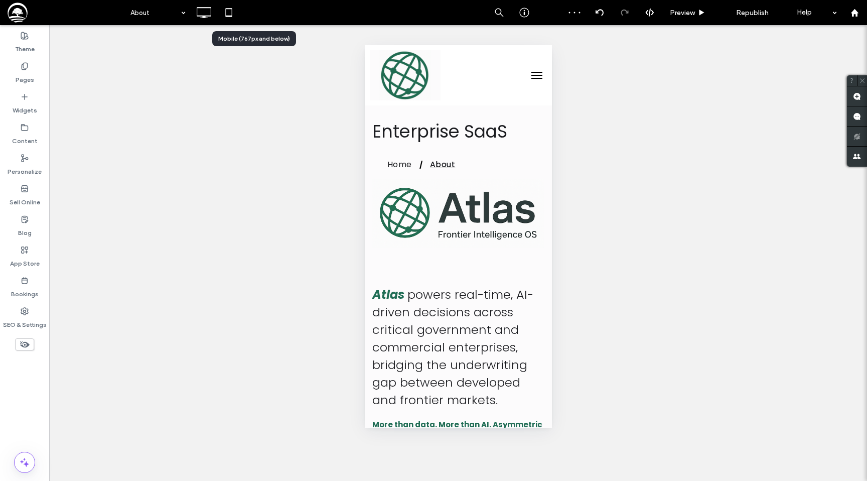
scroll to position [0, 0]
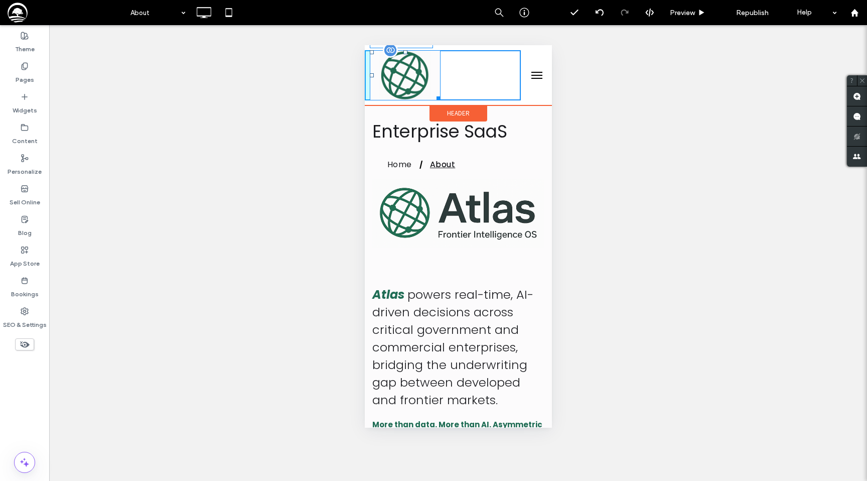
drag, startPoint x: 436, startPoint y: 96, endPoint x: 394, endPoint y: 73, distance: 47.6
click at [394, 73] on div "W:78.6953 H:55.5703" at bounding box center [404, 75] width 71 height 50
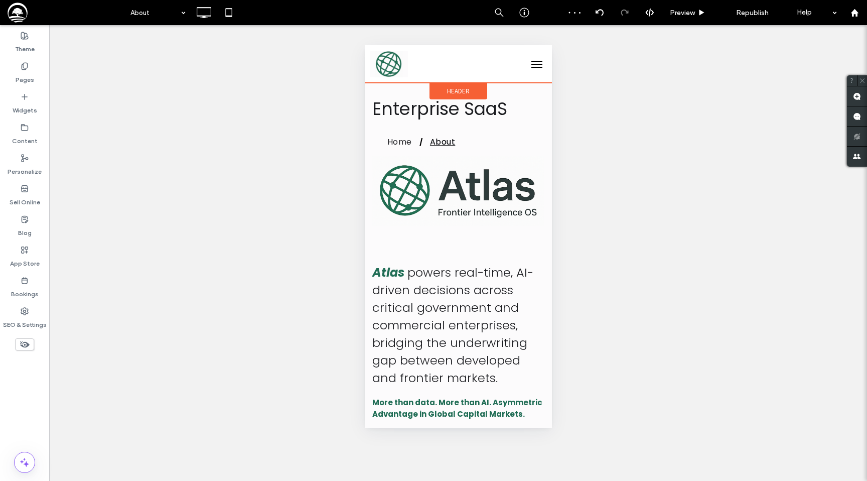
click at [439, 90] on div "Header" at bounding box center [458, 91] width 58 height 17
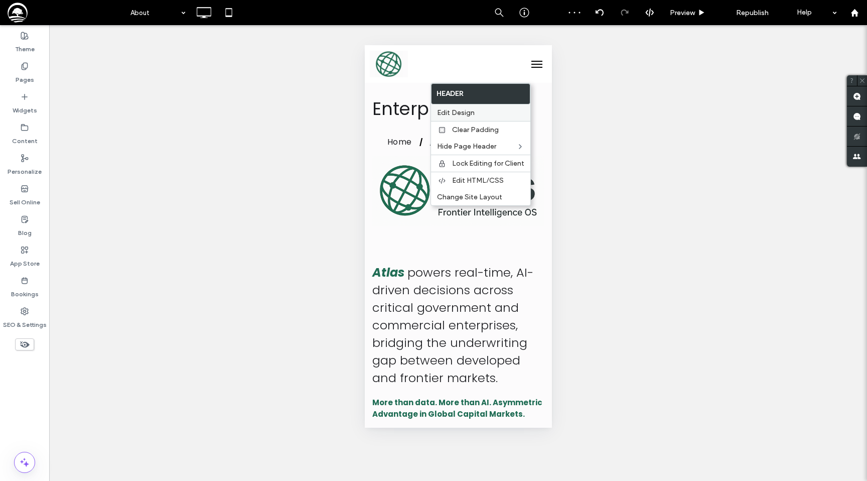
click at [443, 114] on span "Edit Design" at bounding box center [456, 112] width 38 height 9
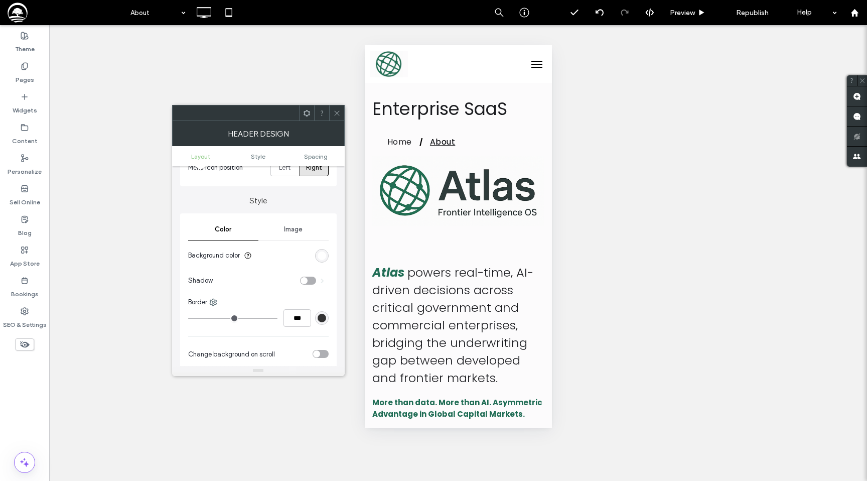
scroll to position [148, 0]
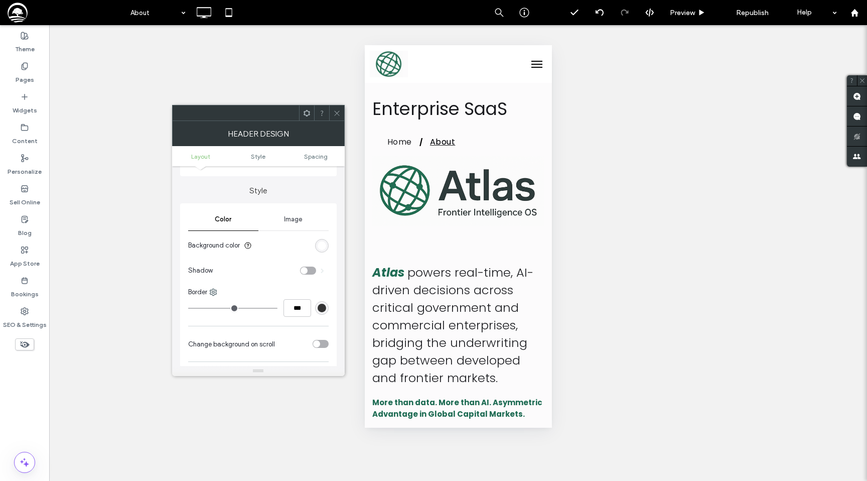
click at [327, 241] on section "Background color" at bounding box center [258, 245] width 141 height 25
click at [324, 244] on div "rgb(255, 255, 255)" at bounding box center [322, 245] width 9 height 9
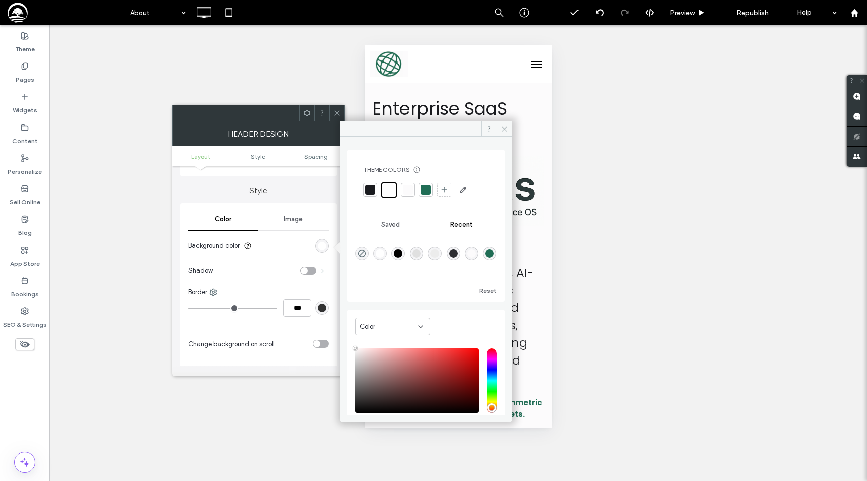
click at [408, 189] on div at bounding box center [408, 190] width 10 height 10
click at [336, 111] on icon at bounding box center [337, 113] width 8 height 8
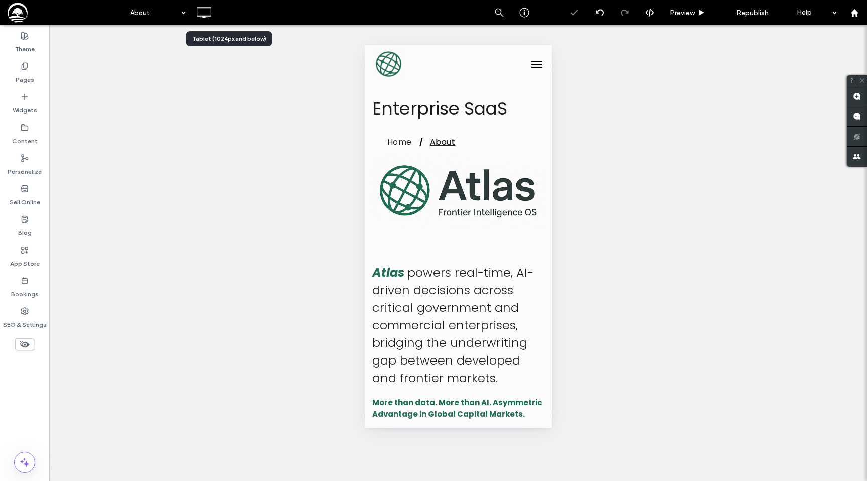
click at [231, 14] on icon at bounding box center [229, 13] width 20 height 20
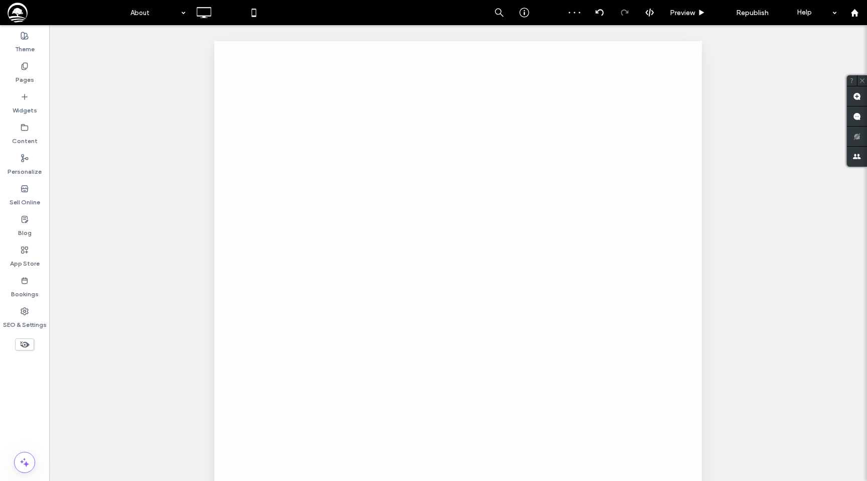
scroll to position [0, 0]
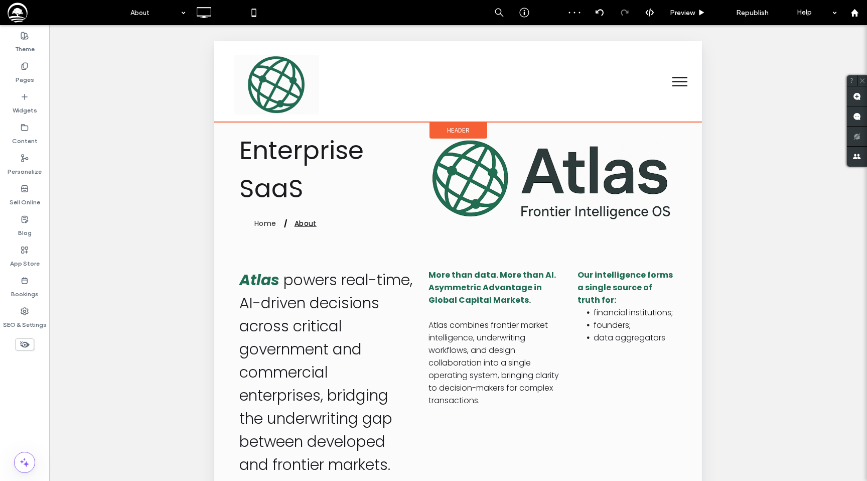
click at [448, 131] on span "Header" at bounding box center [458, 130] width 23 height 9
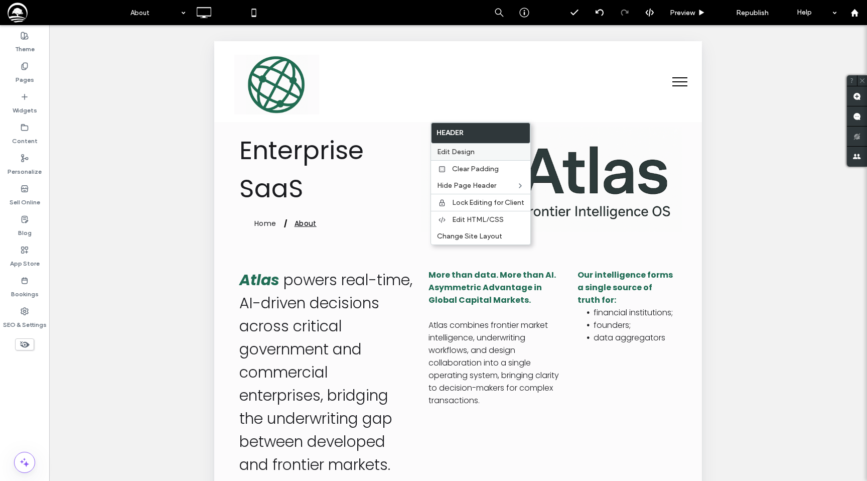
click at [445, 152] on span "Edit Design" at bounding box center [456, 152] width 38 height 9
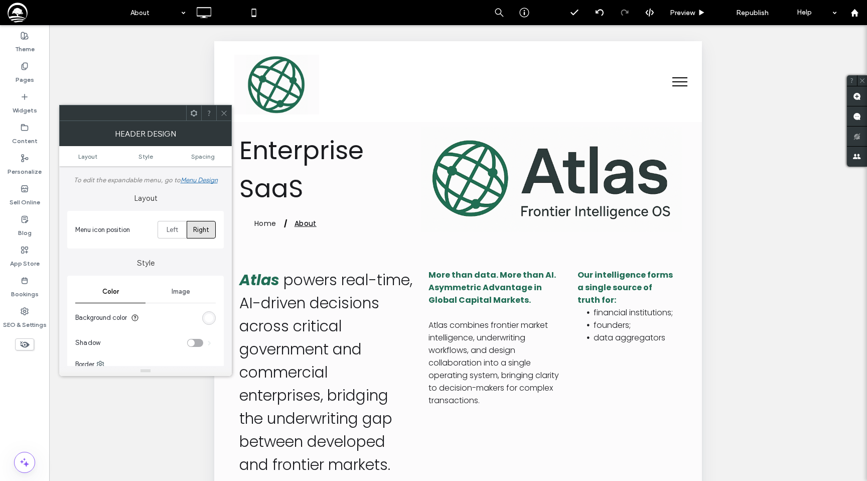
click at [208, 320] on div "rgb(255, 255, 255)" at bounding box center [209, 318] width 9 height 9
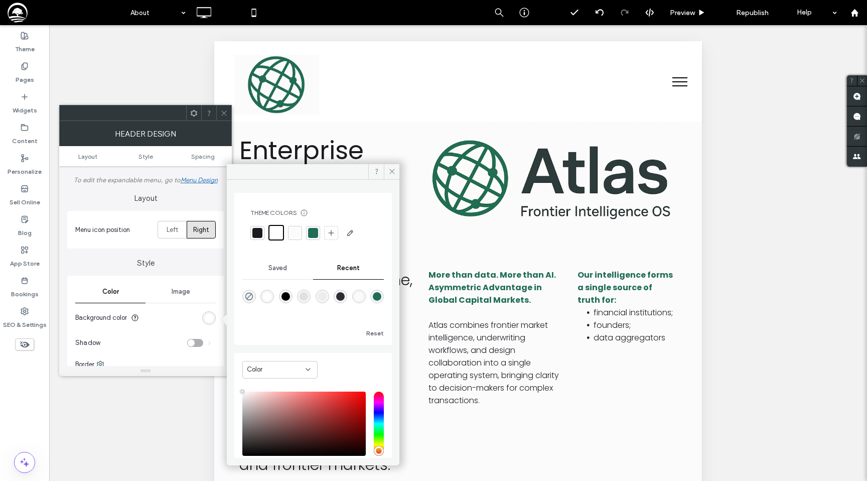
click at [294, 232] on div at bounding box center [295, 233] width 10 height 10
click at [225, 111] on icon at bounding box center [224, 113] width 8 height 8
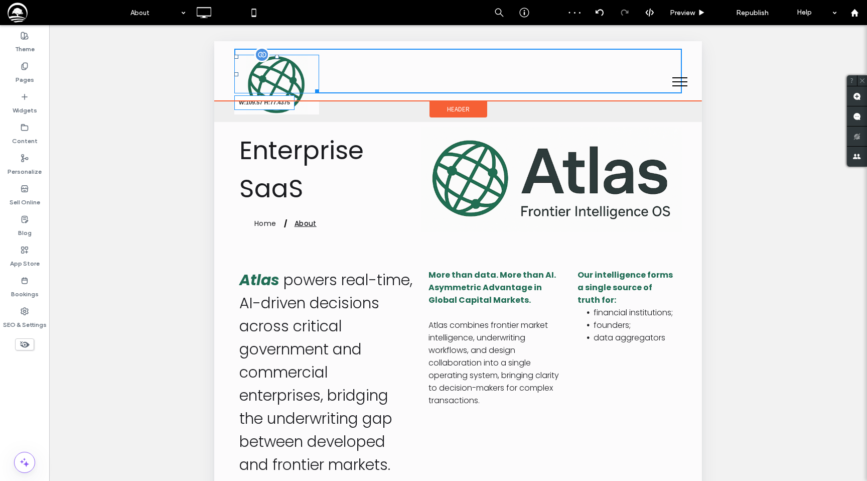
drag, startPoint x: 315, startPoint y: 110, endPoint x: 264, endPoint y: 88, distance: 55.8
click at [264, 88] on div "W:109.57 H:77.4375" at bounding box center [276, 74] width 85 height 39
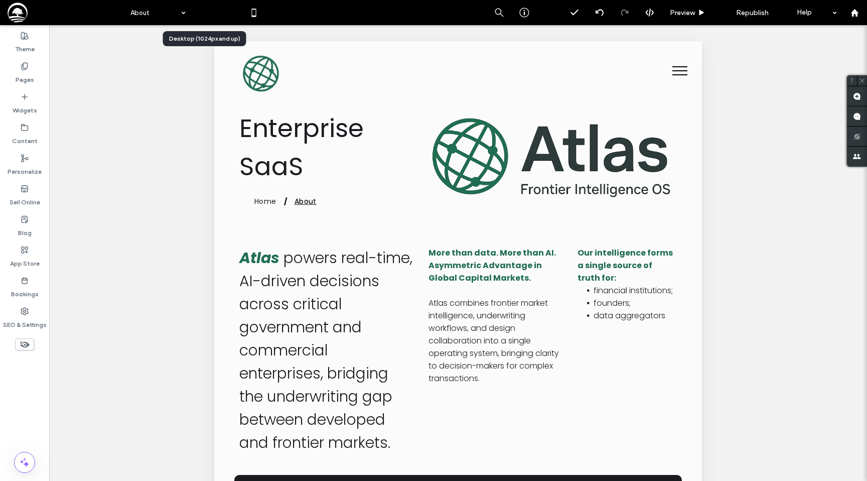
click at [206, 15] on icon at bounding box center [204, 13] width 20 height 20
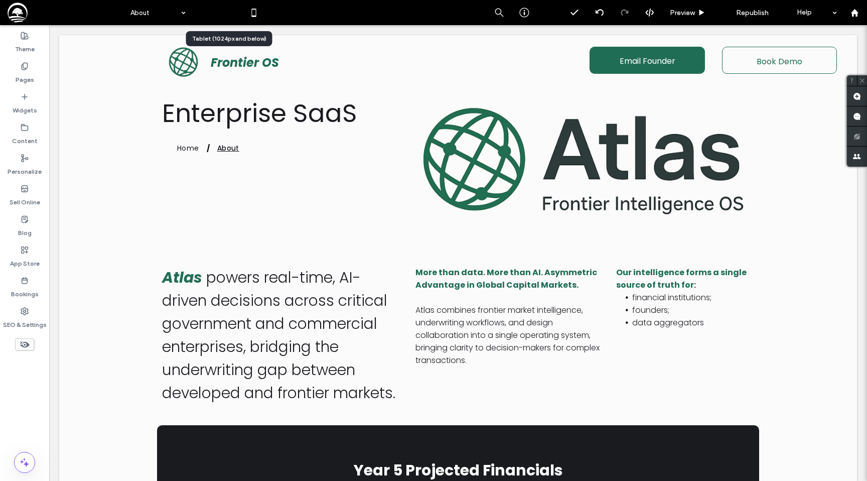
click at [230, 16] on use at bounding box center [228, 12] width 7 height 9
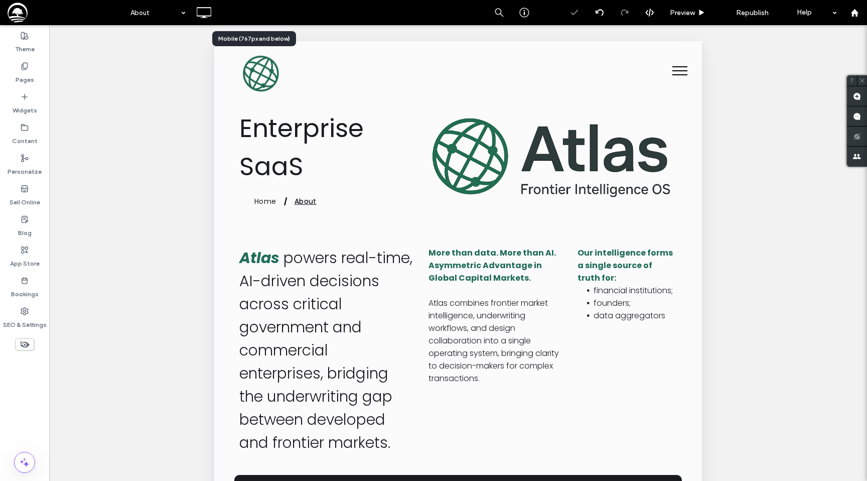
click at [261, 17] on icon at bounding box center [254, 13] width 20 height 20
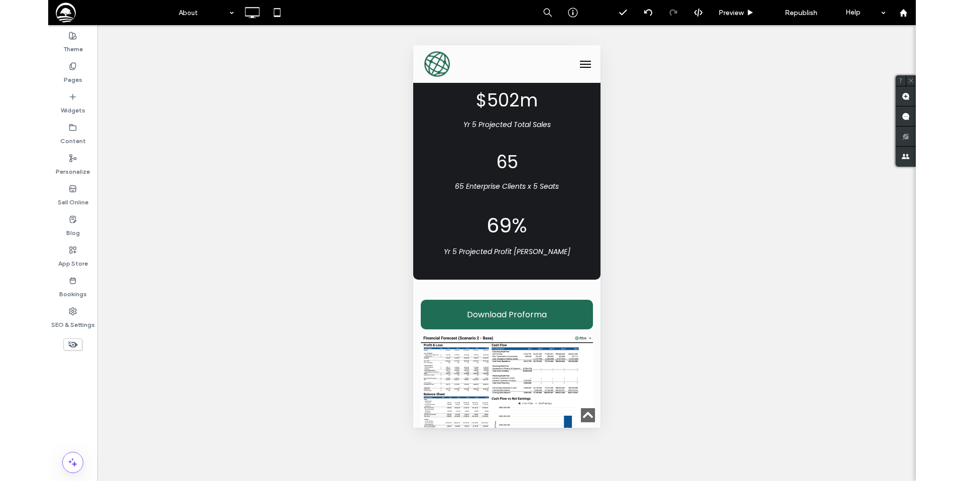
scroll to position [602, 0]
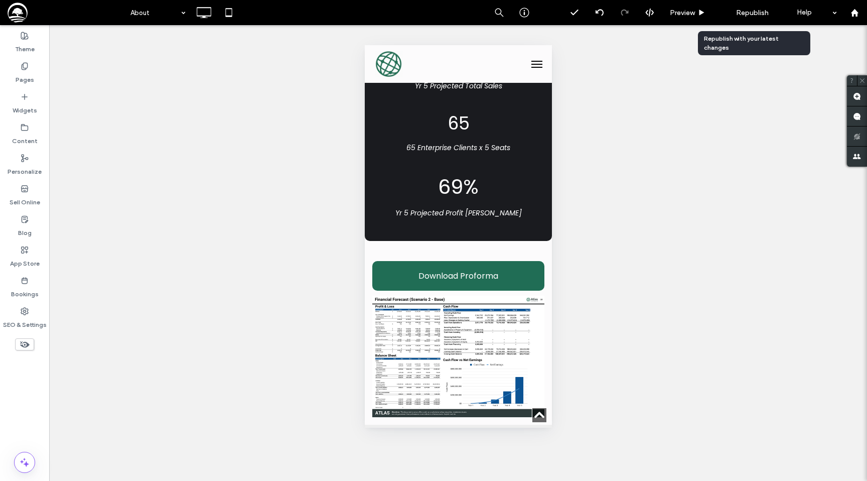
click at [753, 16] on span "Republish" at bounding box center [752, 13] width 33 height 9
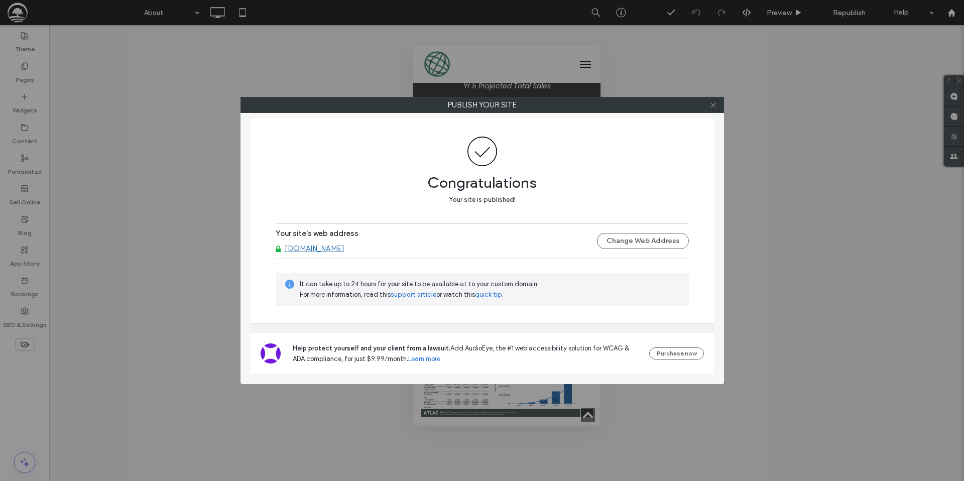
click at [716, 105] on icon at bounding box center [713, 105] width 8 height 8
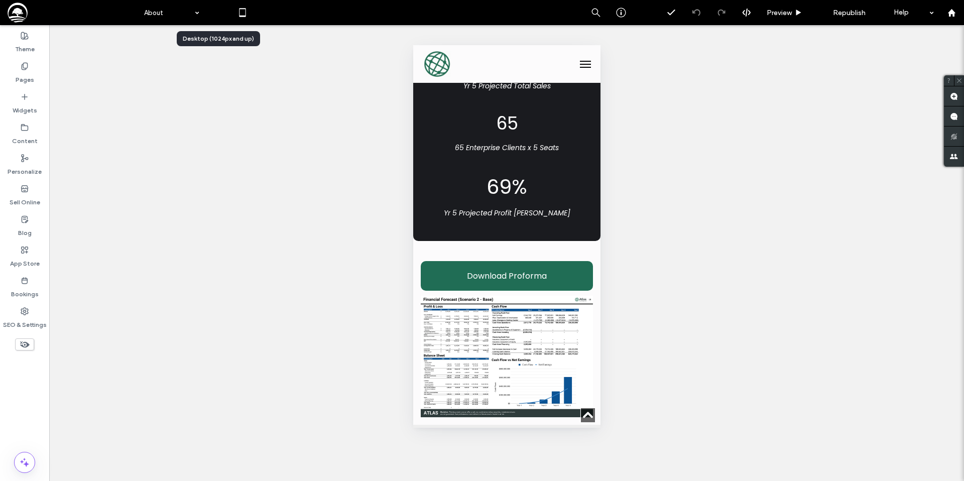
click at [211, 8] on use at bounding box center [218, 12] width 15 height 11
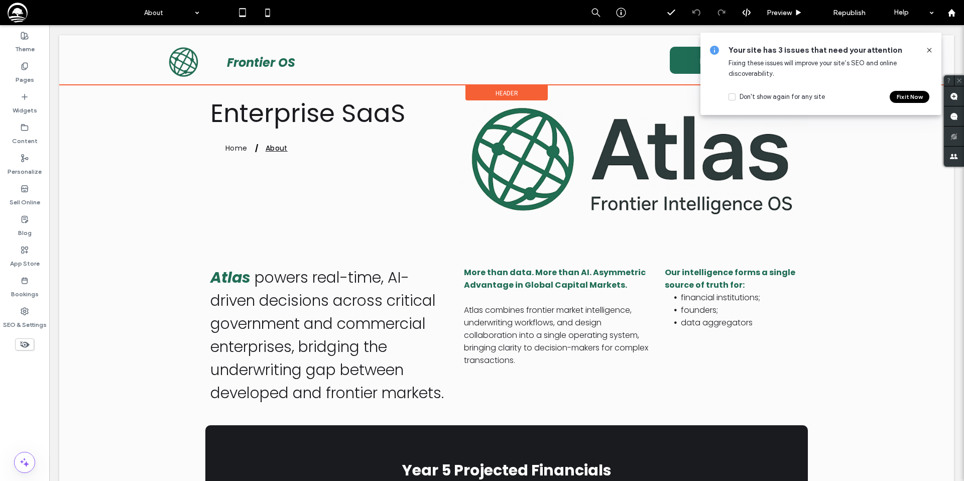
scroll to position [0, 0]
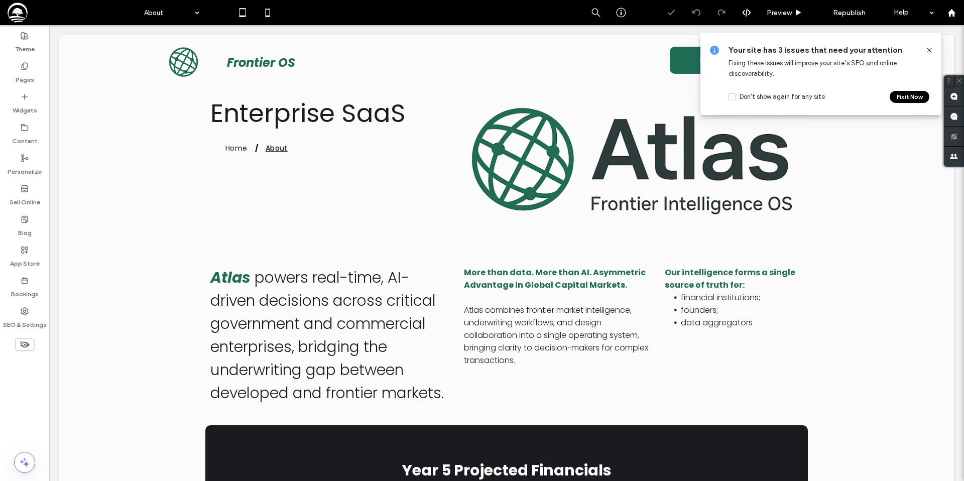
click at [867, 48] on icon at bounding box center [929, 50] width 8 height 8
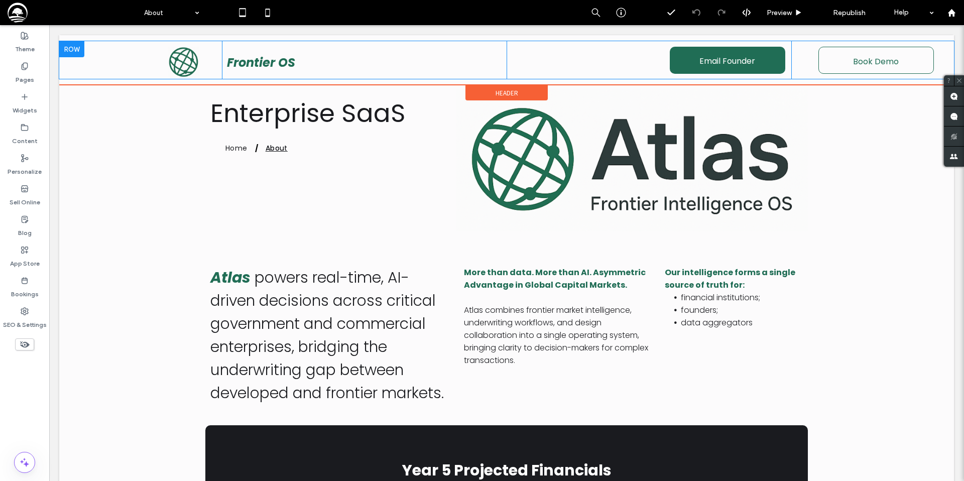
click at [74, 51] on div at bounding box center [71, 49] width 25 height 16
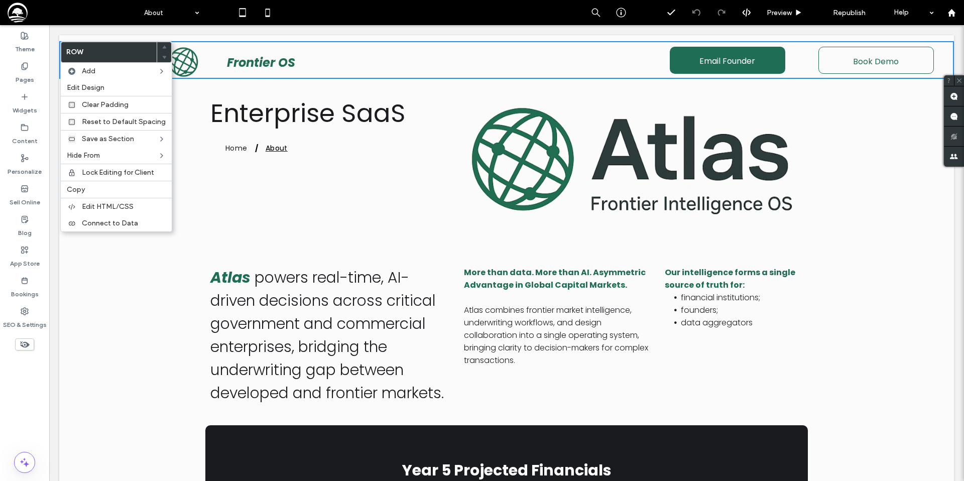
click at [178, 166] on div "Enterprise SaaS Home About Click To Paste Click To Paste Row + Add Section" at bounding box center [506, 165] width 894 height 161
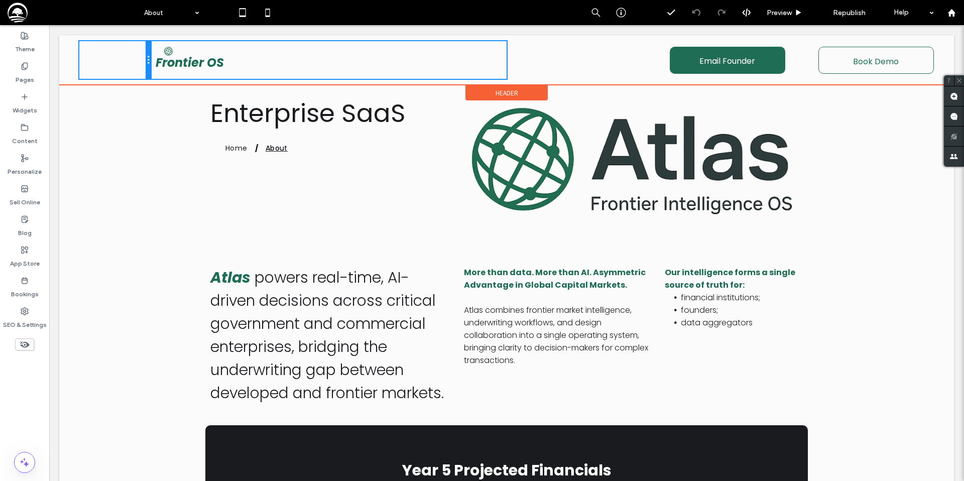
drag, startPoint x: 219, startPoint y: 65, endPoint x: 177, endPoint y: 64, distance: 42.2
click at [177, 64] on div "Click To Paste Frontier OS Click To Paste Email Founder Click To Paste Book Dem…" at bounding box center [506, 60] width 854 height 38
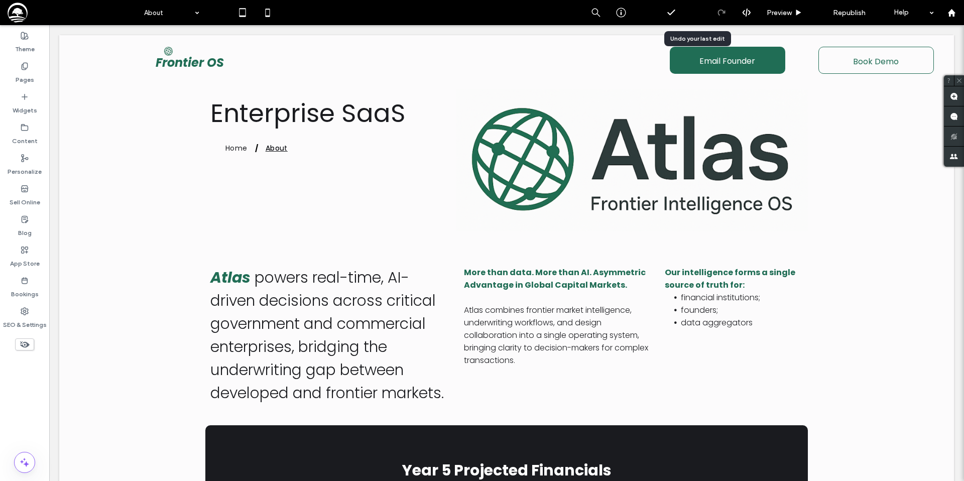
click at [695, 7] on div at bounding box center [696, 12] width 25 height 25
click at [697, 14] on icon at bounding box center [696, 13] width 8 height 8
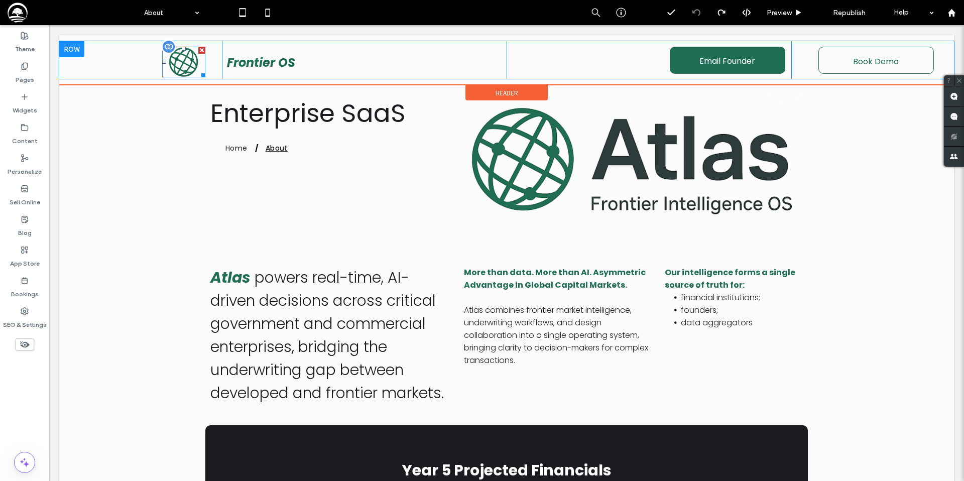
click at [165, 60] on div at bounding box center [164, 62] width 4 height 4
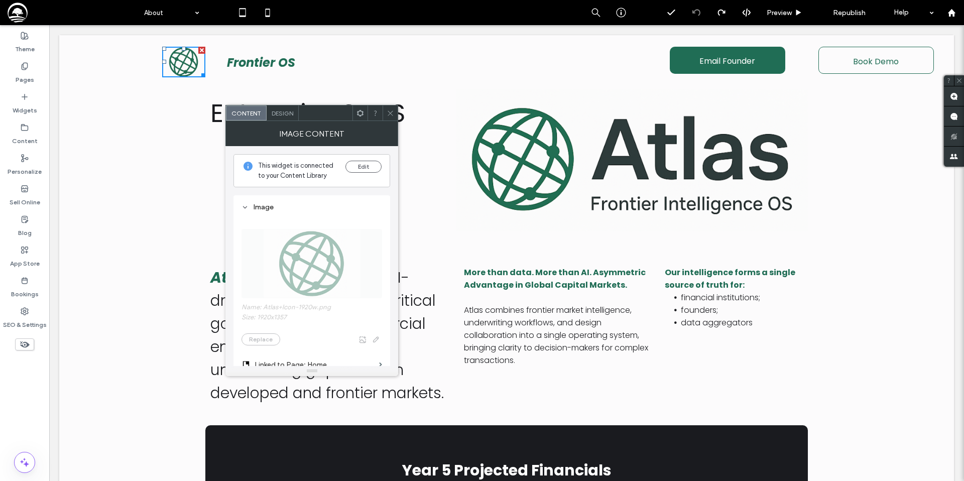
click at [394, 118] on div at bounding box center [389, 112] width 15 height 15
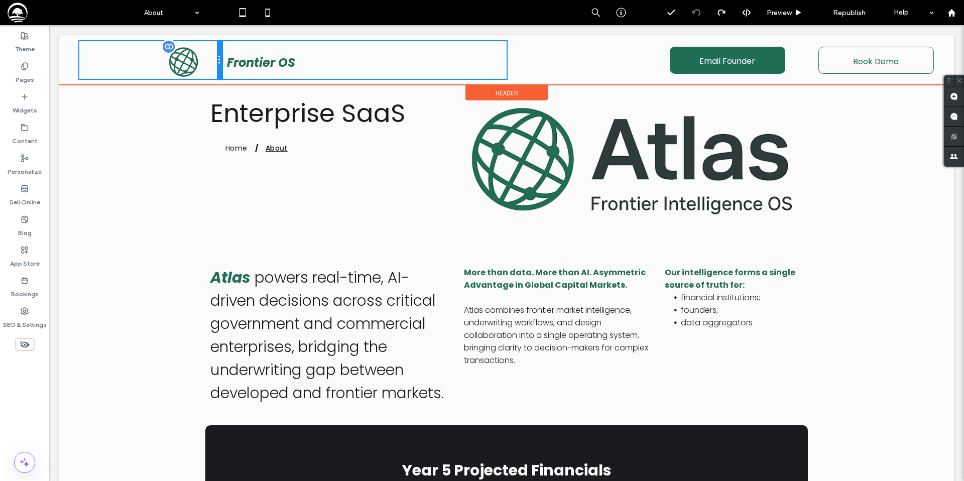
drag, startPoint x: 219, startPoint y: 58, endPoint x: 191, endPoint y: 59, distance: 28.6
click at [191, 59] on div "Click To Paste" at bounding box center [150, 60] width 143 height 38
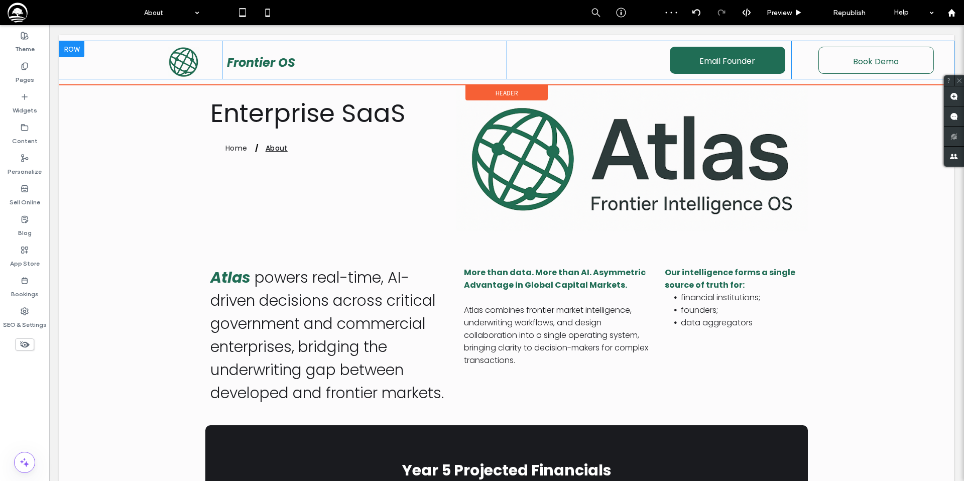
click at [213, 62] on div "Click To Paste" at bounding box center [150, 60] width 143 height 38
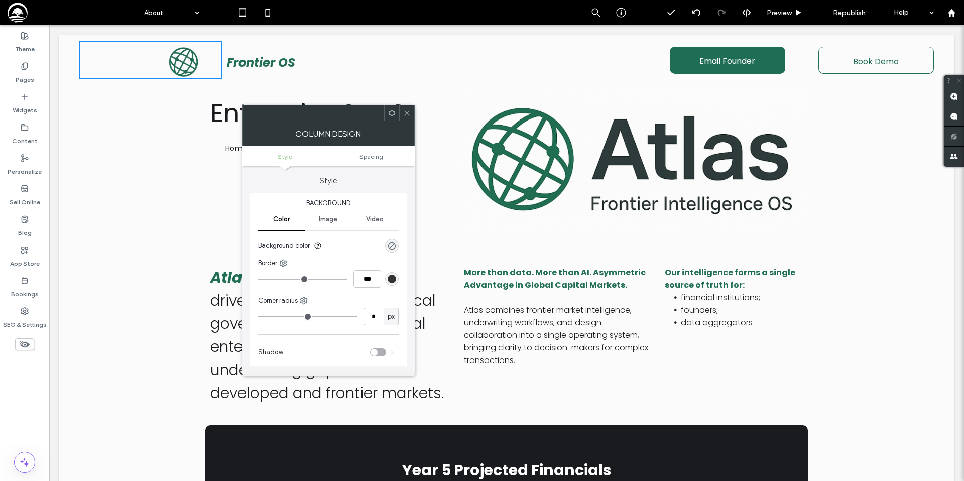
click at [371, 160] on ul "Style Spacing" at bounding box center [328, 156] width 173 height 20
click at [371, 157] on span "Spacing" at bounding box center [371, 157] width 24 height 8
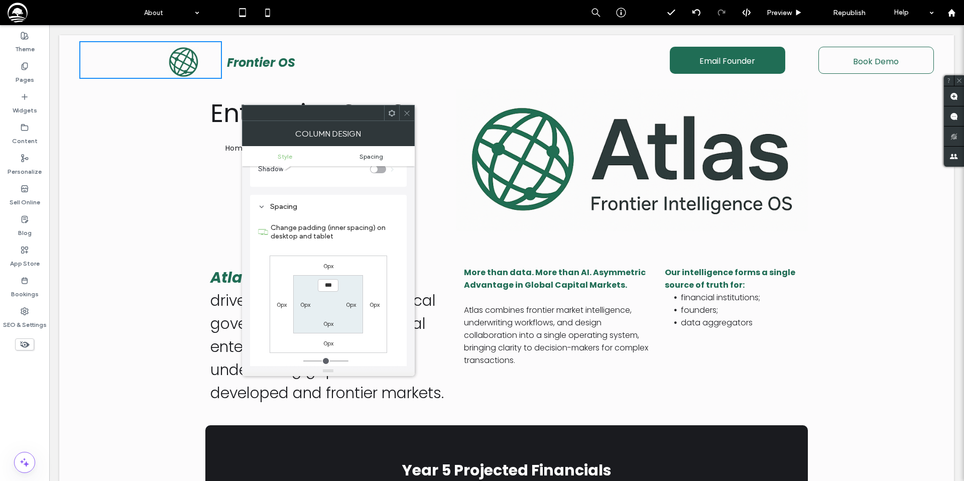
scroll to position [204, 0]
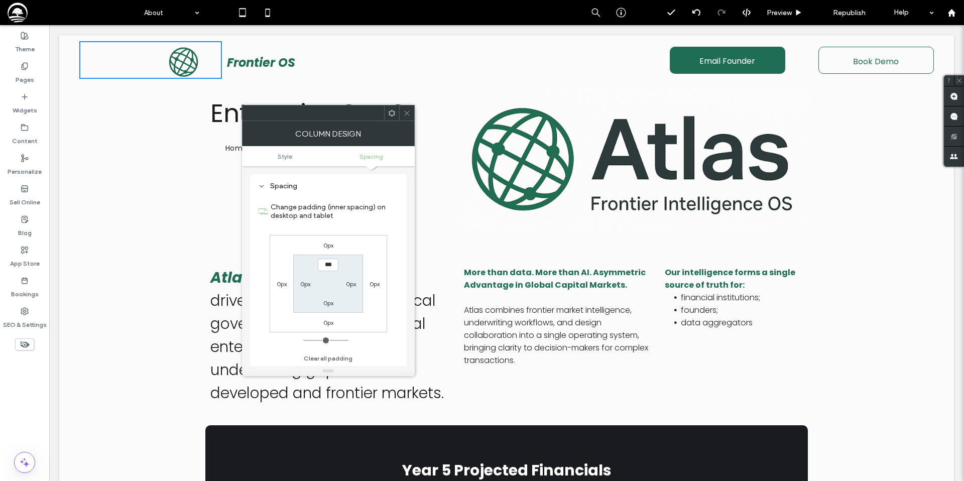
click at [408, 109] on icon at bounding box center [407, 113] width 8 height 8
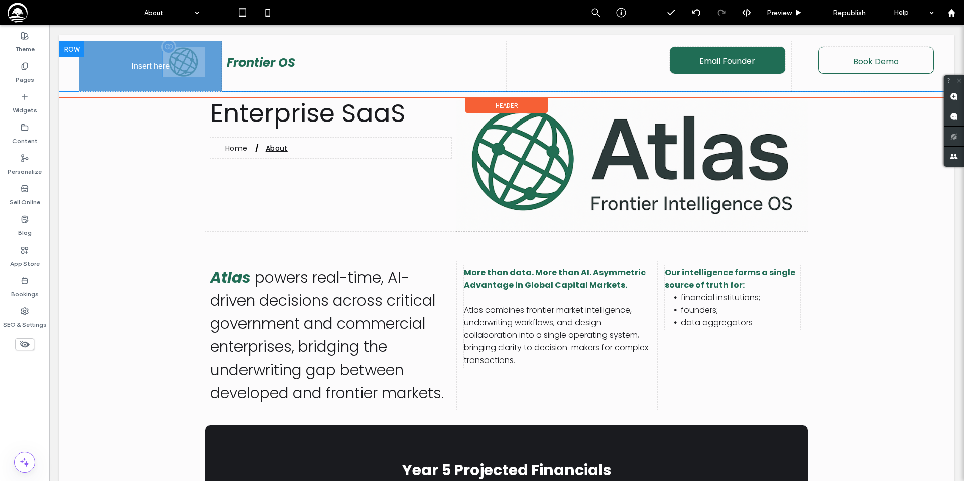
drag, startPoint x: 163, startPoint y: 59, endPoint x: 153, endPoint y: 59, distance: 9.5
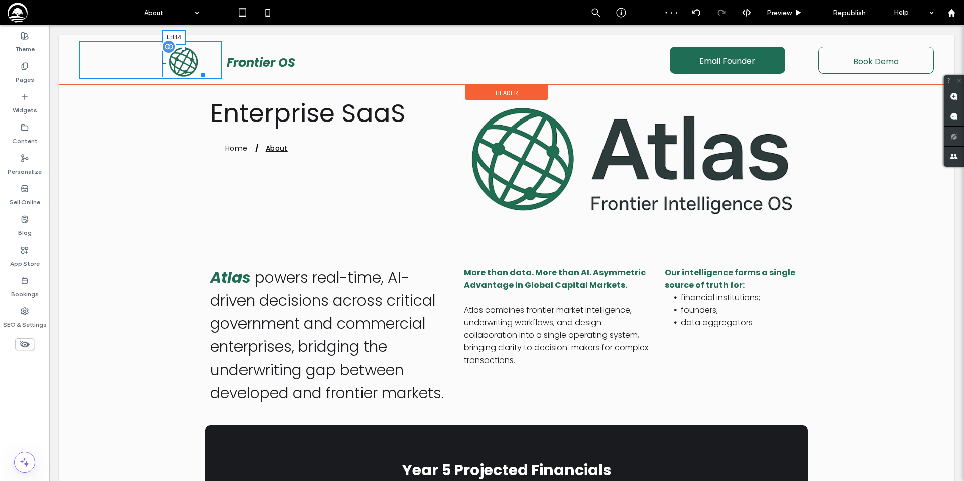
drag, startPoint x: 165, startPoint y: 61, endPoint x: 139, endPoint y: 61, distance: 25.6
click at [162, 61] on div at bounding box center [164, 62] width 4 height 4
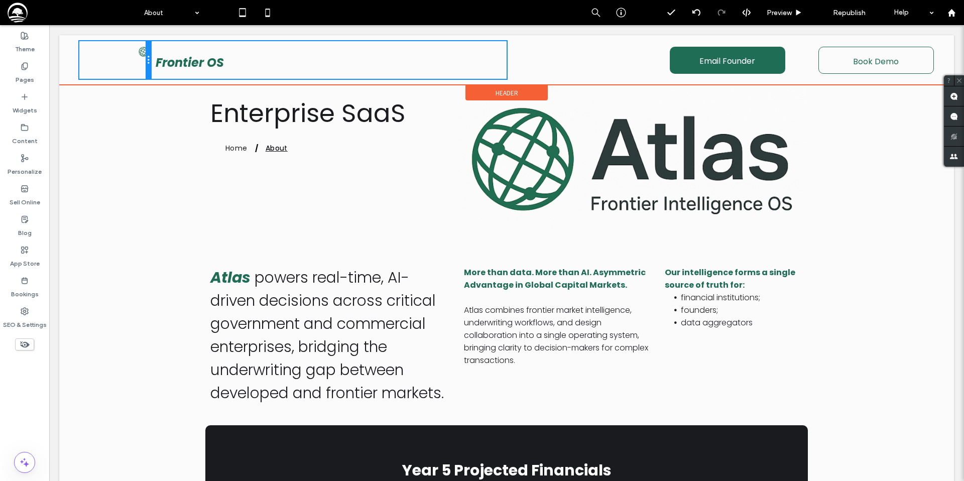
drag, startPoint x: 221, startPoint y: 60, endPoint x: 183, endPoint y: 58, distance: 37.7
click at [183, 58] on div "Click To Paste Frontier OS Click To Paste Email Founder Click To Paste Book Dem…" at bounding box center [506, 60] width 854 height 38
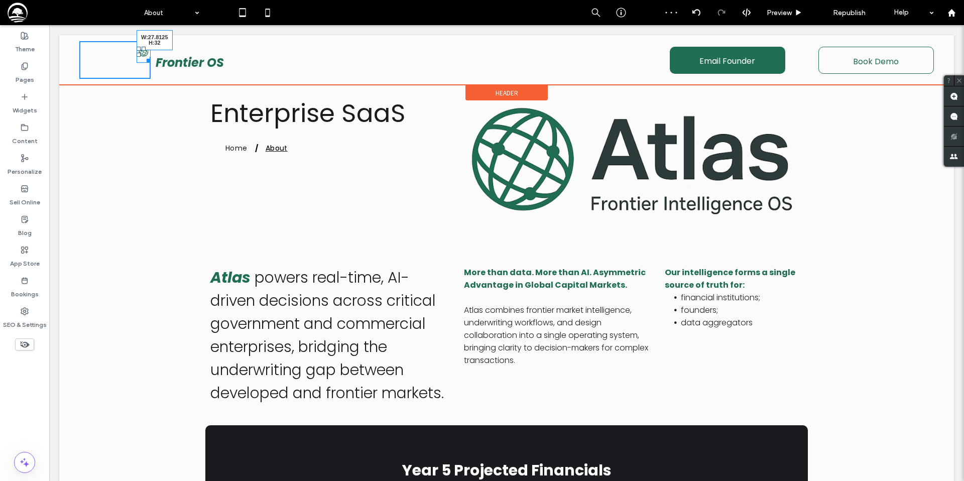
drag, startPoint x: 146, startPoint y: 61, endPoint x: 154, endPoint y: 69, distance: 11.4
click at [154, 69] on div "W:27.8125 H:32 Click To Paste Frontier OS Click To Paste Email Founder Click To…" at bounding box center [506, 60] width 854 height 38
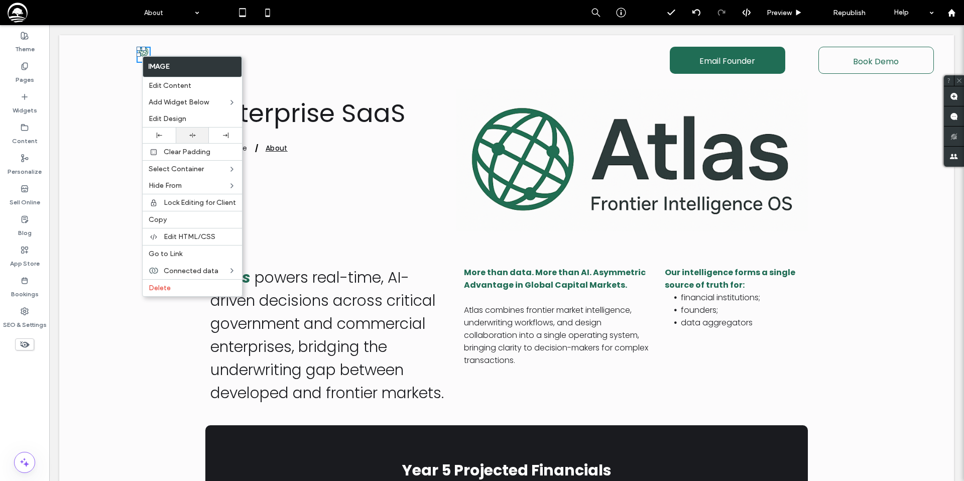
click at [187, 134] on div at bounding box center [192, 135] width 23 height 7
click at [281, 86] on div "Enterprise SaaS Home About Click To Paste Click To Paste Row + Add Section" at bounding box center [506, 165] width 894 height 161
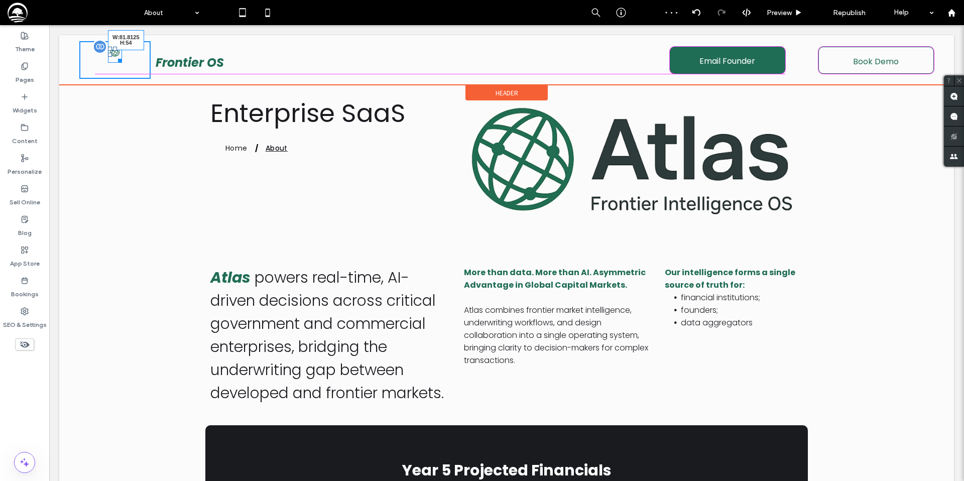
drag, startPoint x: 120, startPoint y: 60, endPoint x: 134, endPoint y: 71, distance: 17.9
click at [122, 63] on div at bounding box center [118, 59] width 8 height 8
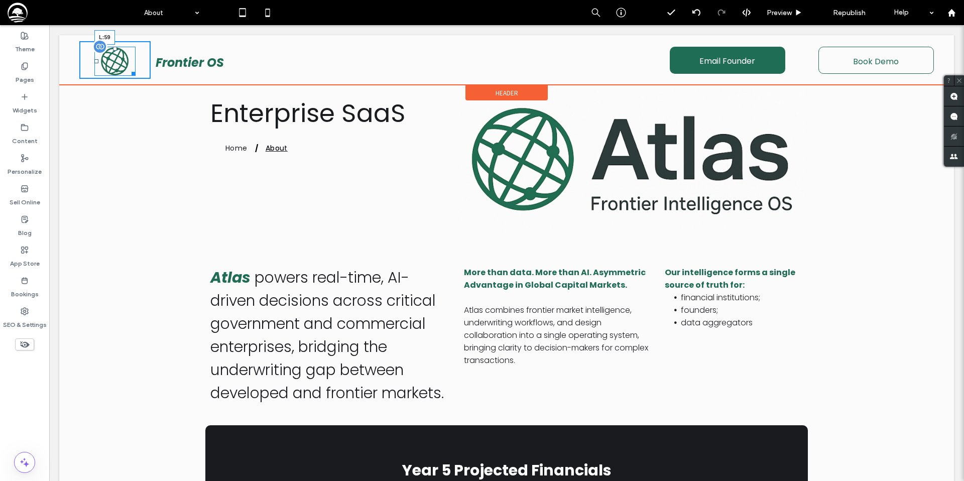
drag, startPoint x: 96, startPoint y: 61, endPoint x: 111, endPoint y: 61, distance: 14.6
click at [98, 61] on div at bounding box center [96, 61] width 4 height 4
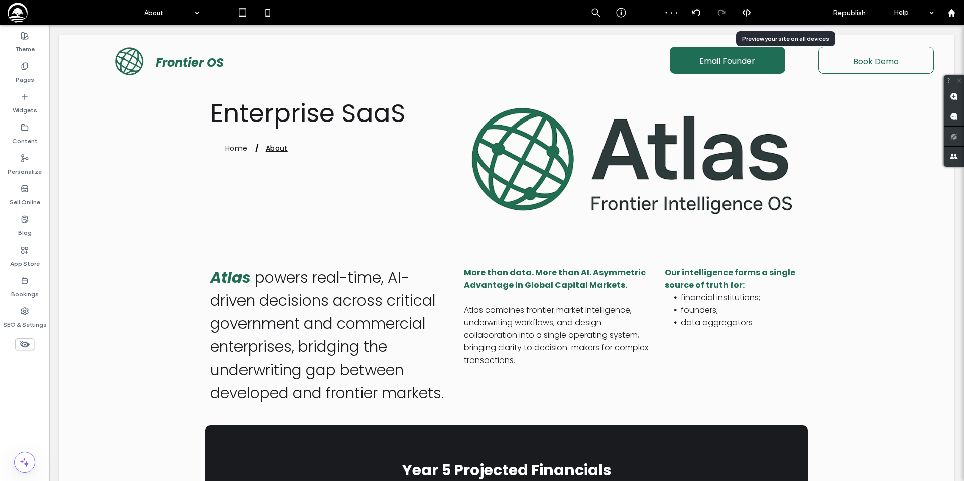
click at [788, 11] on span "Preview" at bounding box center [778, 13] width 25 height 9
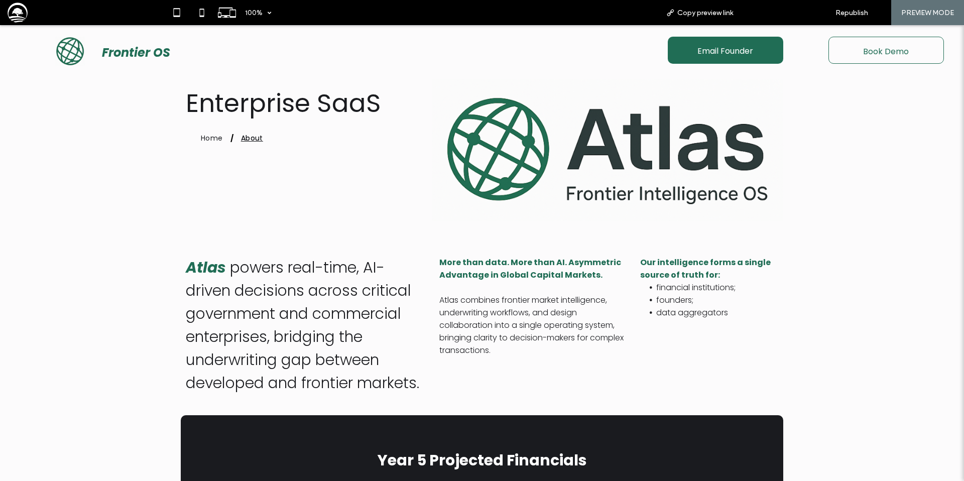
click at [787, 14] on span "Back to editor" at bounding box center [781, 13] width 46 height 9
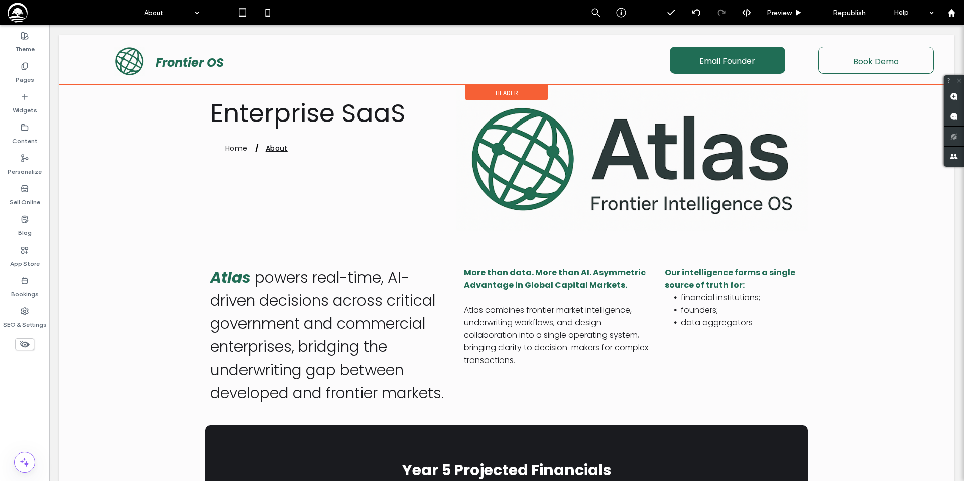
click at [483, 93] on div "Header" at bounding box center [506, 92] width 82 height 15
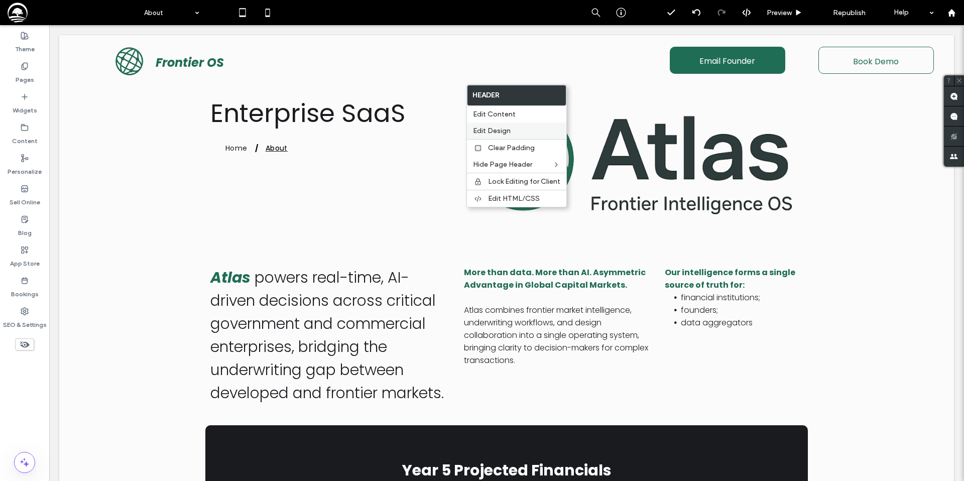
click at [481, 127] on span "Edit Design" at bounding box center [492, 130] width 38 height 9
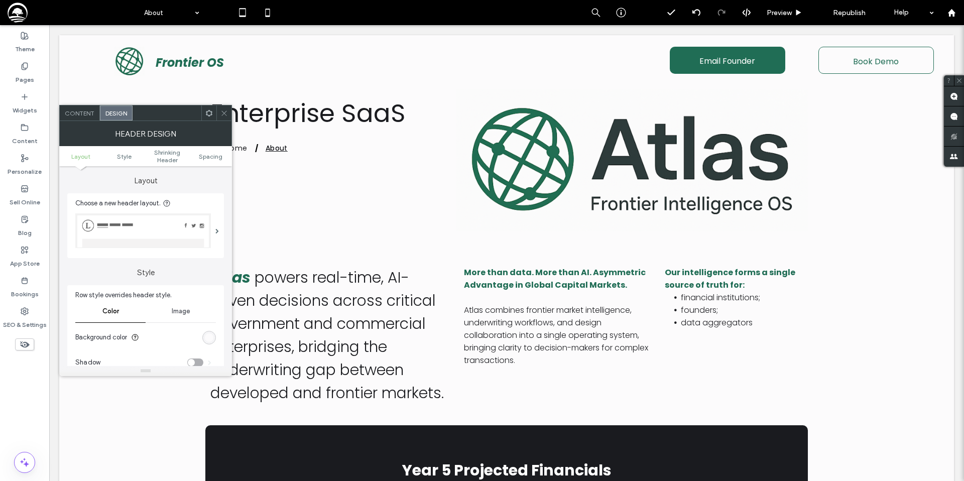
drag, startPoint x: 226, startPoint y: 111, endPoint x: 137, endPoint y: 66, distance: 99.9
click at [226, 111] on use at bounding box center [223, 112] width 5 height 5
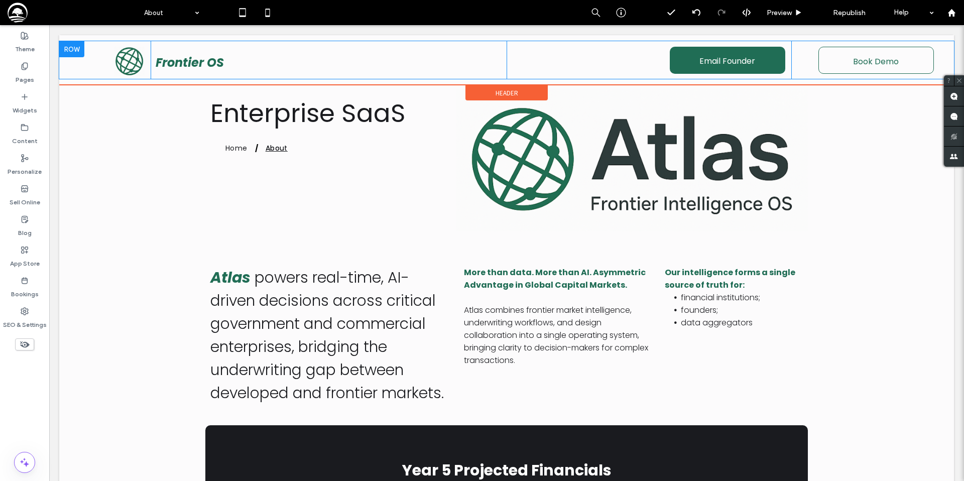
click at [68, 70] on div "Click To Paste Frontier OS Click To Paste Email Founder Click To Paste Book Dem…" at bounding box center [506, 60] width 894 height 38
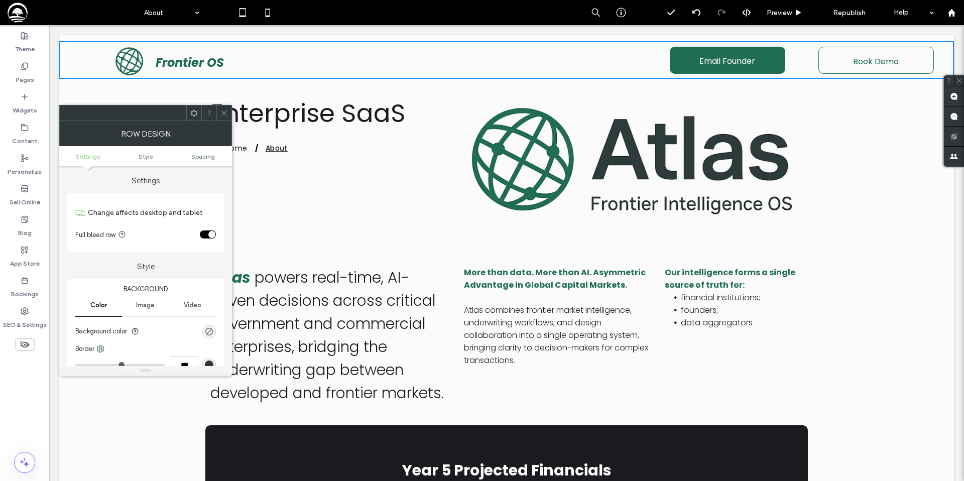
click at [207, 236] on div "toggle" at bounding box center [208, 234] width 16 height 8
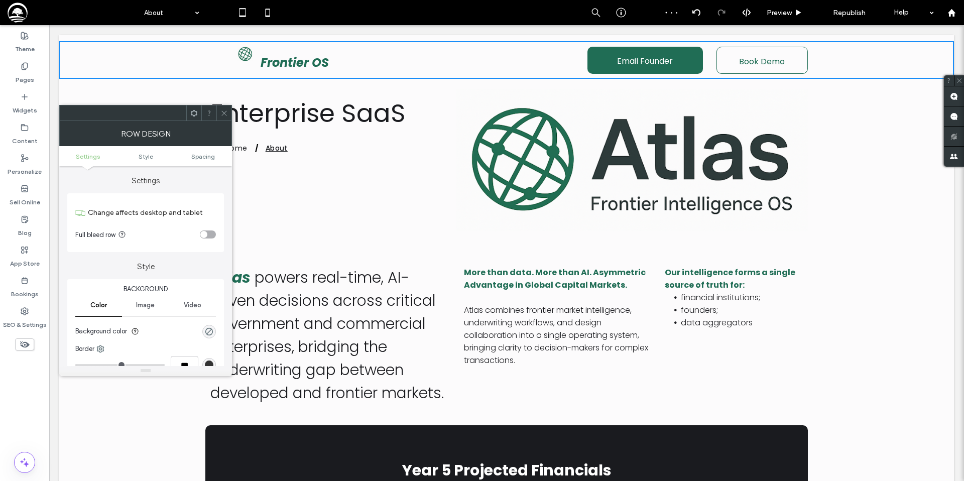
click at [224, 114] on icon at bounding box center [224, 113] width 8 height 8
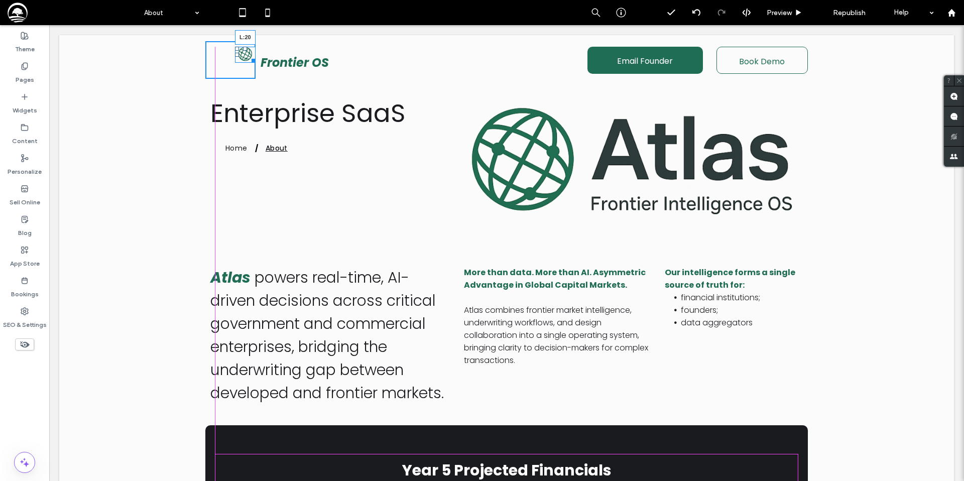
drag, startPoint x: 235, startPoint y: 54, endPoint x: 209, endPoint y: 54, distance: 25.6
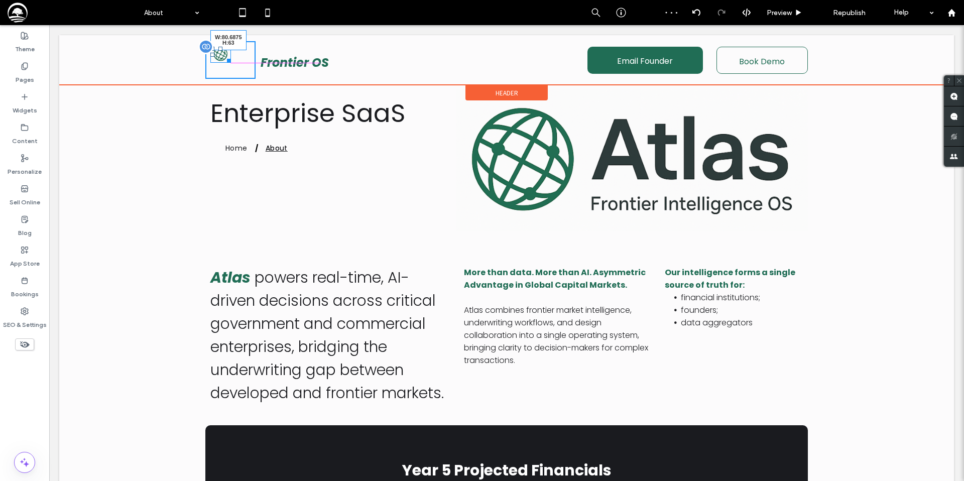
drag, startPoint x: 227, startPoint y: 59, endPoint x: 243, endPoint y: 74, distance: 22.4
click at [231, 63] on div at bounding box center [227, 59] width 8 height 8
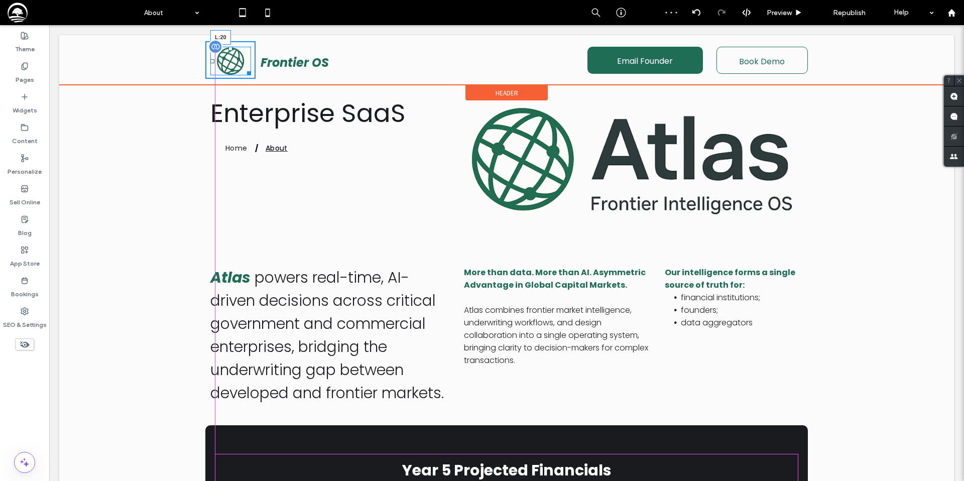
click at [214, 60] on div at bounding box center [212, 61] width 4 height 4
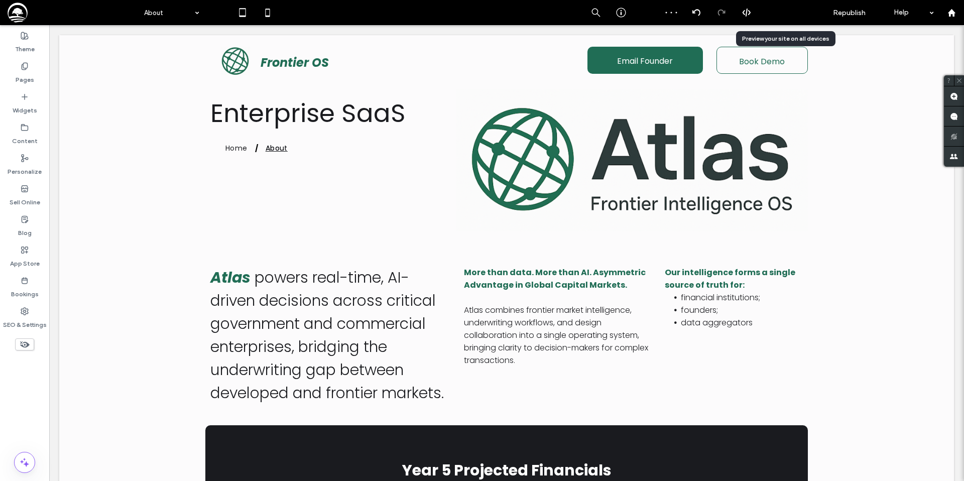
click at [779, 13] on span "Preview" at bounding box center [778, 13] width 25 height 9
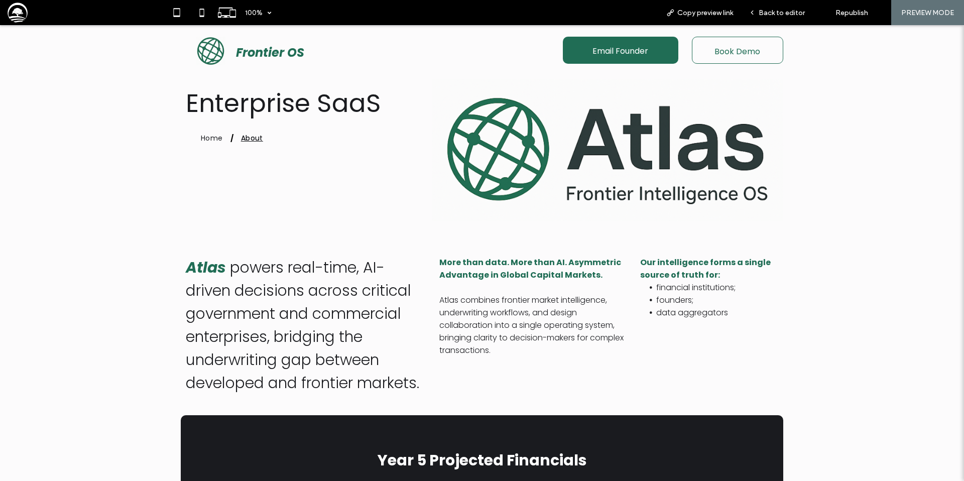
click at [779, 13] on span "Back to editor" at bounding box center [781, 13] width 46 height 9
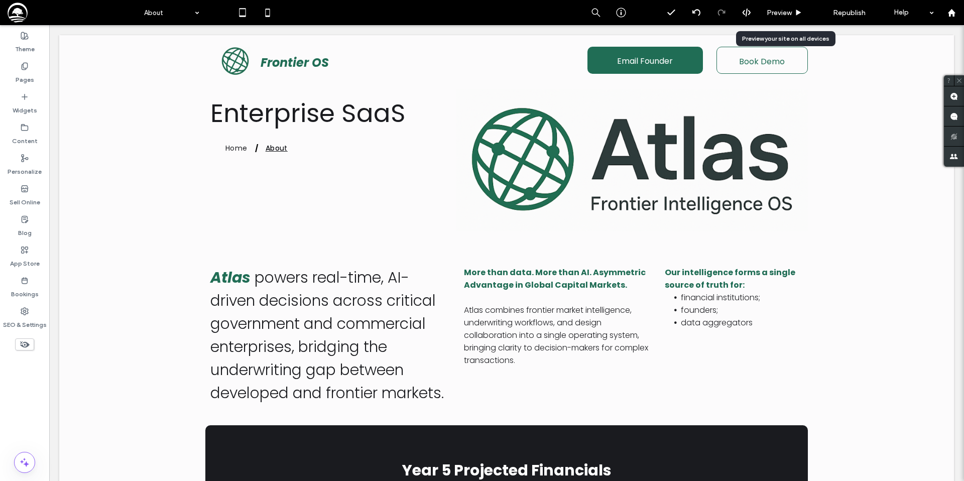
click at [779, 13] on span "Preview" at bounding box center [778, 13] width 25 height 9
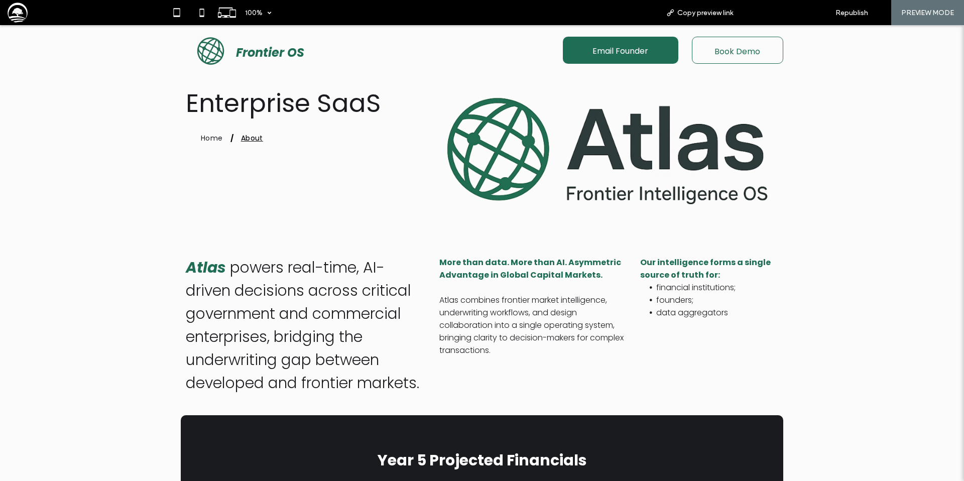
click at [782, 14] on span "Back to editor" at bounding box center [781, 13] width 46 height 9
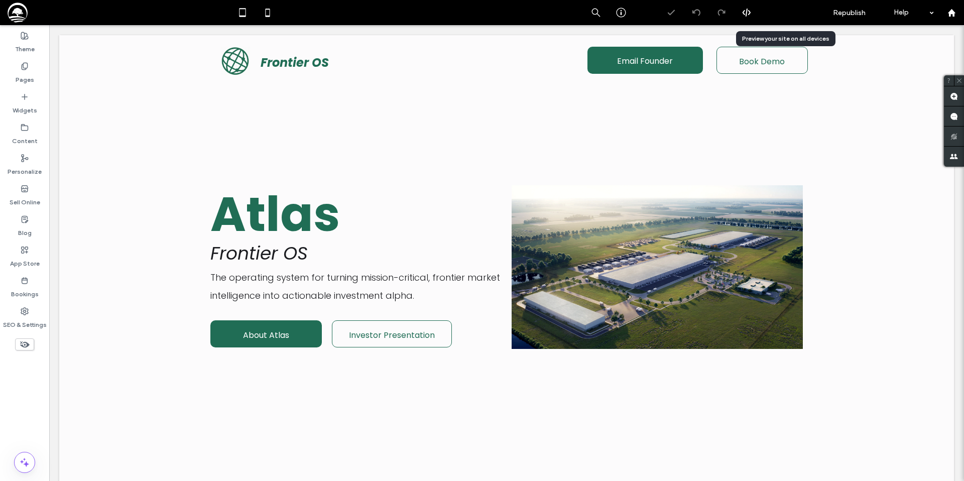
click at [780, 14] on span "Preview" at bounding box center [778, 13] width 25 height 9
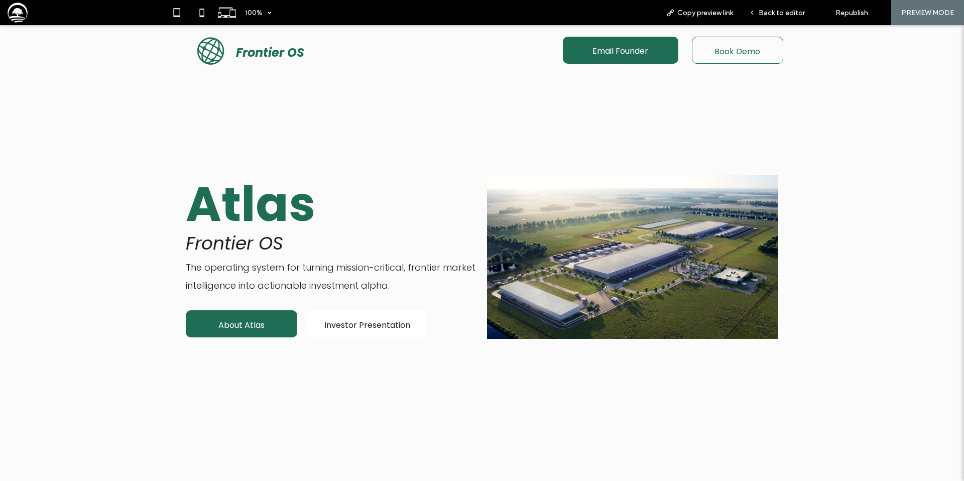
click at [351, 327] on span "Investor Presentation" at bounding box center [367, 325] width 86 height 29
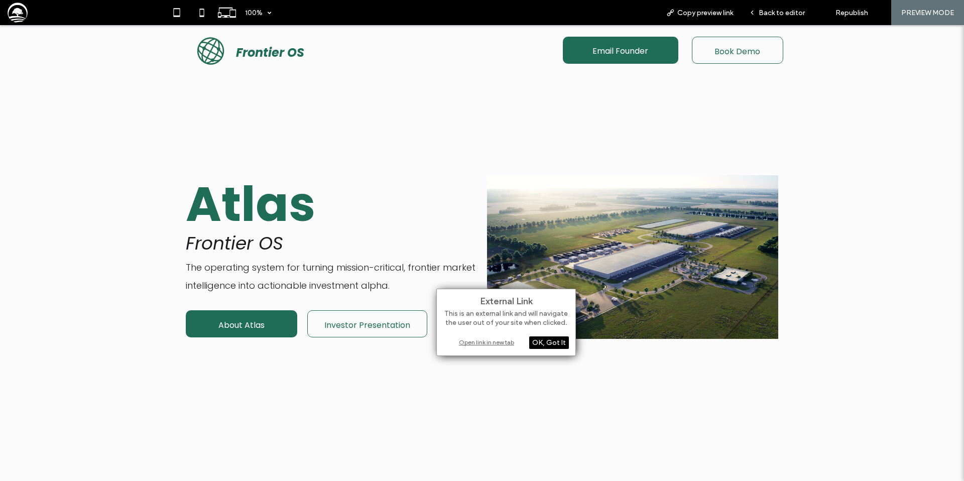
click at [480, 342] on div "Open link in new tab" at bounding box center [505, 342] width 125 height 11
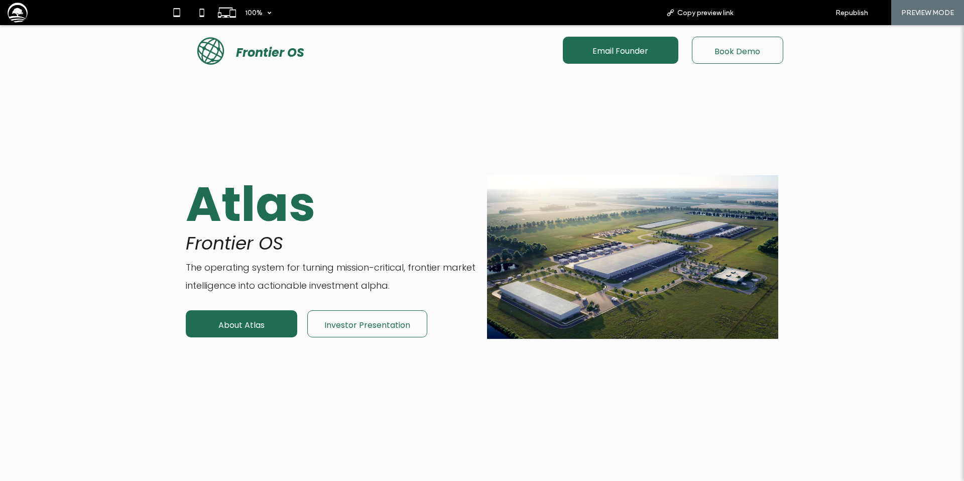
click at [778, 15] on span "Back to editor" at bounding box center [781, 13] width 46 height 9
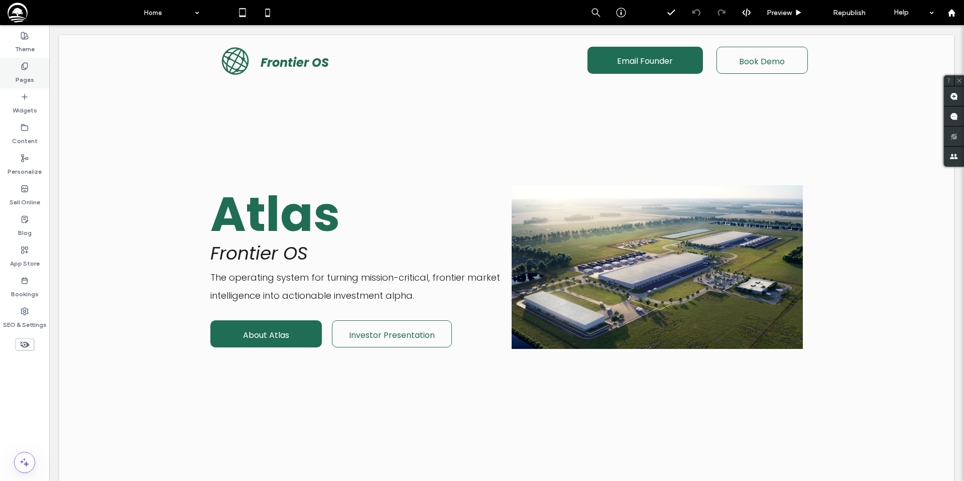
click at [26, 78] on label "Pages" at bounding box center [25, 77] width 19 height 14
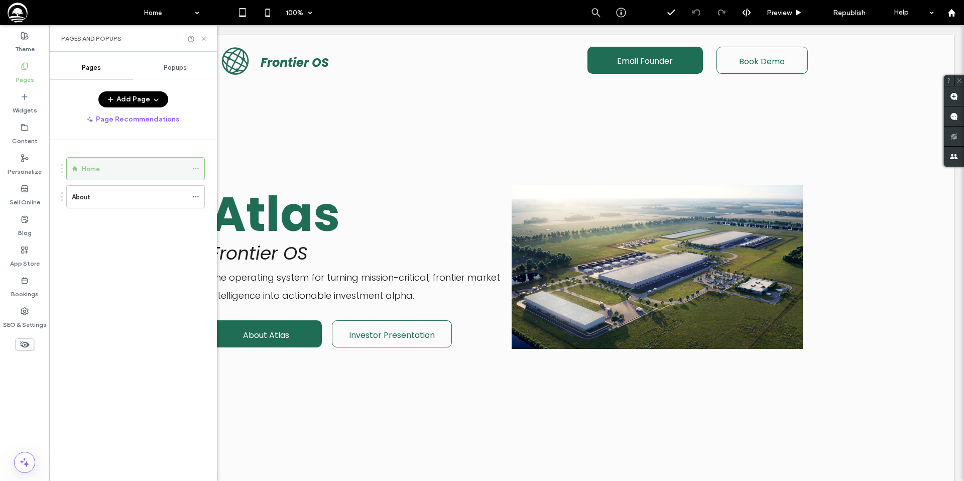
click at [195, 171] on icon at bounding box center [195, 168] width 7 height 7
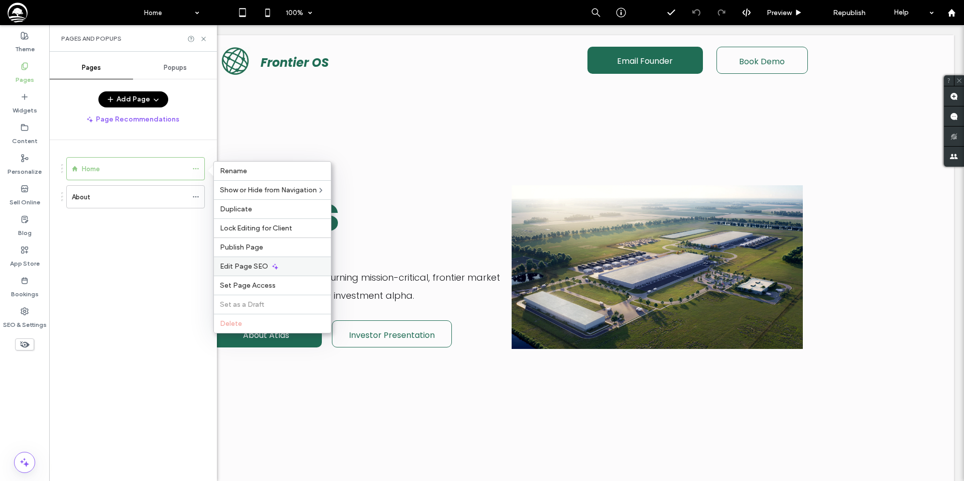
click at [235, 263] on span "Edit Page SEO" at bounding box center [244, 266] width 48 height 9
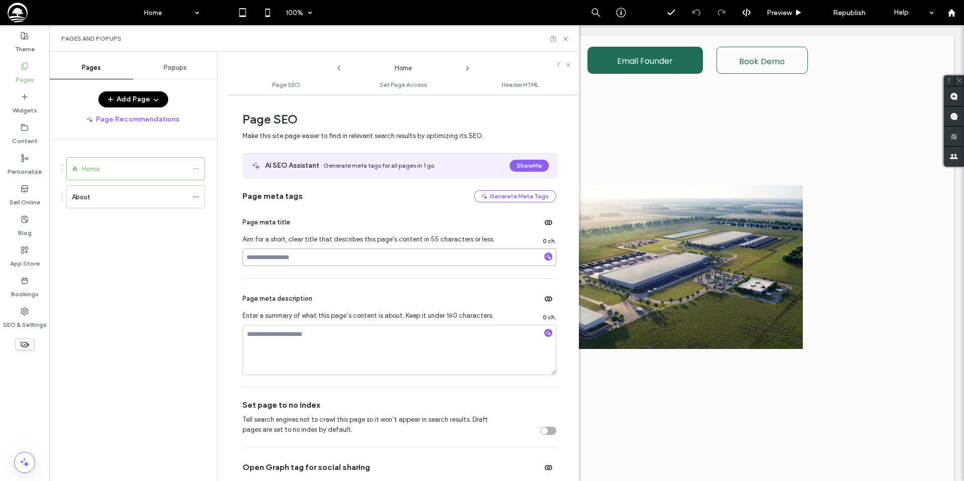
click at [263, 259] on input at bounding box center [399, 257] width 314 height 18
click at [248, 256] on input "**********" at bounding box center [399, 257] width 314 height 18
click at [385, 257] on input "**********" at bounding box center [399, 257] width 314 height 18
type input "**********"
click at [433, 220] on div "Page meta title" at bounding box center [399, 222] width 314 height 16
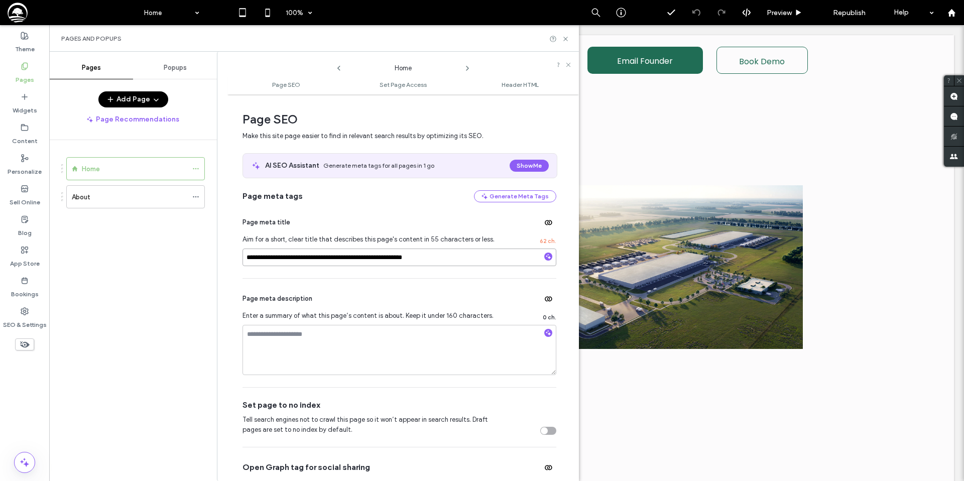
click at [246, 258] on input "**********" at bounding box center [399, 257] width 314 height 18
click at [840, 14] on span "Republish" at bounding box center [849, 13] width 33 height 9
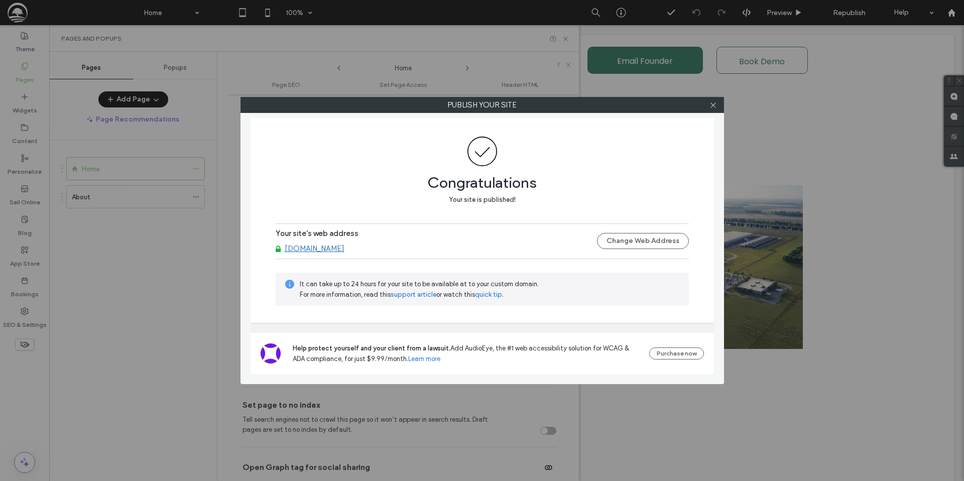
drag, startPoint x: 323, startPoint y: 250, endPoint x: 89, endPoint y: 297, distance: 238.0
click at [0, 0] on div "Publish your site Congratulations Your site is published! Your site's web addre…" at bounding box center [482, 240] width 964 height 481
click at [713, 108] on icon at bounding box center [713, 105] width 8 height 8
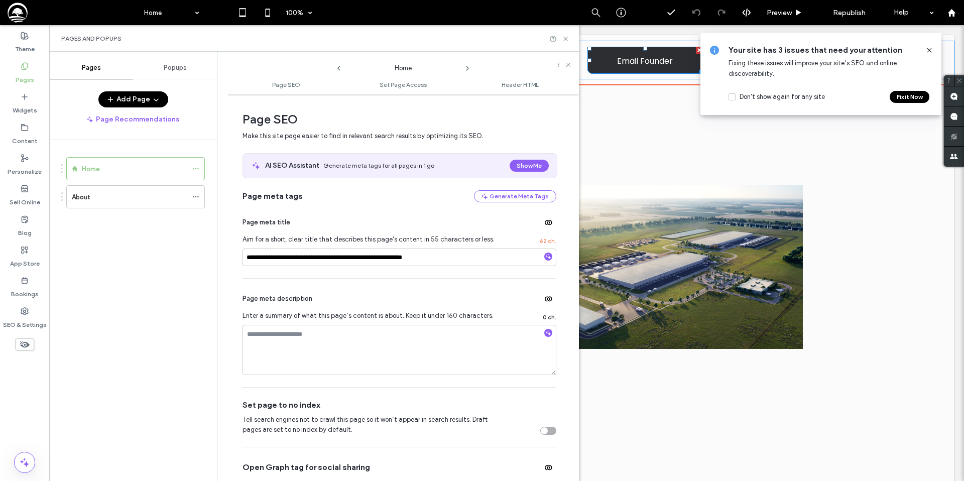
click at [627, 51] on span "Email Founder" at bounding box center [645, 61] width 56 height 29
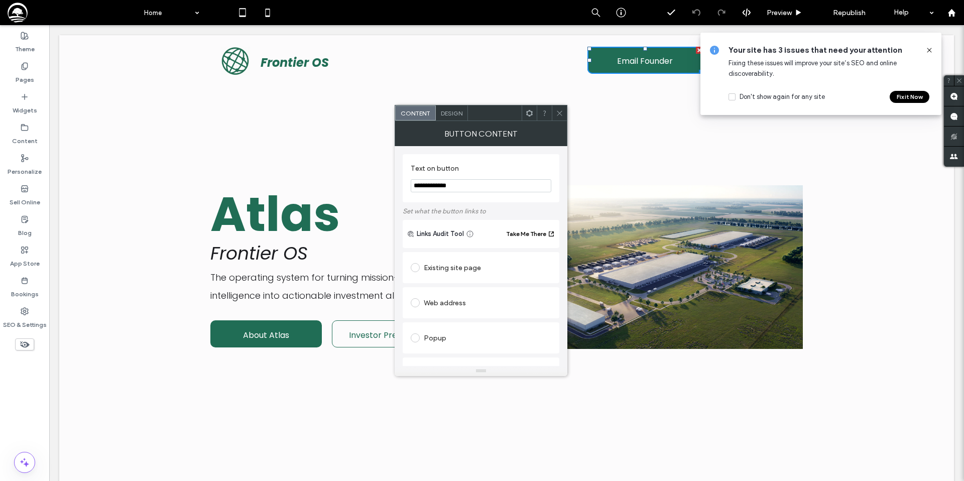
click at [559, 110] on icon at bounding box center [560, 113] width 8 height 8
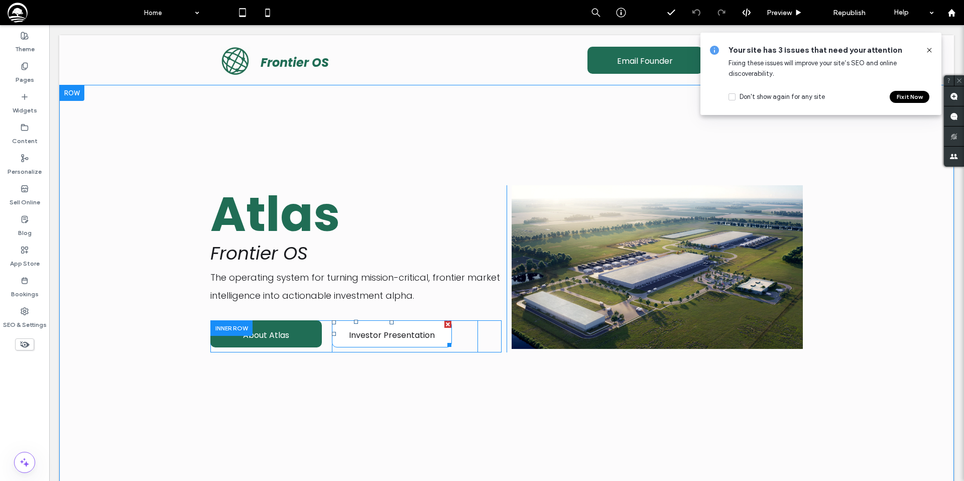
click at [381, 331] on span "Investor Presentation" at bounding box center [392, 335] width 86 height 29
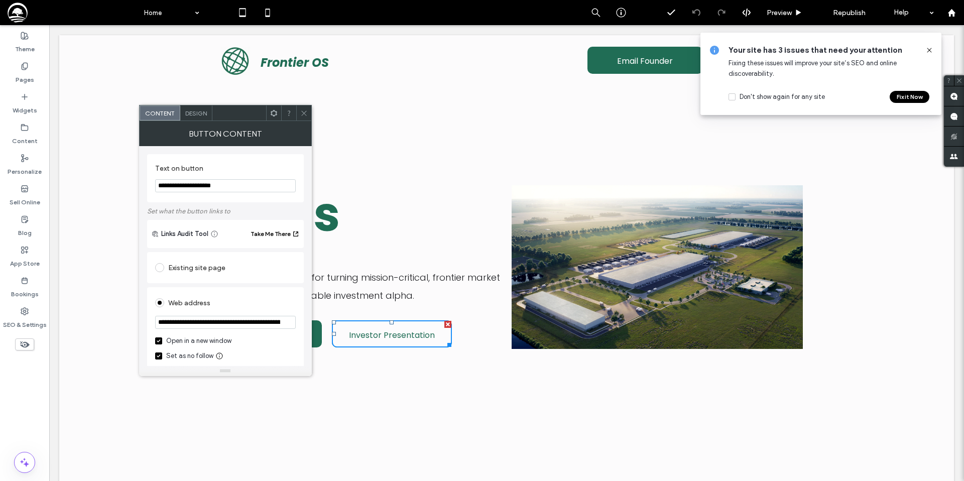
click at [201, 325] on input "**********" at bounding box center [225, 322] width 141 height 13
paste input "**********"
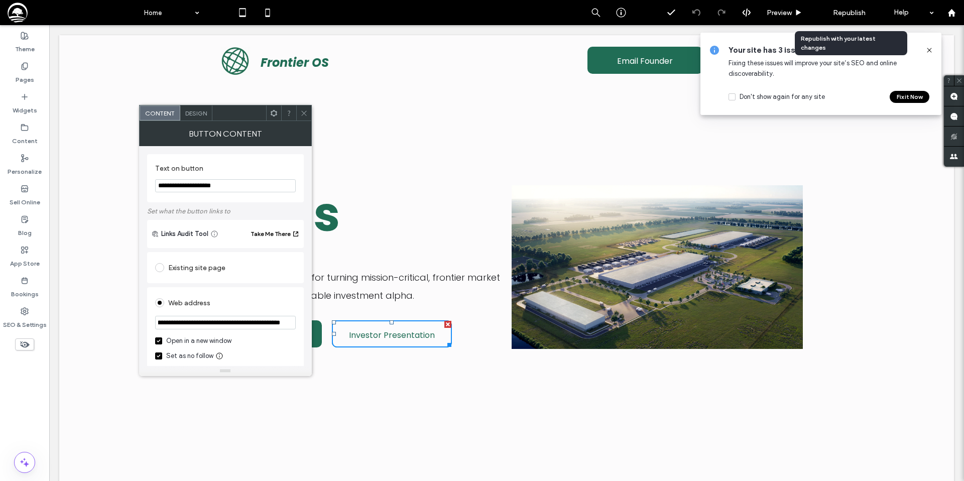
type input "**********"
click at [841, 12] on span "Republish" at bounding box center [849, 13] width 33 height 9
